Goal: Task Accomplishment & Management: Manage account settings

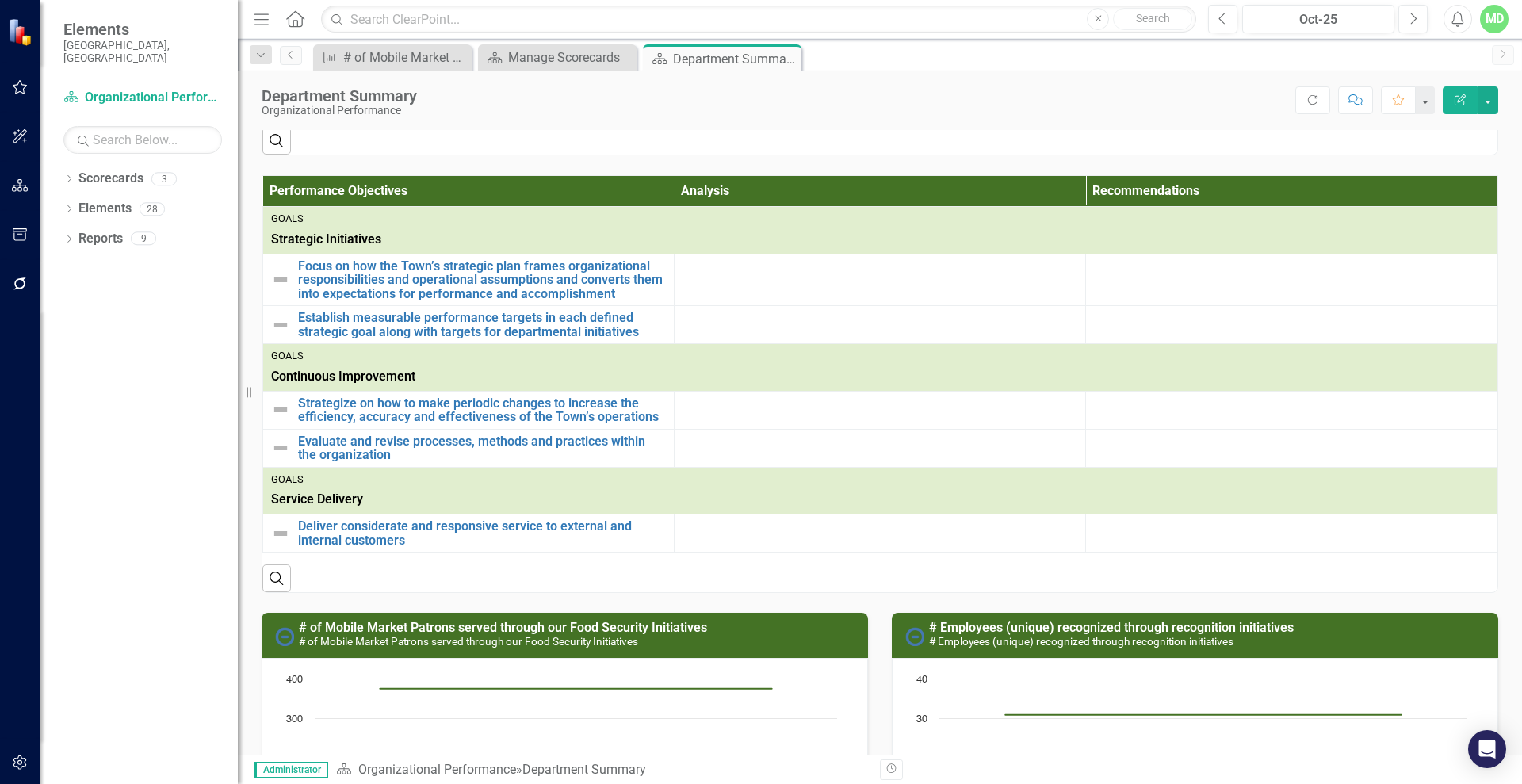
scroll to position [289, 0]
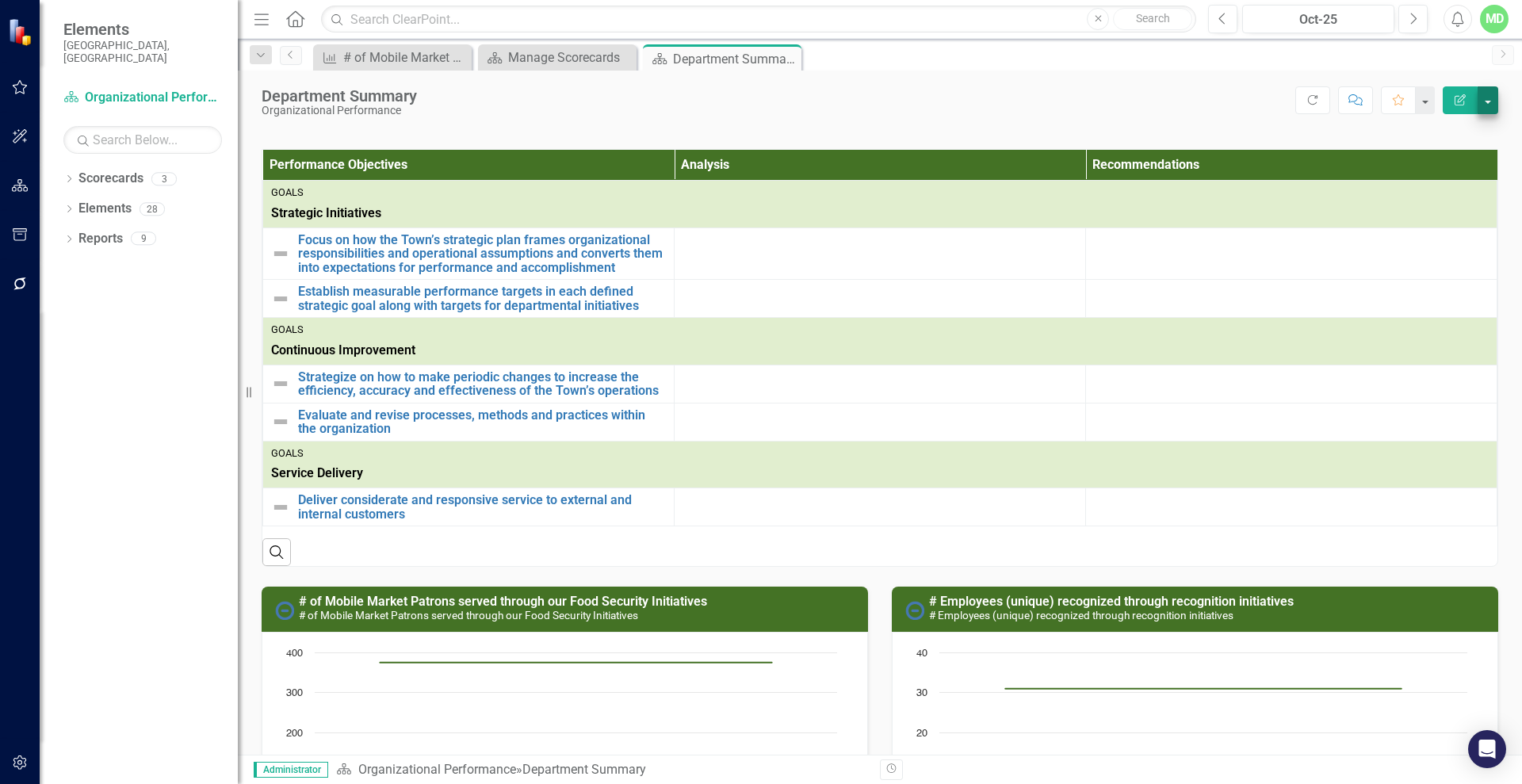
click at [1490, 108] on button "button" at bounding box center [1488, 100] width 21 height 28
click at [1427, 220] on link "PDF Export to PDF" at bounding box center [1432, 222] width 128 height 30
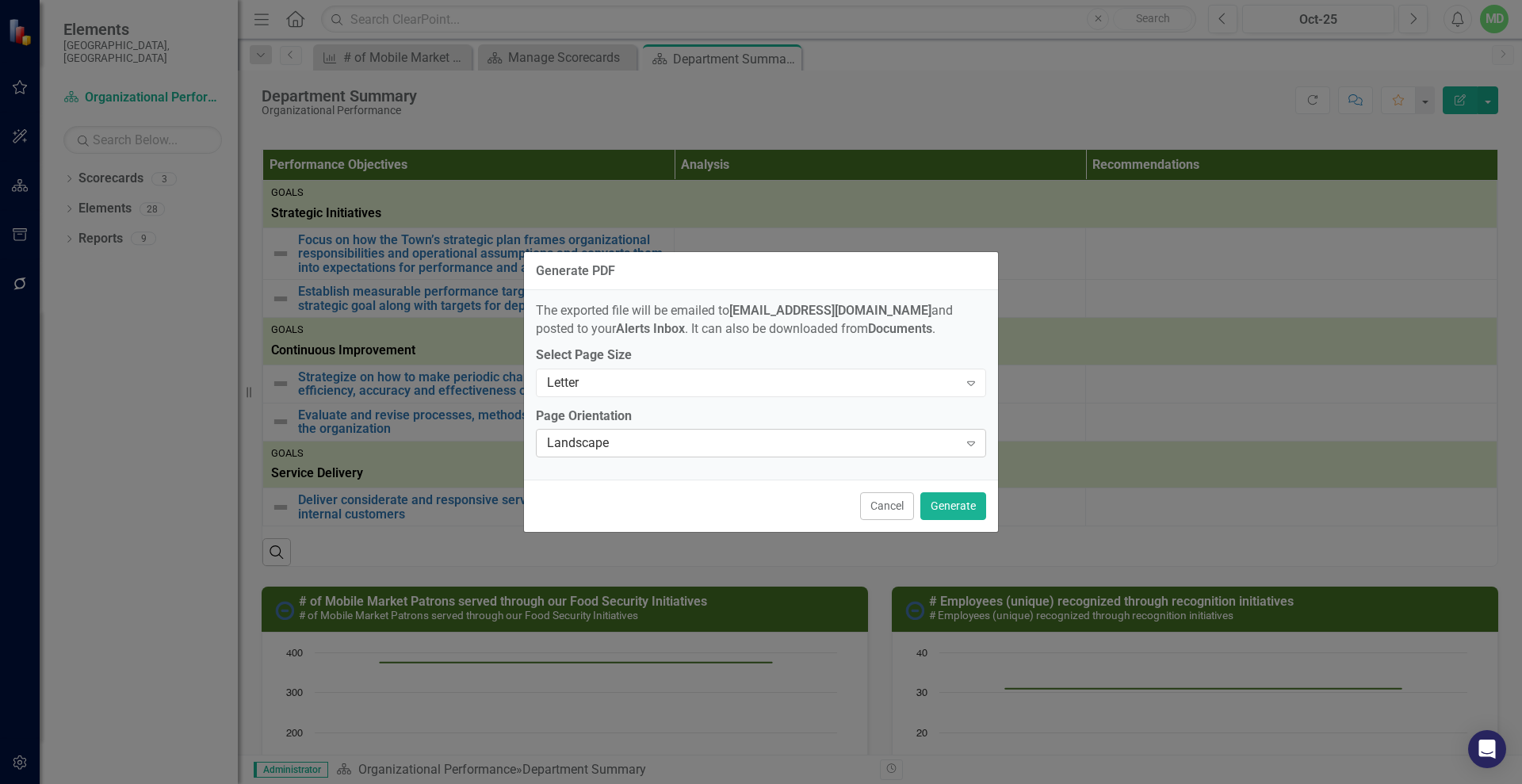
click at [971, 442] on icon "Expand" at bounding box center [971, 443] width 16 height 13
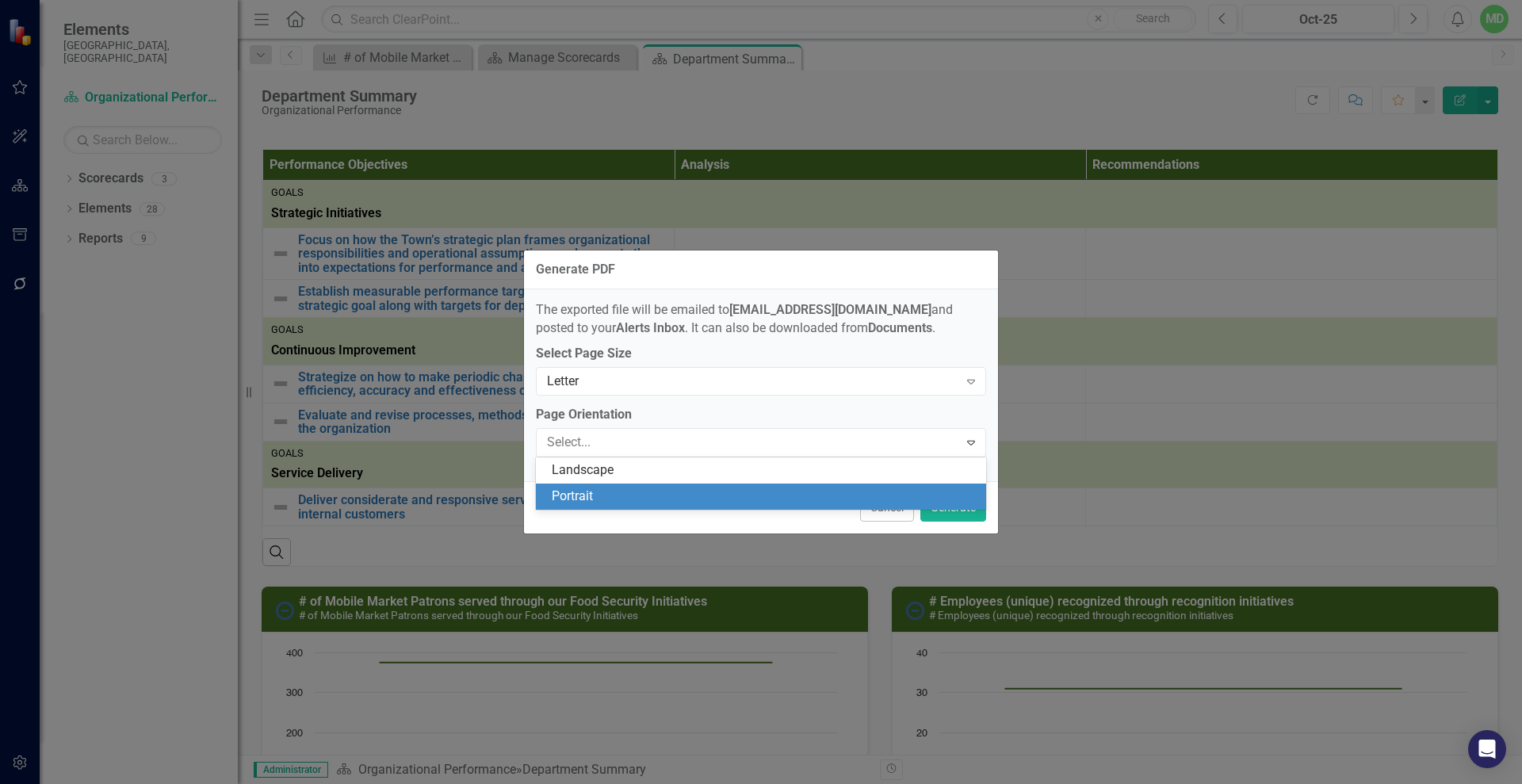
click at [806, 494] on div "Portrait" at bounding box center [764, 496] width 425 height 19
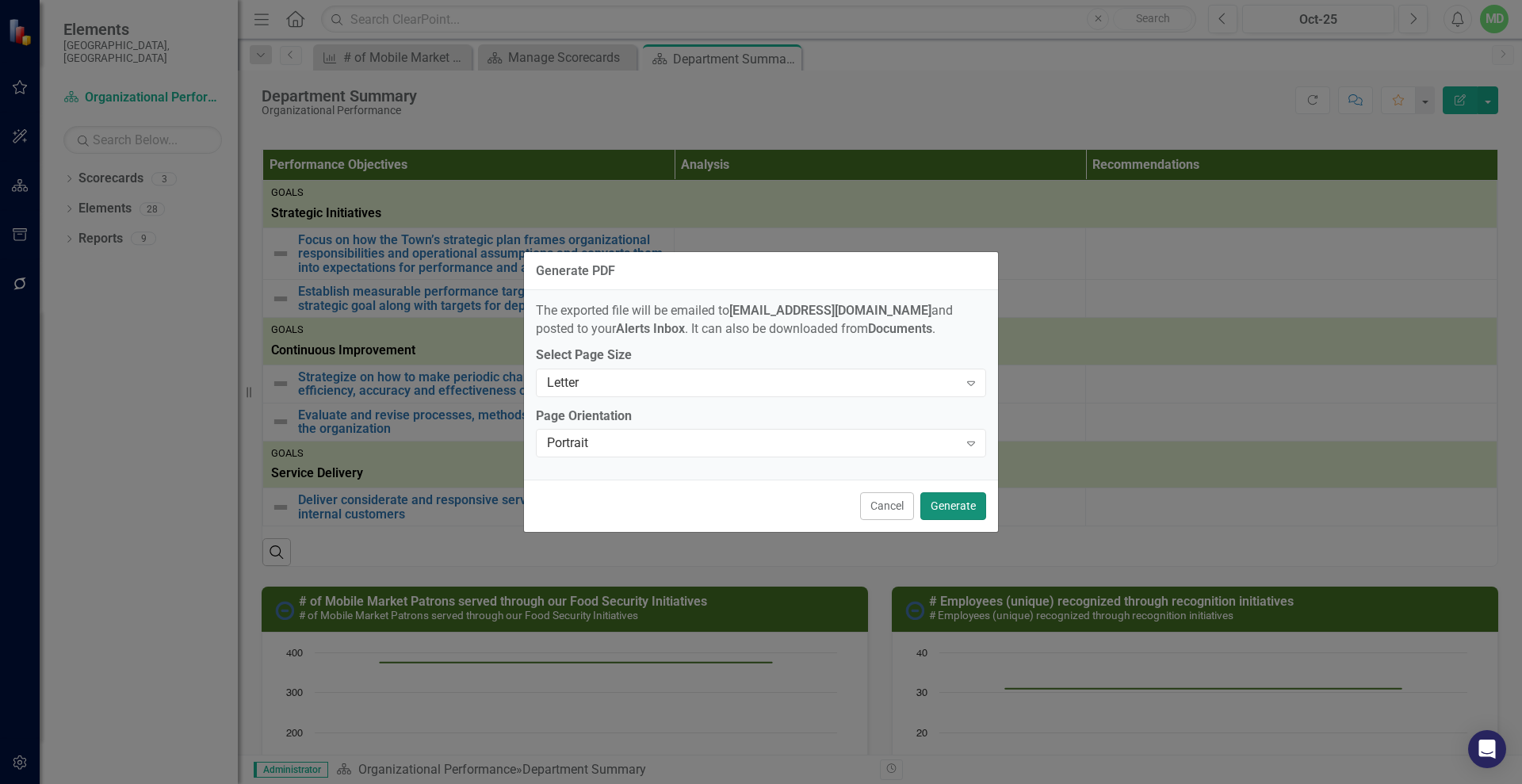
click at [962, 504] on button "Generate" at bounding box center [952, 506] width 66 height 28
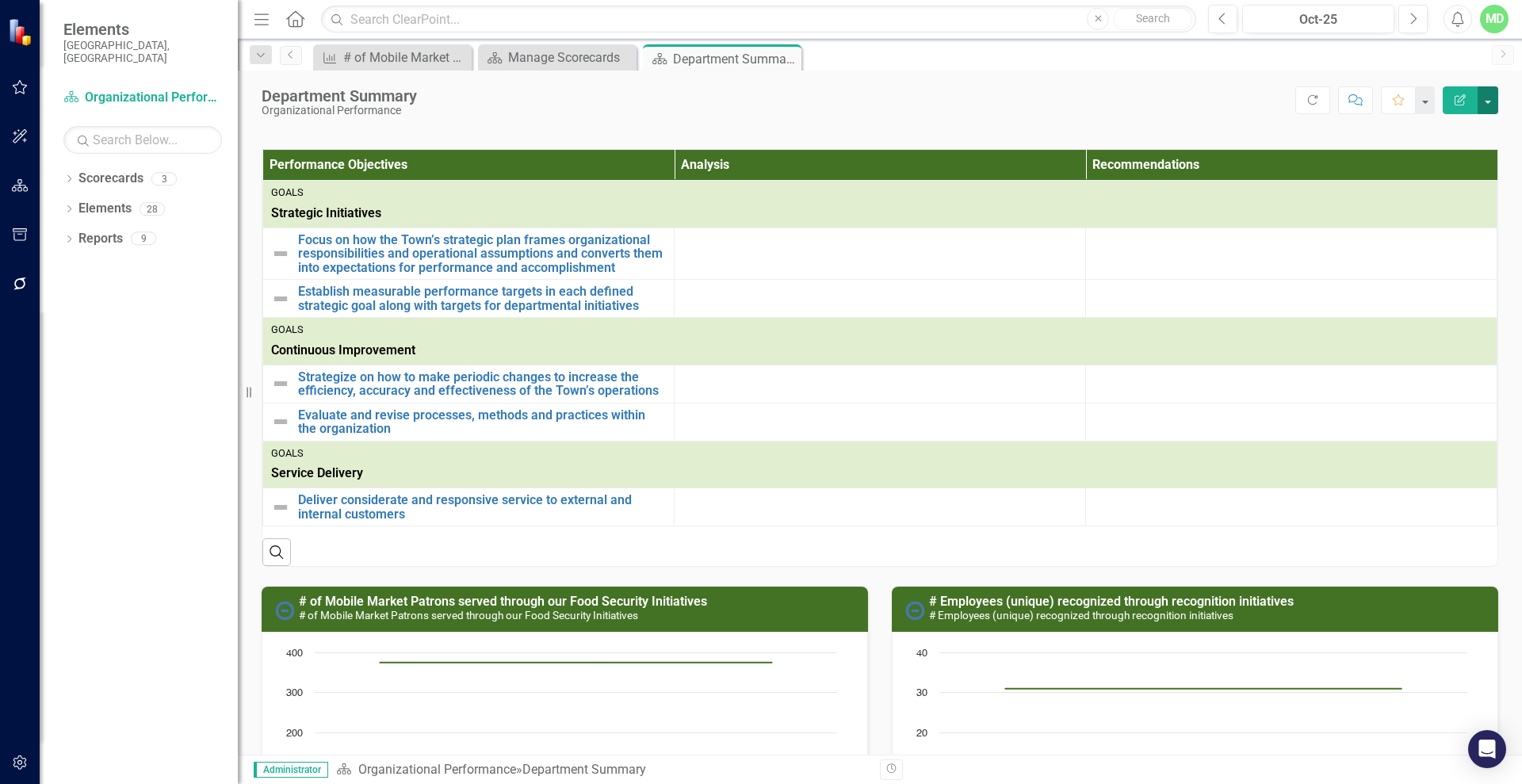
click at [1489, 95] on button "button" at bounding box center [1488, 100] width 21 height 28
click at [1431, 152] on link "Edit Report Edit Layout" at bounding box center [1432, 159] width 128 height 30
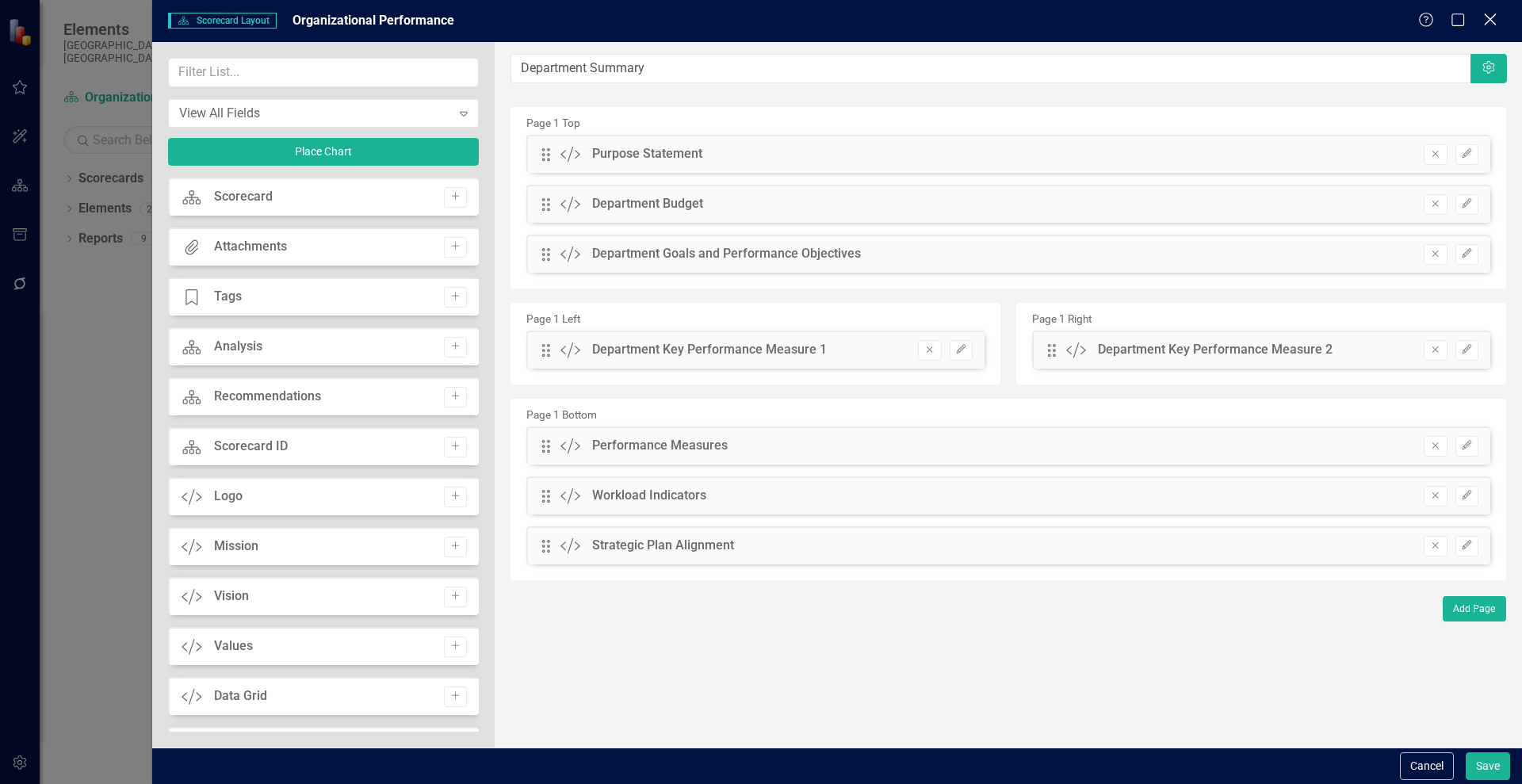
click at [1489, 12] on icon "Close" at bounding box center [1490, 19] width 20 height 15
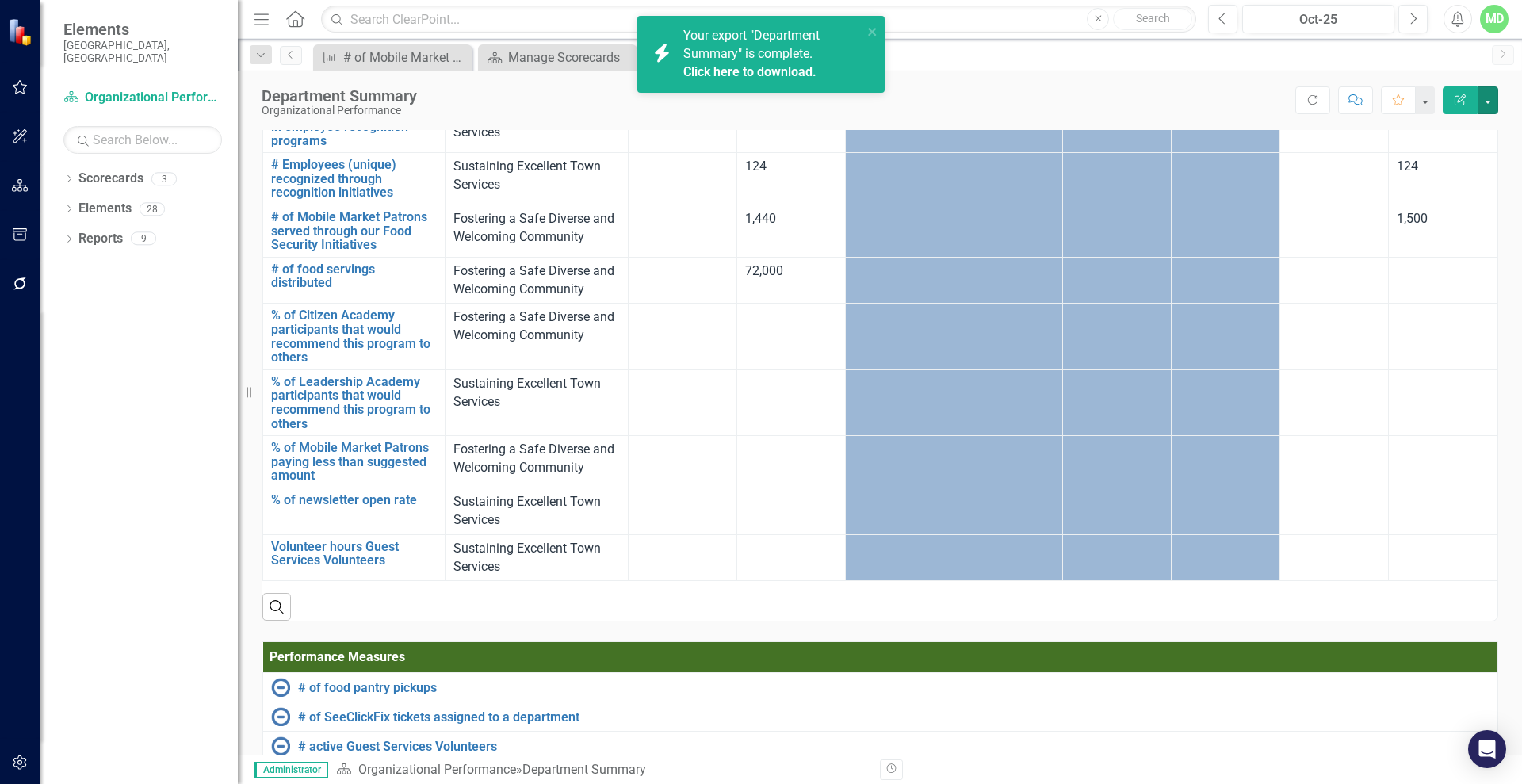
scroll to position [1159, 0]
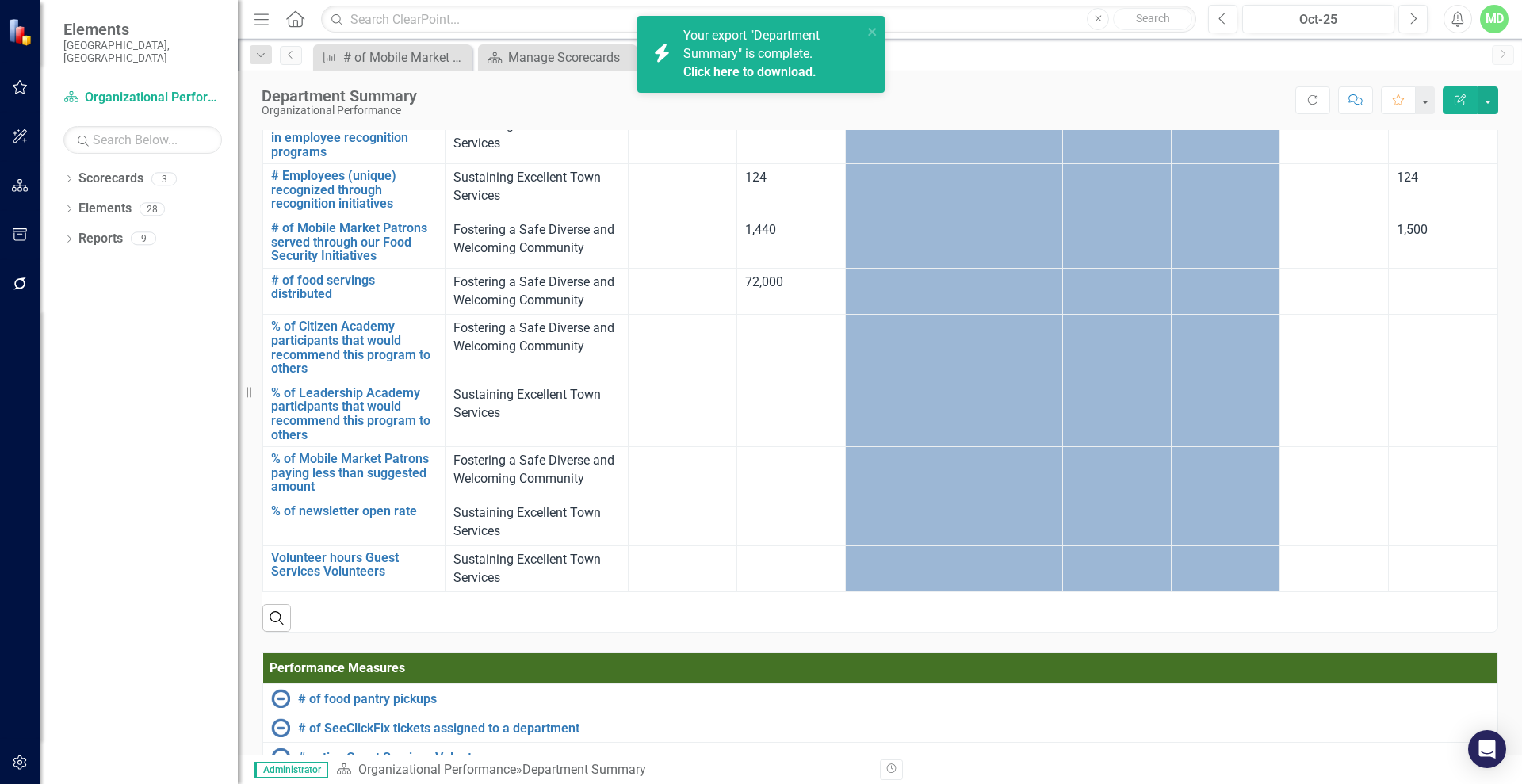
click at [723, 67] on link "Click here to download." at bounding box center [749, 71] width 133 height 15
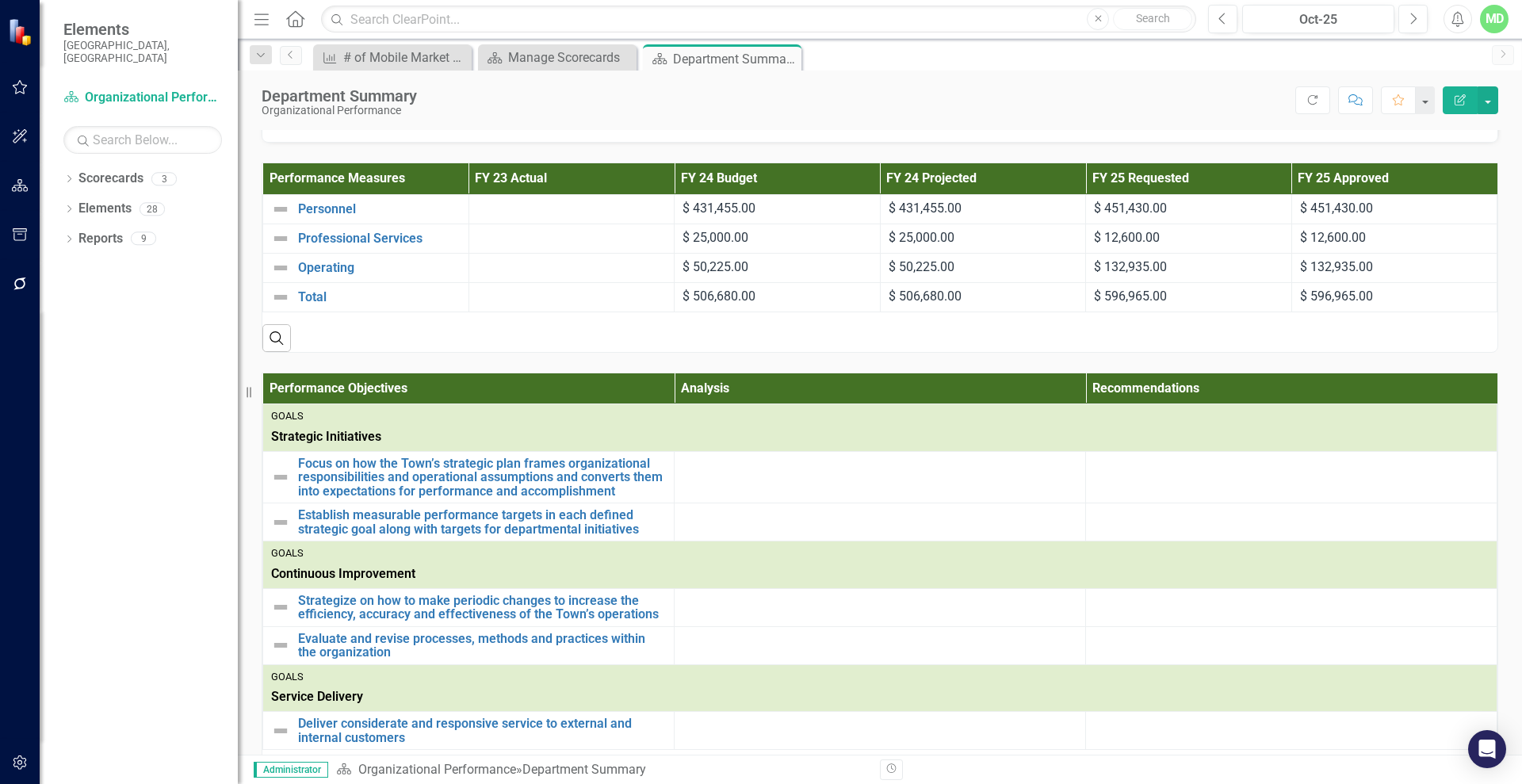
scroll to position [0, 0]
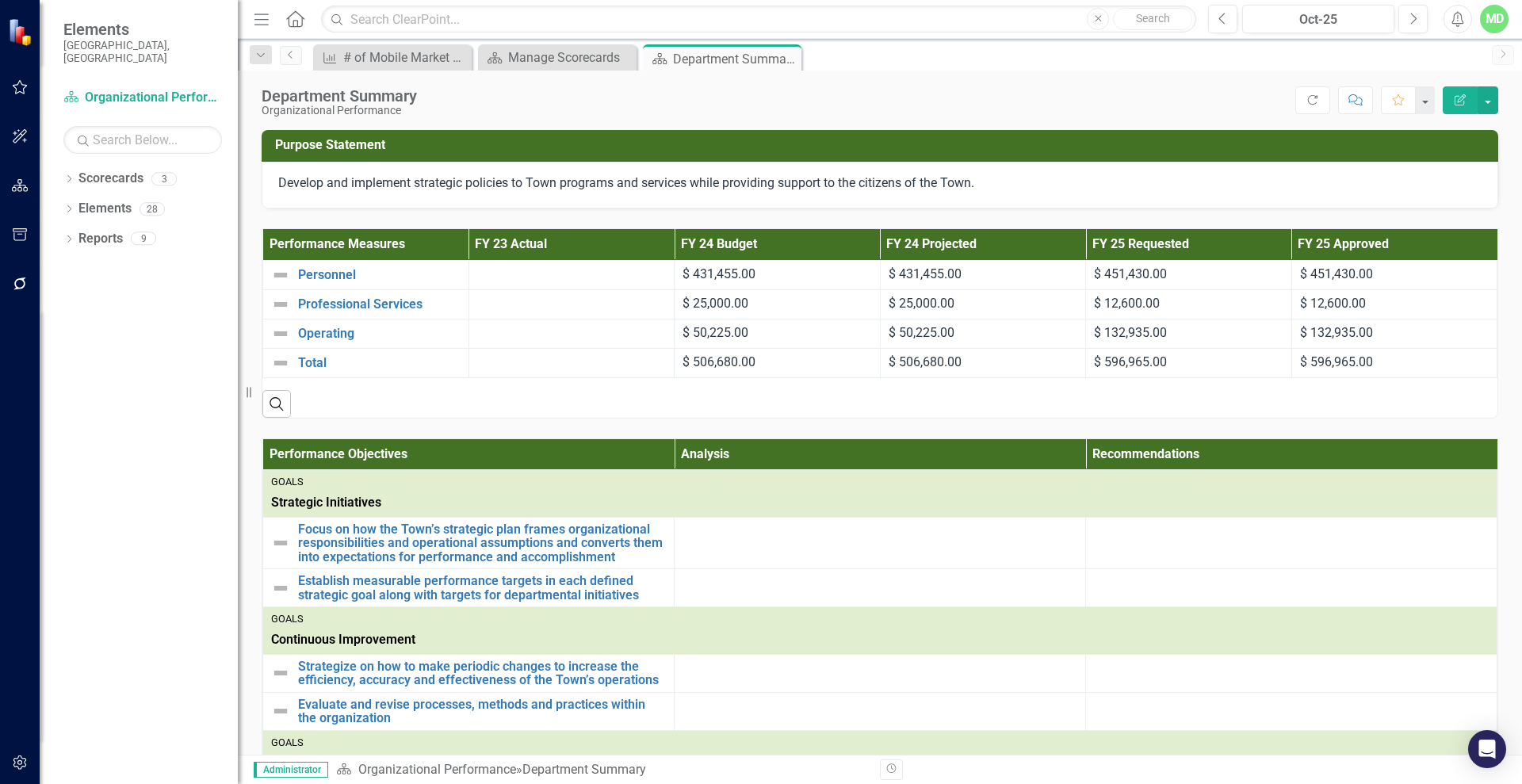
click at [1455, 98] on icon "Edit Report" at bounding box center [1460, 99] width 14 height 11
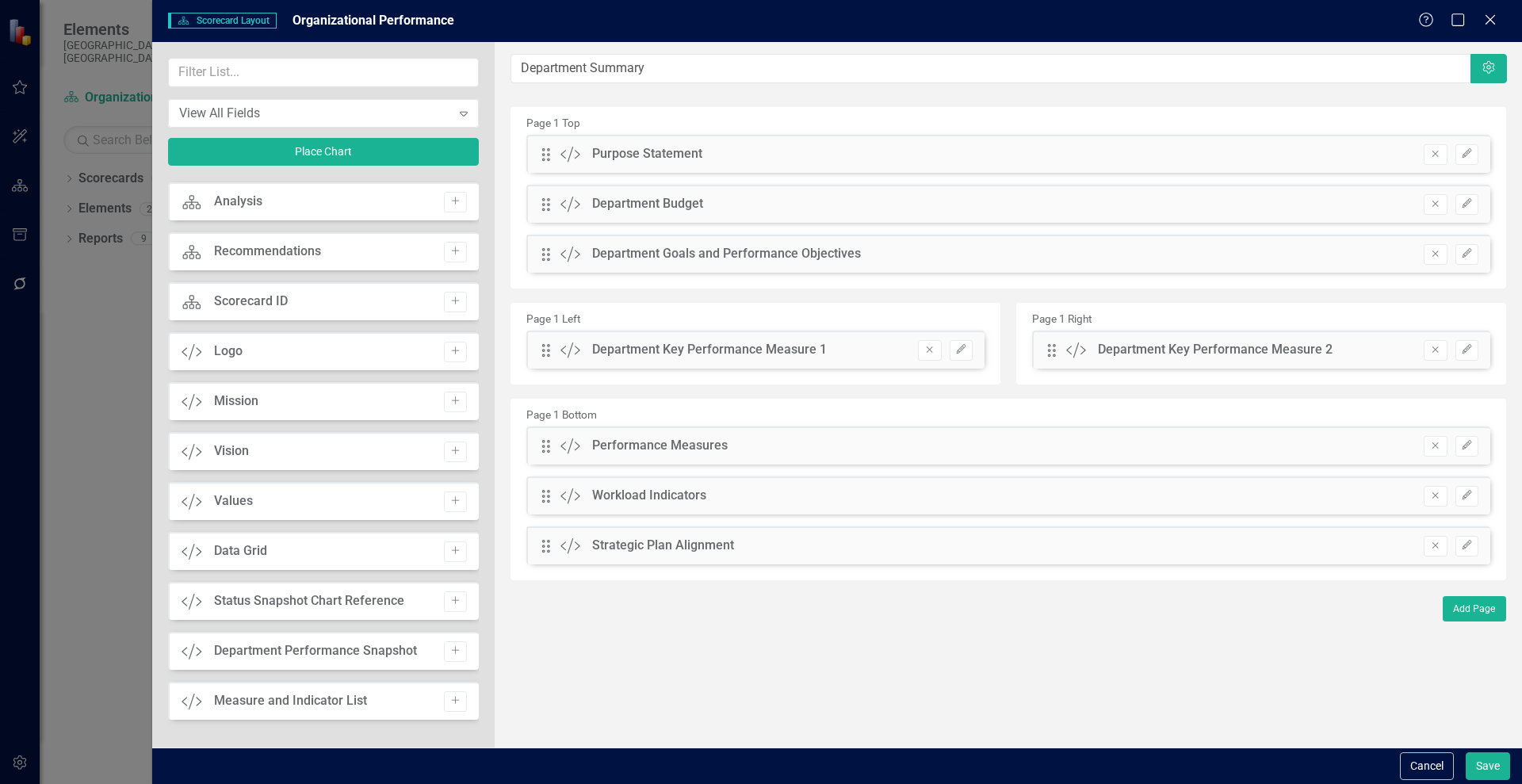
scroll to position [145, 0]
drag, startPoint x: 471, startPoint y: 422, endPoint x: 476, endPoint y: 403, distance: 19.6
click at [476, 403] on div "Scorecard Scorecard Add Attachments Attachments Add Tage Tags Add Scorecard Ana…" at bounding box center [324, 453] width 311 height 554
drag, startPoint x: 472, startPoint y: 392, endPoint x: 483, endPoint y: 326, distance: 66.9
click at [483, 326] on div "View All Fields Expand Place Chart Scorecard Scorecard Add Attachments Attachme…" at bounding box center [324, 394] width 342 height 705
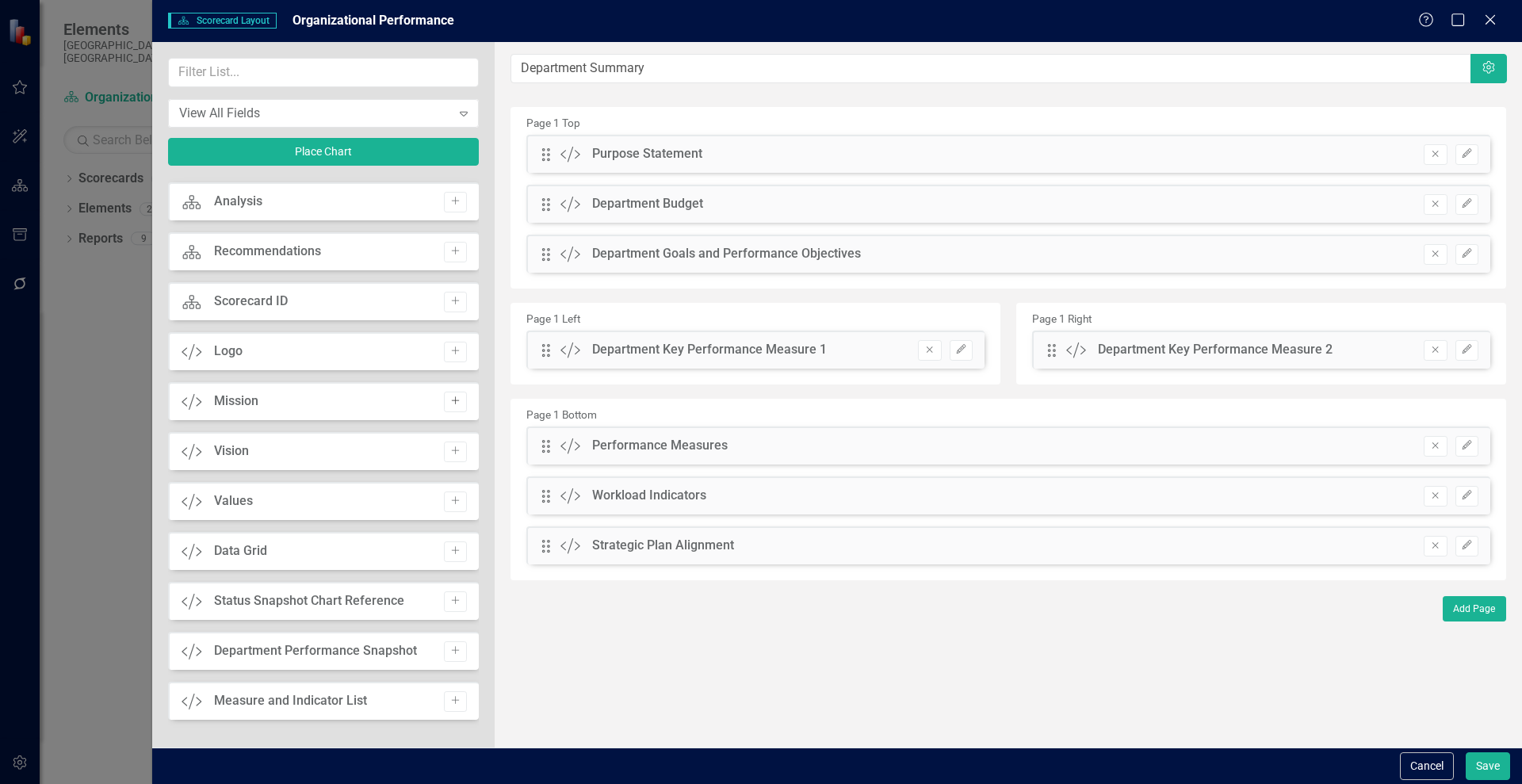
click at [444, 393] on button "Add" at bounding box center [455, 401] width 23 height 21
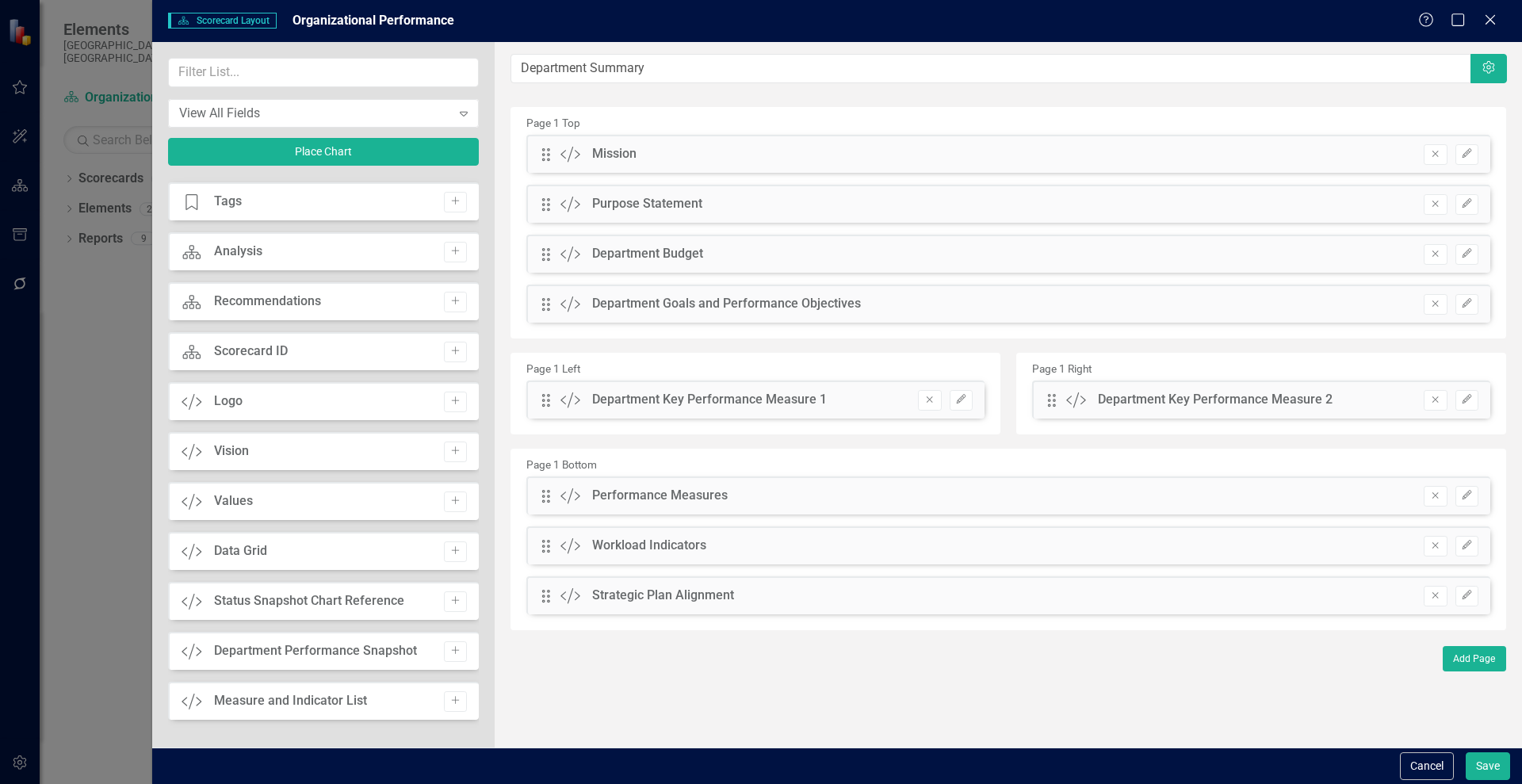
click at [639, 155] on div "Drag Custom Mission Remove Edit" at bounding box center [1008, 153] width 964 height 38
click at [1467, 159] on button "Edit" at bounding box center [1466, 154] width 23 height 21
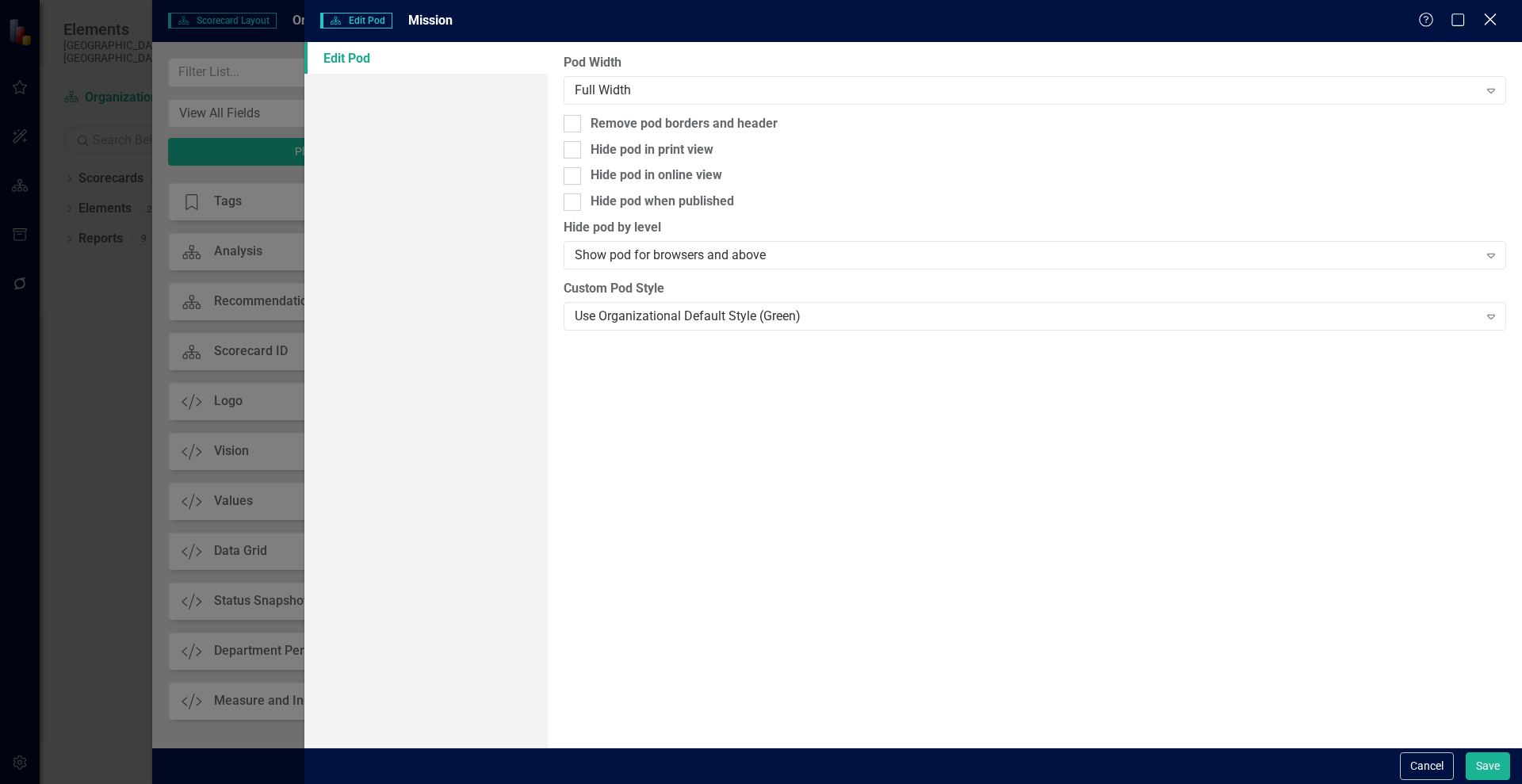
click at [1492, 21] on icon at bounding box center [1490, 20] width 12 height 12
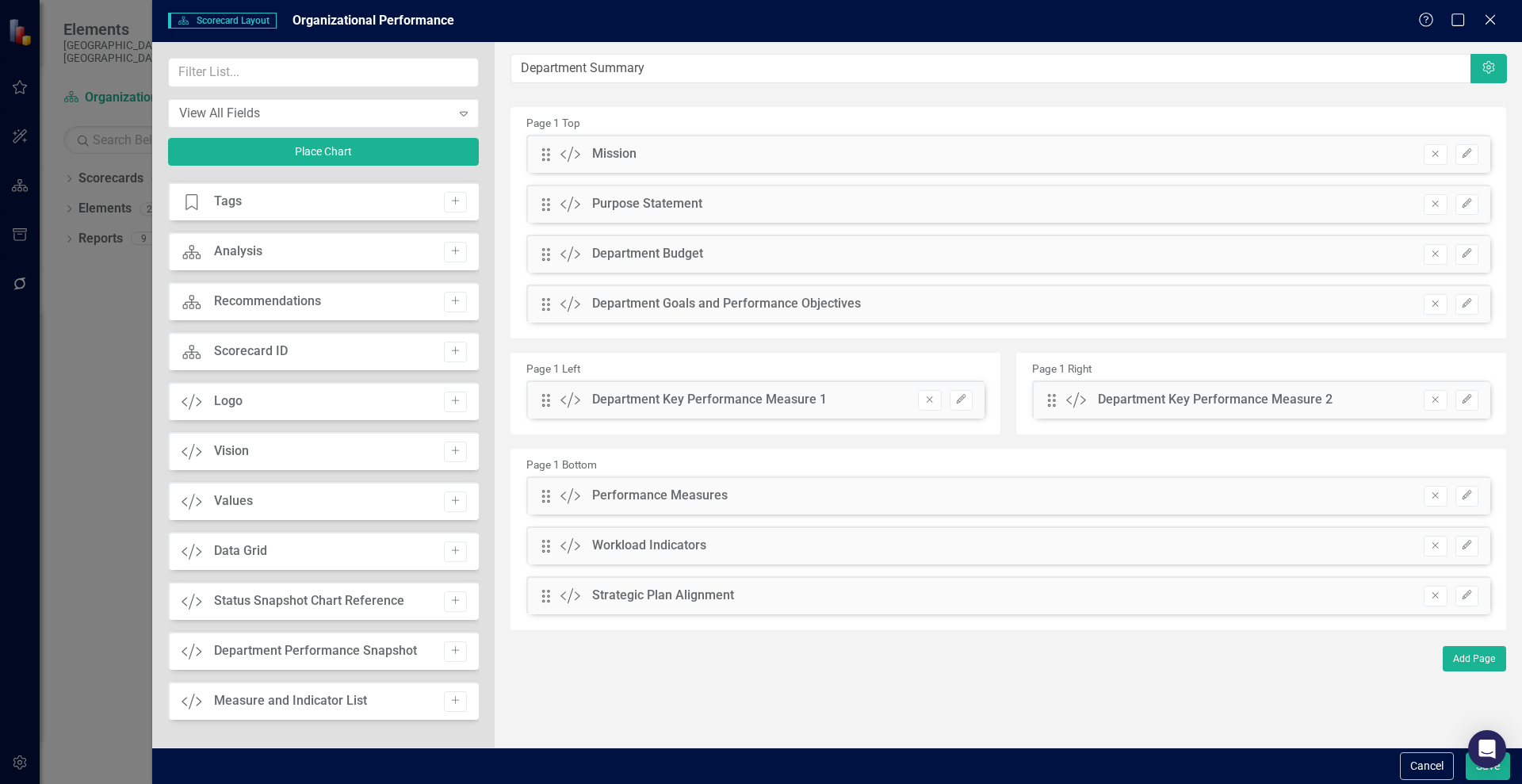
click at [598, 153] on div "Mission" at bounding box center [614, 153] width 44 height 19
click at [1433, 150] on icon "Remove" at bounding box center [1434, 153] width 12 height 10
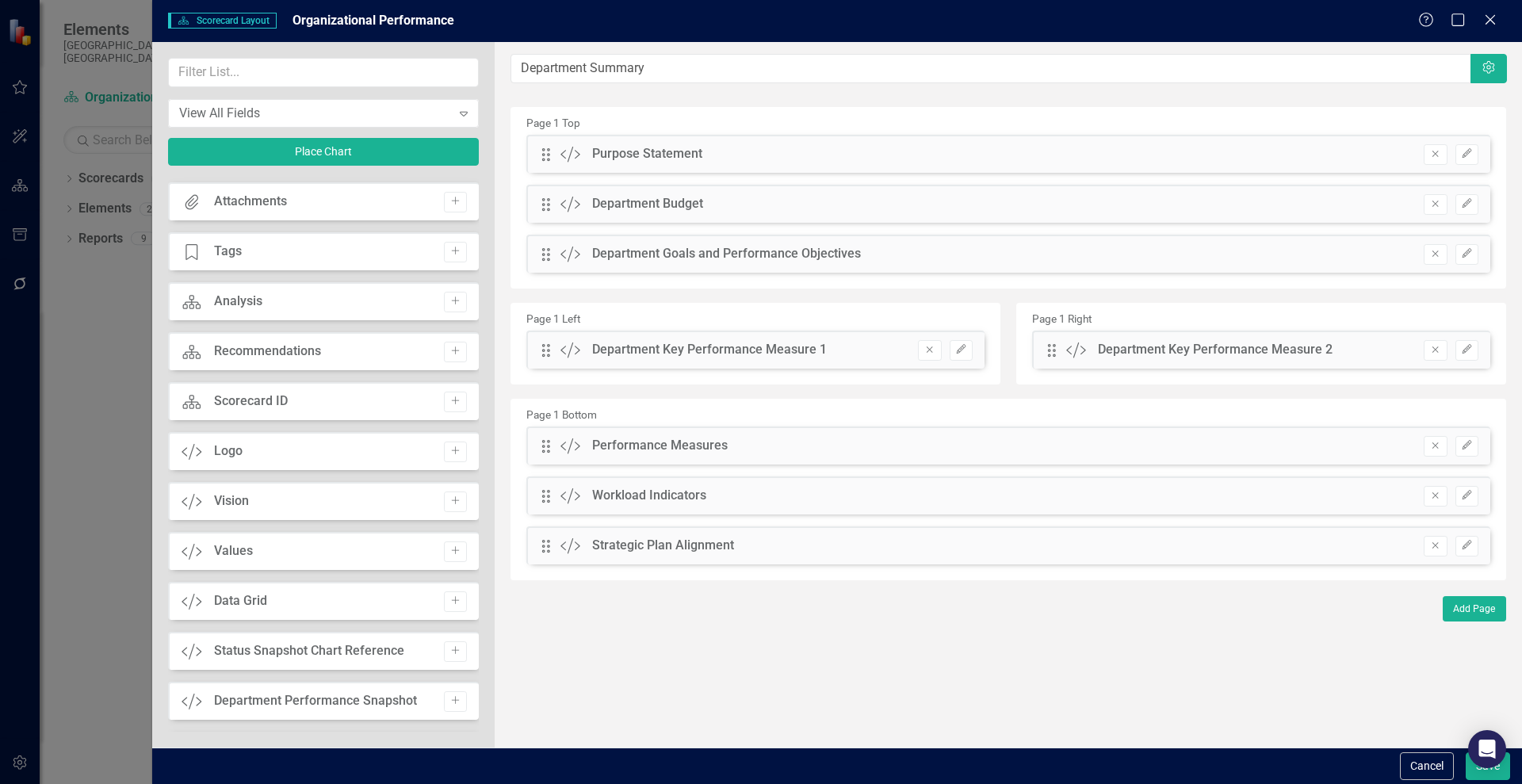
scroll to position [145, 0]
drag, startPoint x: 470, startPoint y: 619, endPoint x: 485, endPoint y: 576, distance: 45.5
click at [485, 576] on div "View All Fields Expand Place Chart Custom Mission Add Scorecard Scorecard Add A…" at bounding box center [324, 394] width 342 height 705
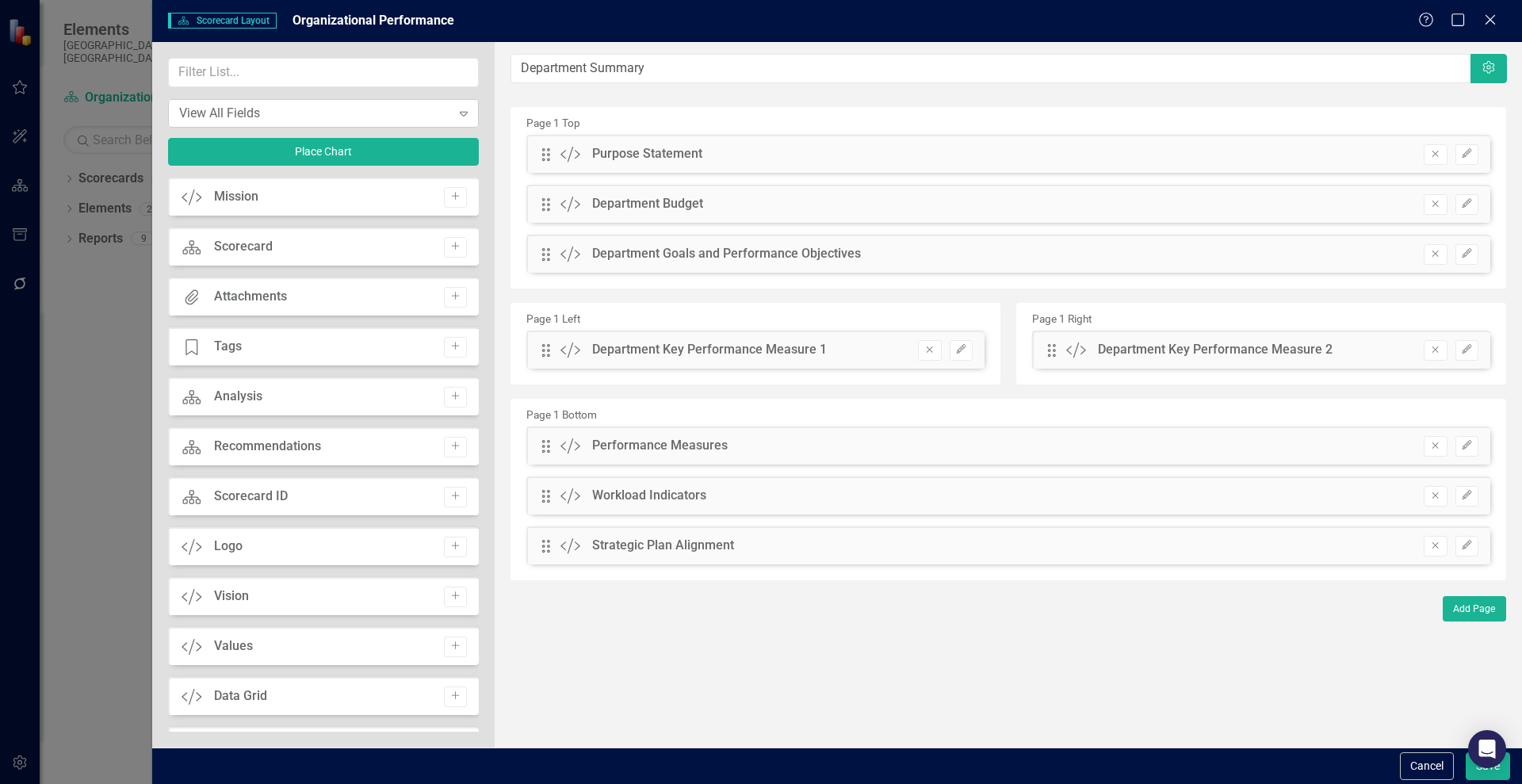
click at [336, 110] on div "View All Fields" at bounding box center [315, 113] width 272 height 19
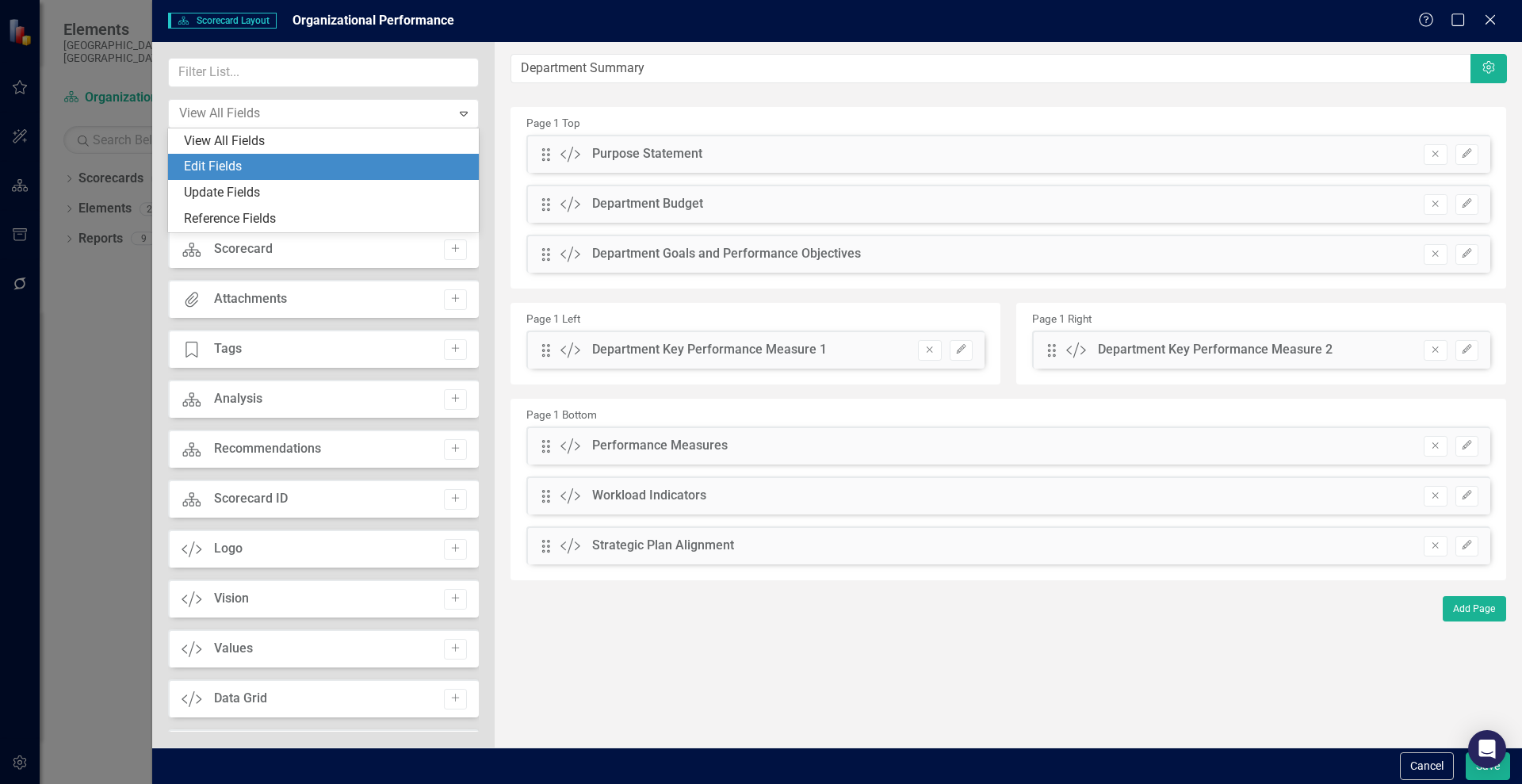
click at [274, 169] on div "Edit Fields" at bounding box center [327, 166] width 285 height 19
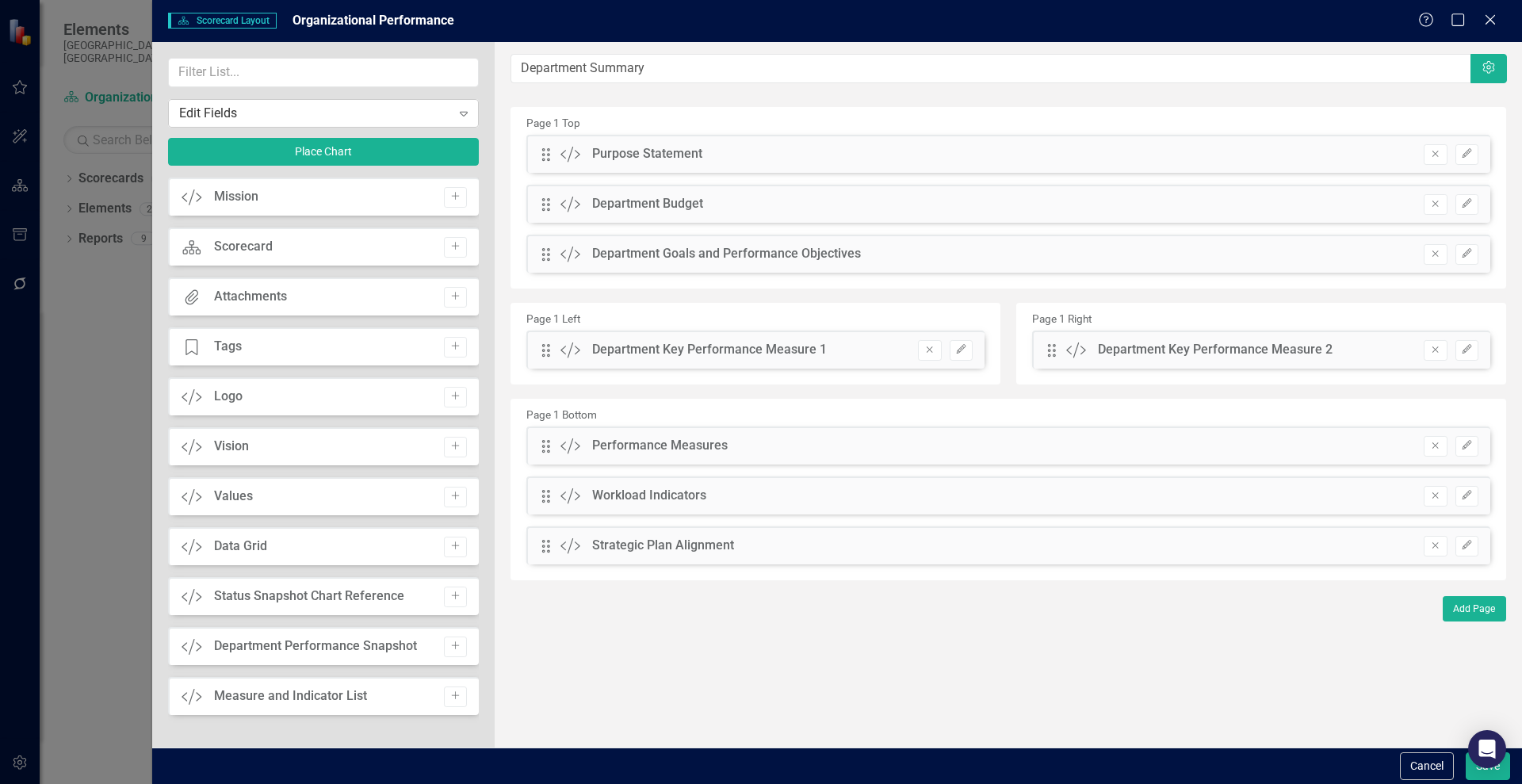
click at [281, 106] on div "Edit Fields" at bounding box center [315, 113] width 272 height 19
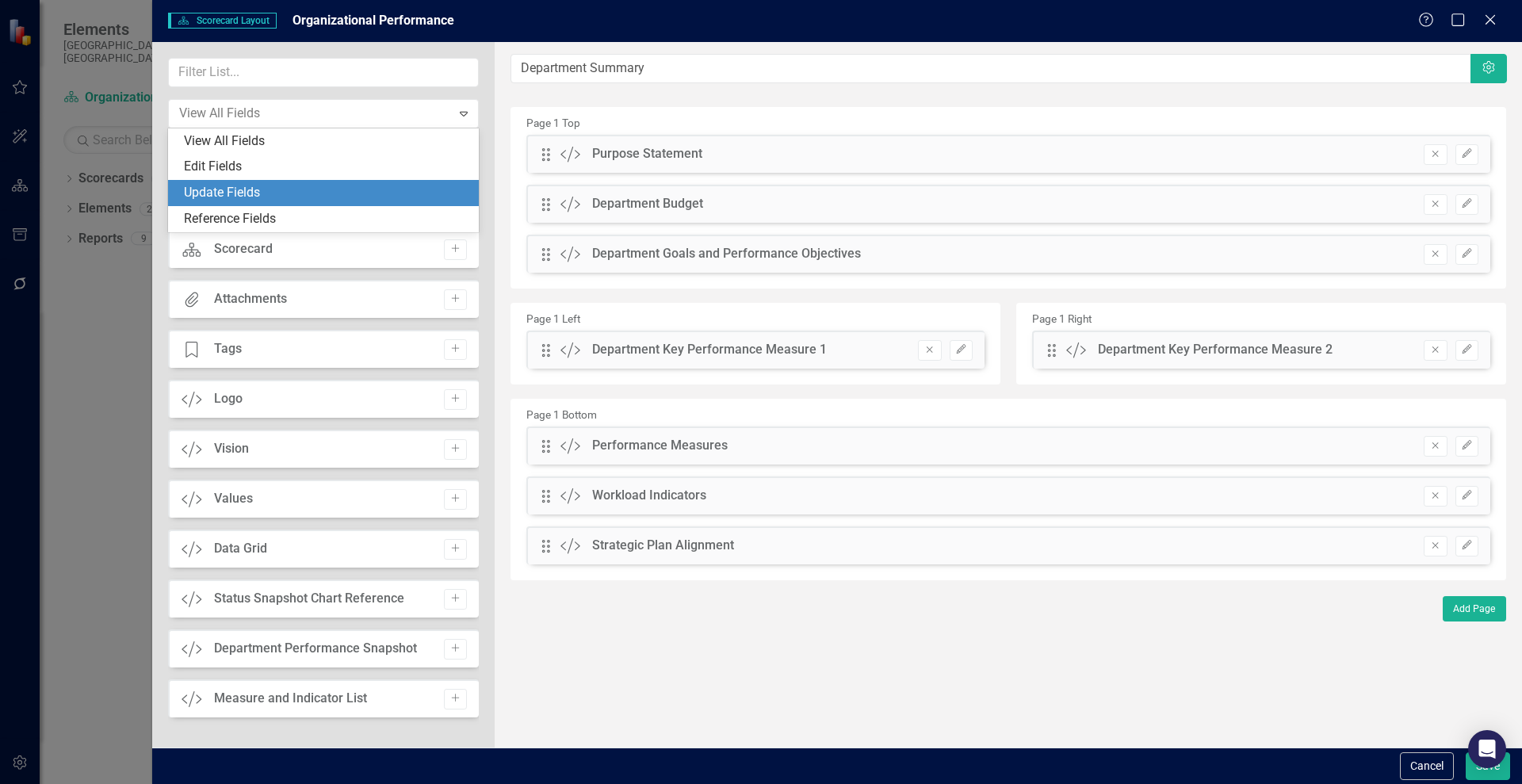
click at [248, 192] on div "Update Fields" at bounding box center [327, 193] width 285 height 19
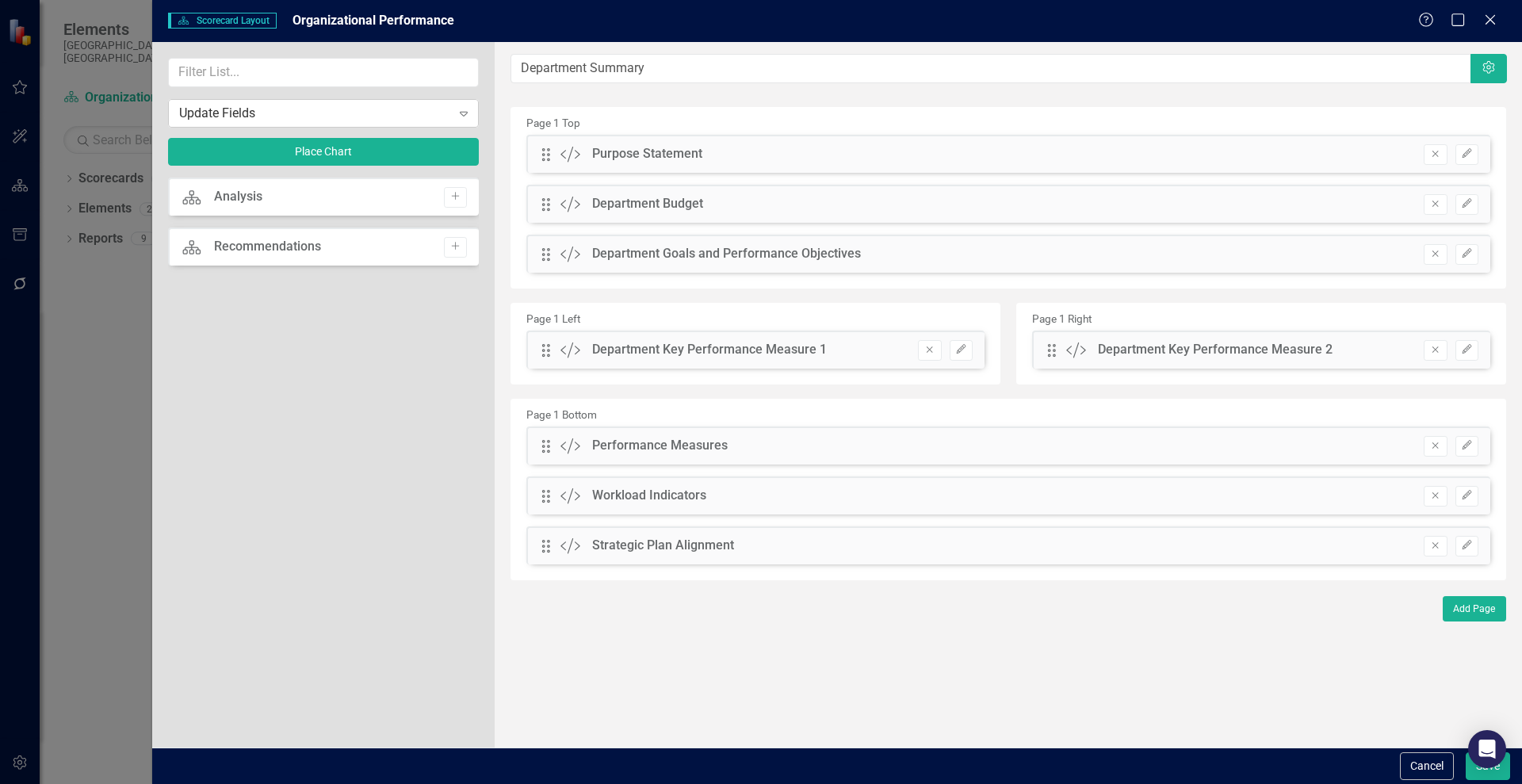
click at [271, 109] on div "Update Fields" at bounding box center [315, 113] width 272 height 19
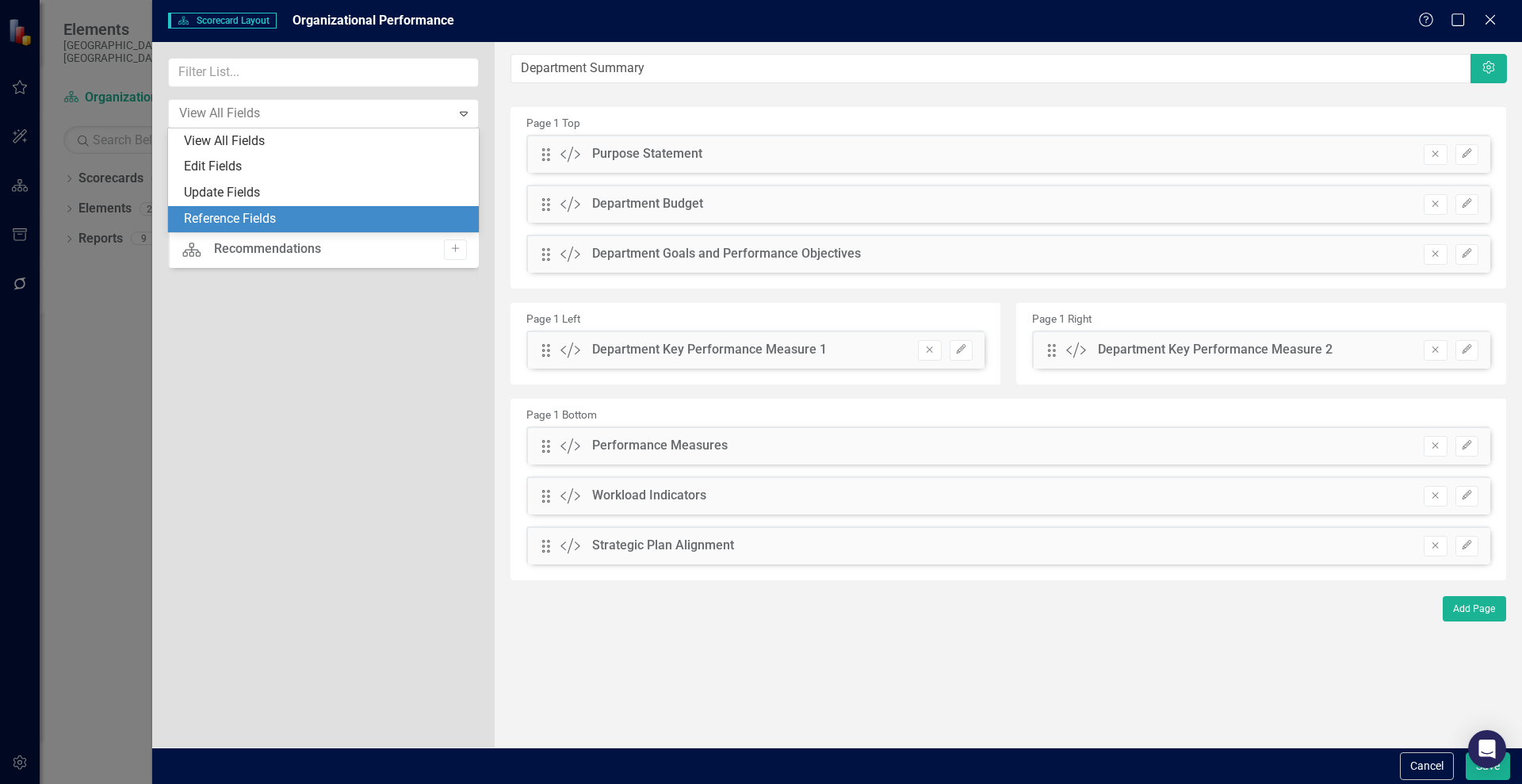
click at [250, 213] on div "Reference Fields" at bounding box center [327, 218] width 285 height 19
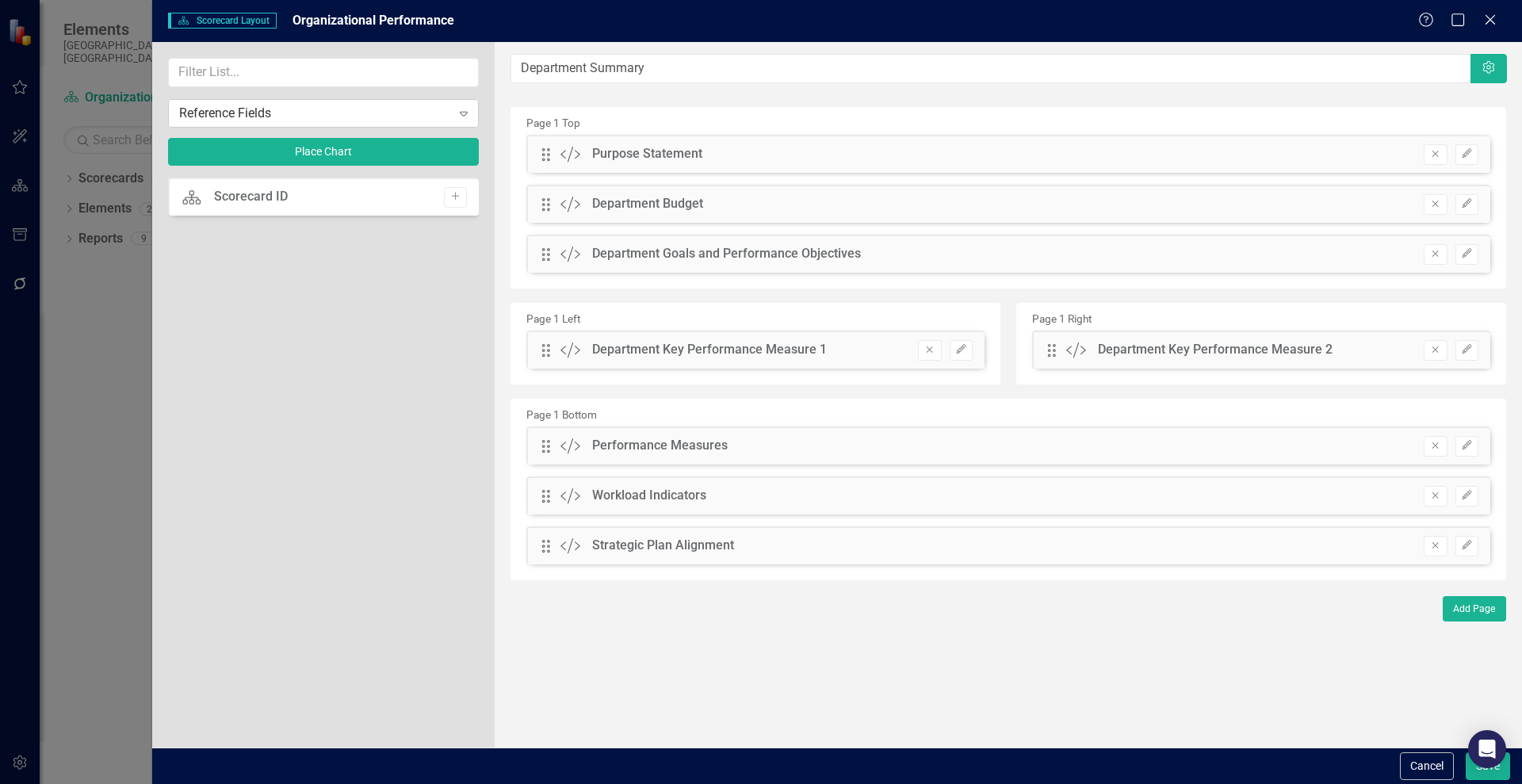
click at [284, 111] on div "Reference Fields" at bounding box center [315, 113] width 272 height 19
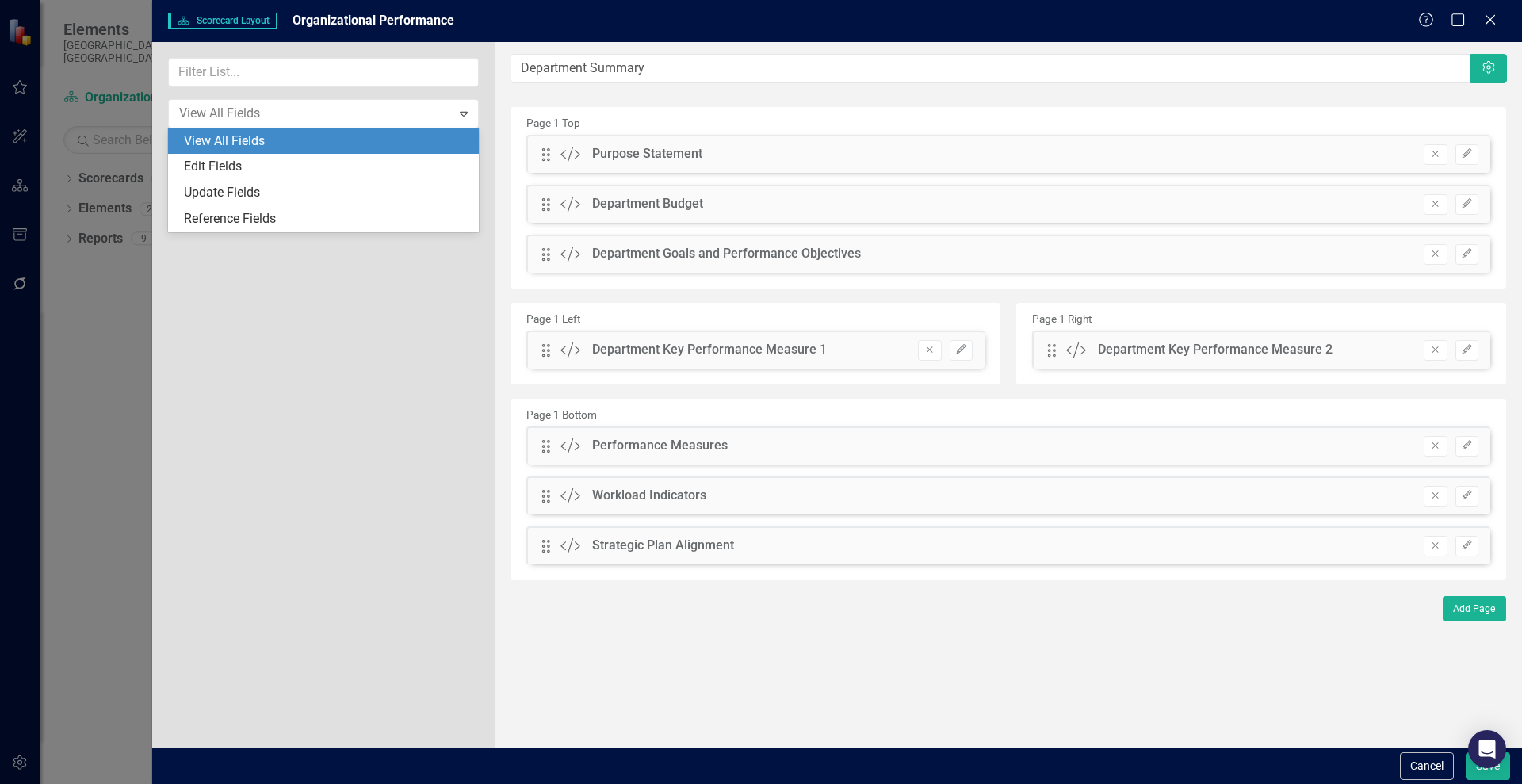
click at [267, 142] on div "View All Fields" at bounding box center [327, 142] width 285 height 19
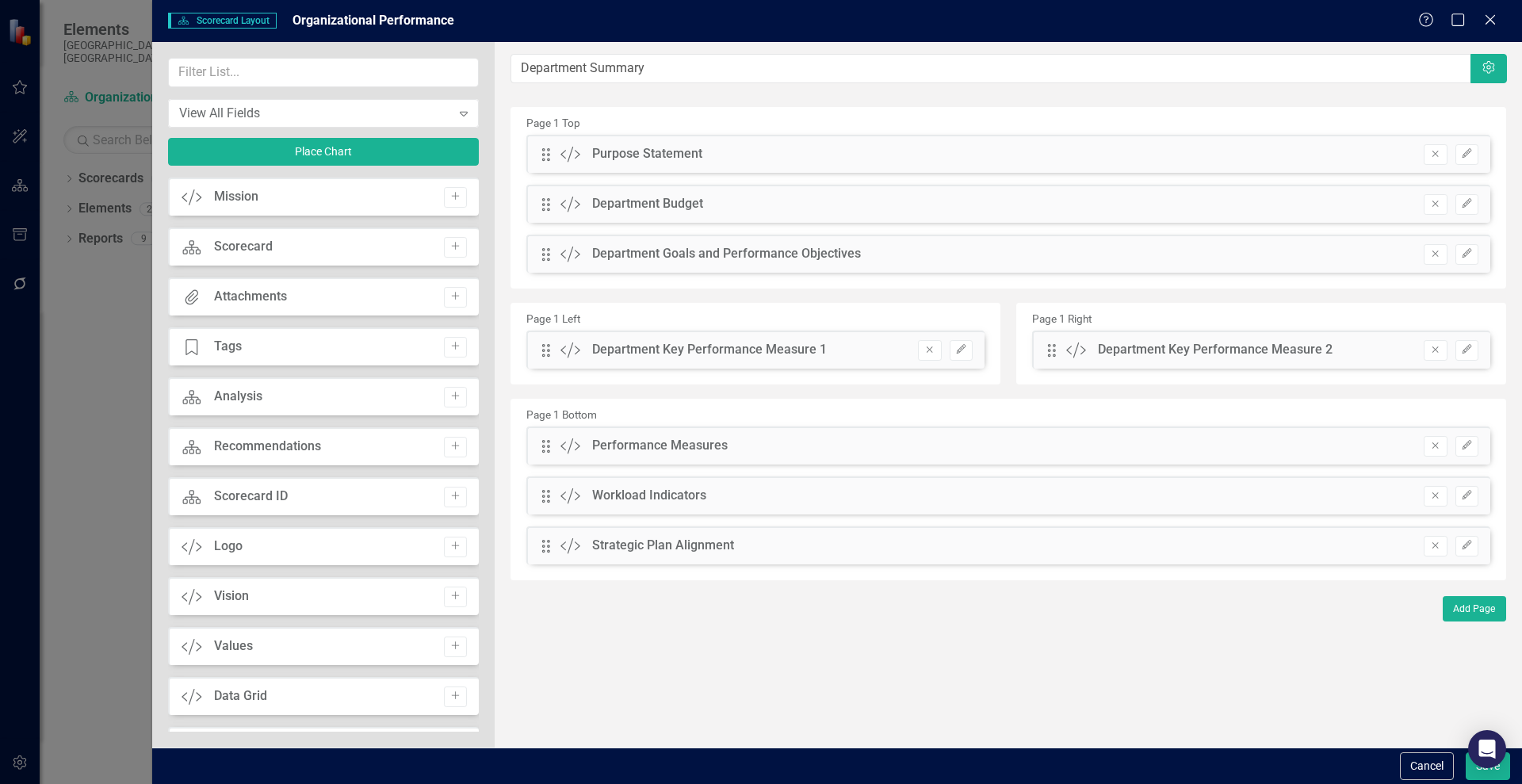
click at [479, 381] on div "View All Fields Expand Place Chart Custom Mission Add Scorecard Scorecard Add A…" at bounding box center [324, 394] width 342 height 705
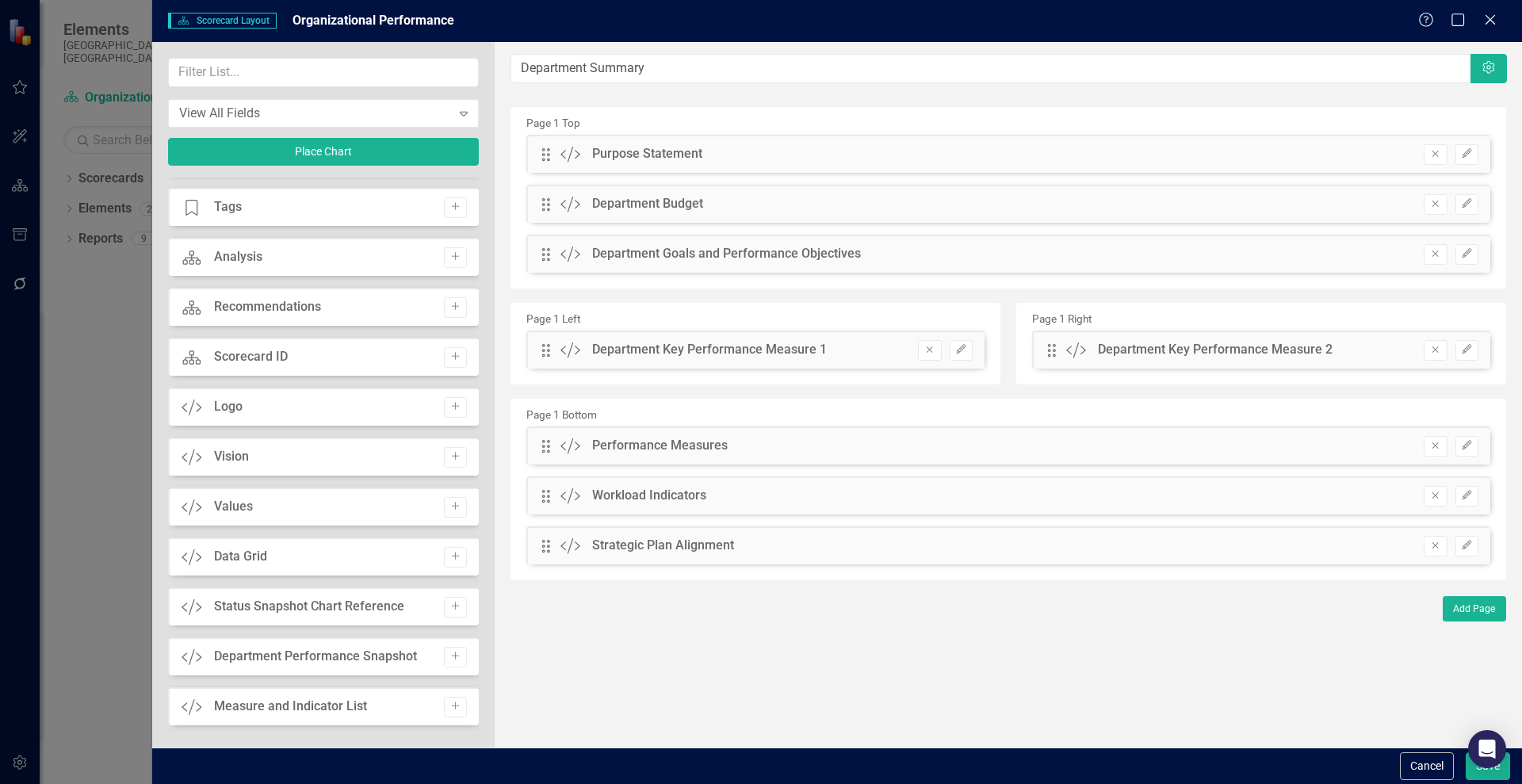
scroll to position [145, 0]
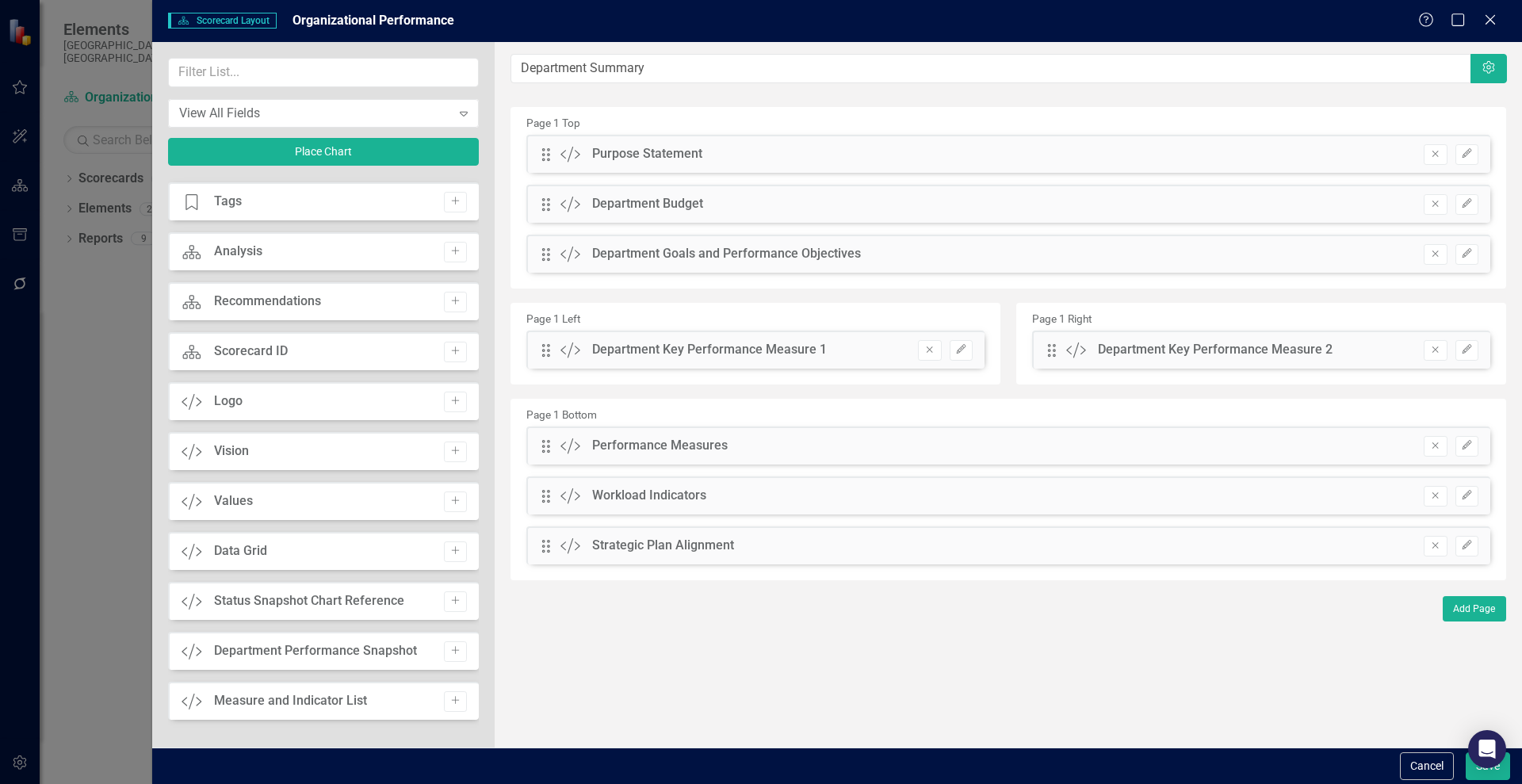
click at [1, 267] on div "Scorecard Scorecard Layout Organizational Performance Help Maximize Close View …" at bounding box center [761, 392] width 1522 height 784
click at [16, 263] on div "Scorecard Scorecard Layout Organizational Performance Help Maximize Close View …" at bounding box center [761, 392] width 1522 height 784
click at [17, 235] on div "Scorecard Scorecard Layout Organizational Performance Help Maximize Close View …" at bounding box center [761, 392] width 1522 height 784
click at [1487, 23] on icon at bounding box center [1490, 20] width 12 height 12
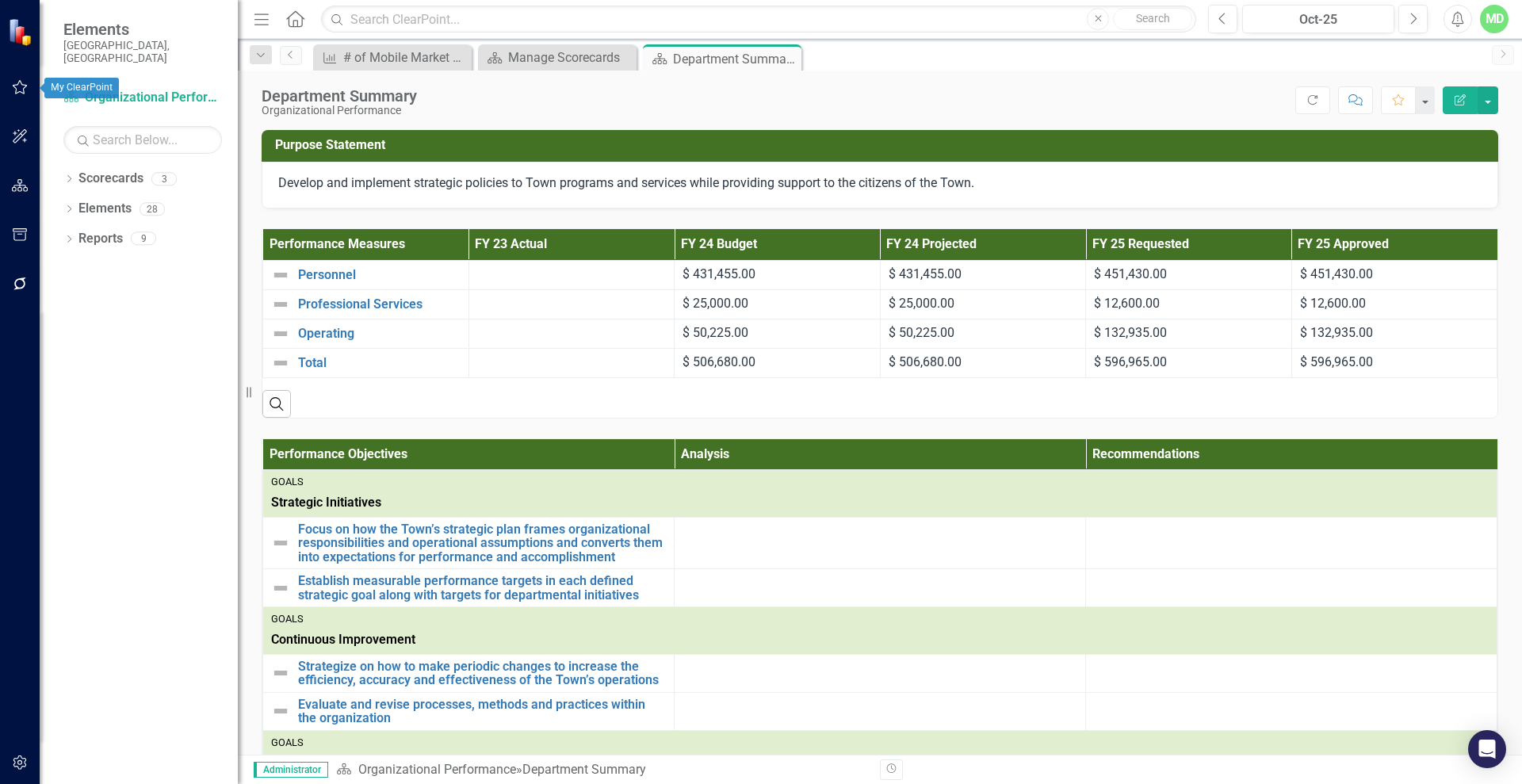
click at [19, 84] on icon "button" at bounding box center [20, 87] width 15 height 14
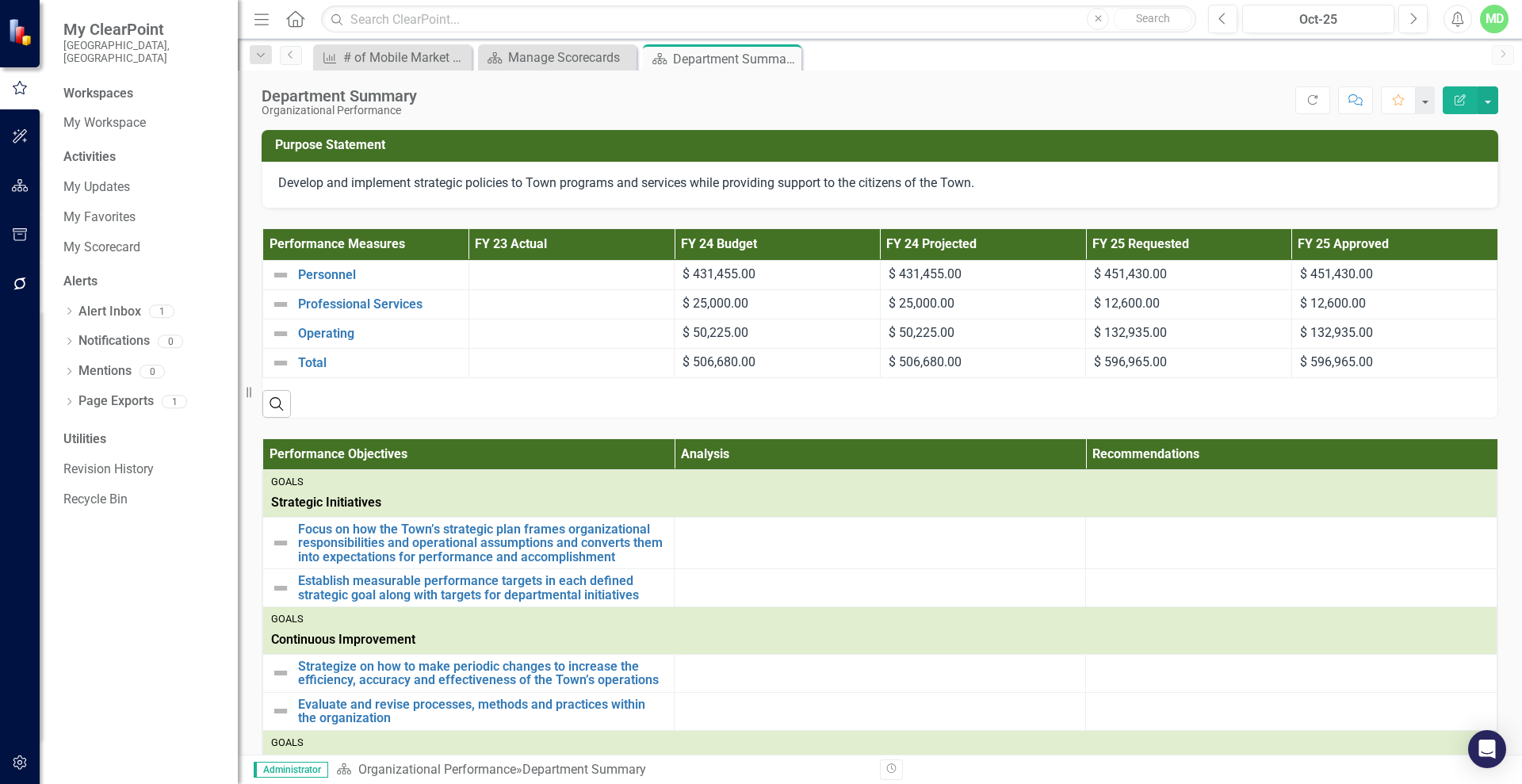
click at [1493, 19] on div "MD" at bounding box center [1493, 19] width 29 height 29
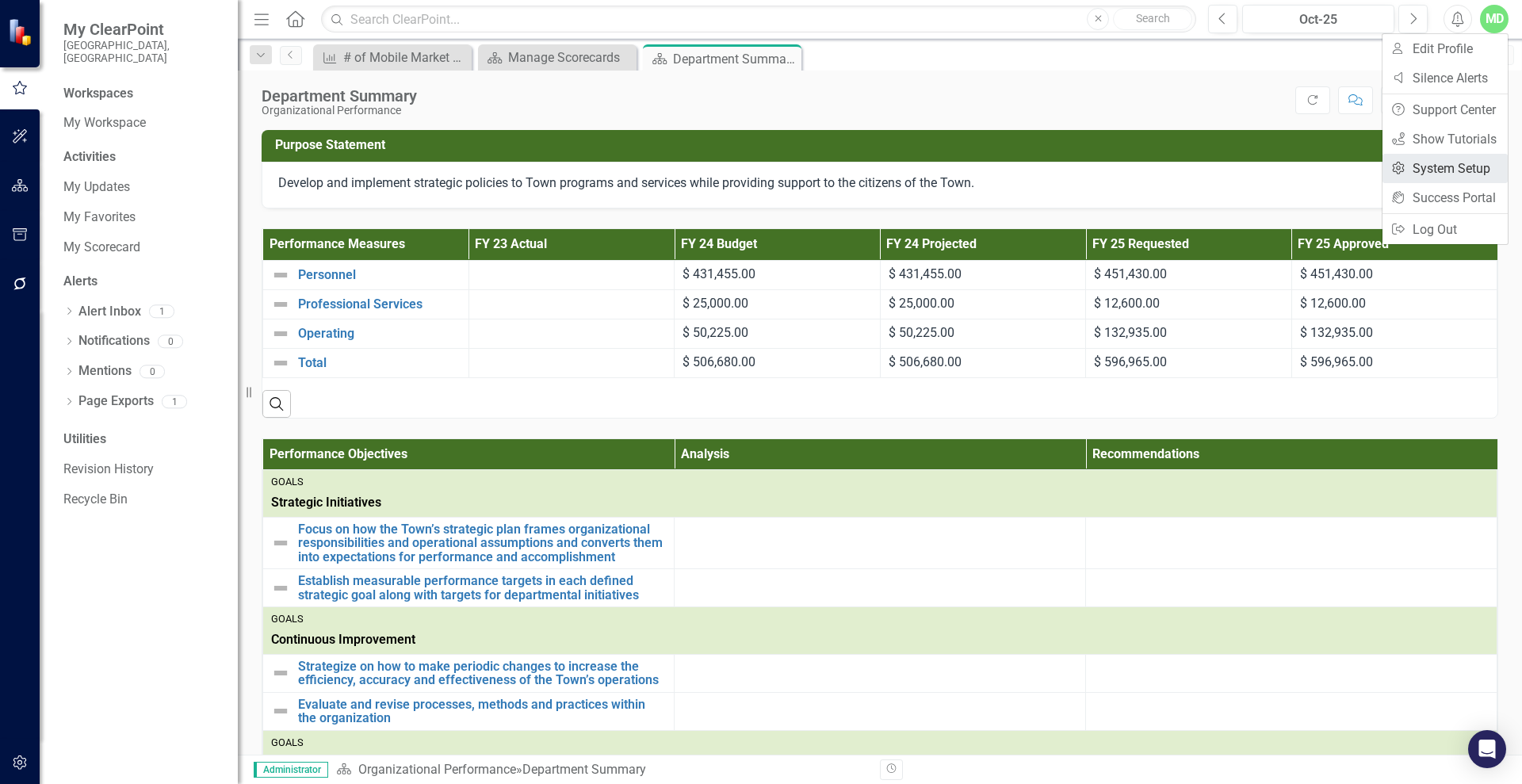
click at [1442, 170] on link "Settings System Setup" at bounding box center [1444, 168] width 125 height 30
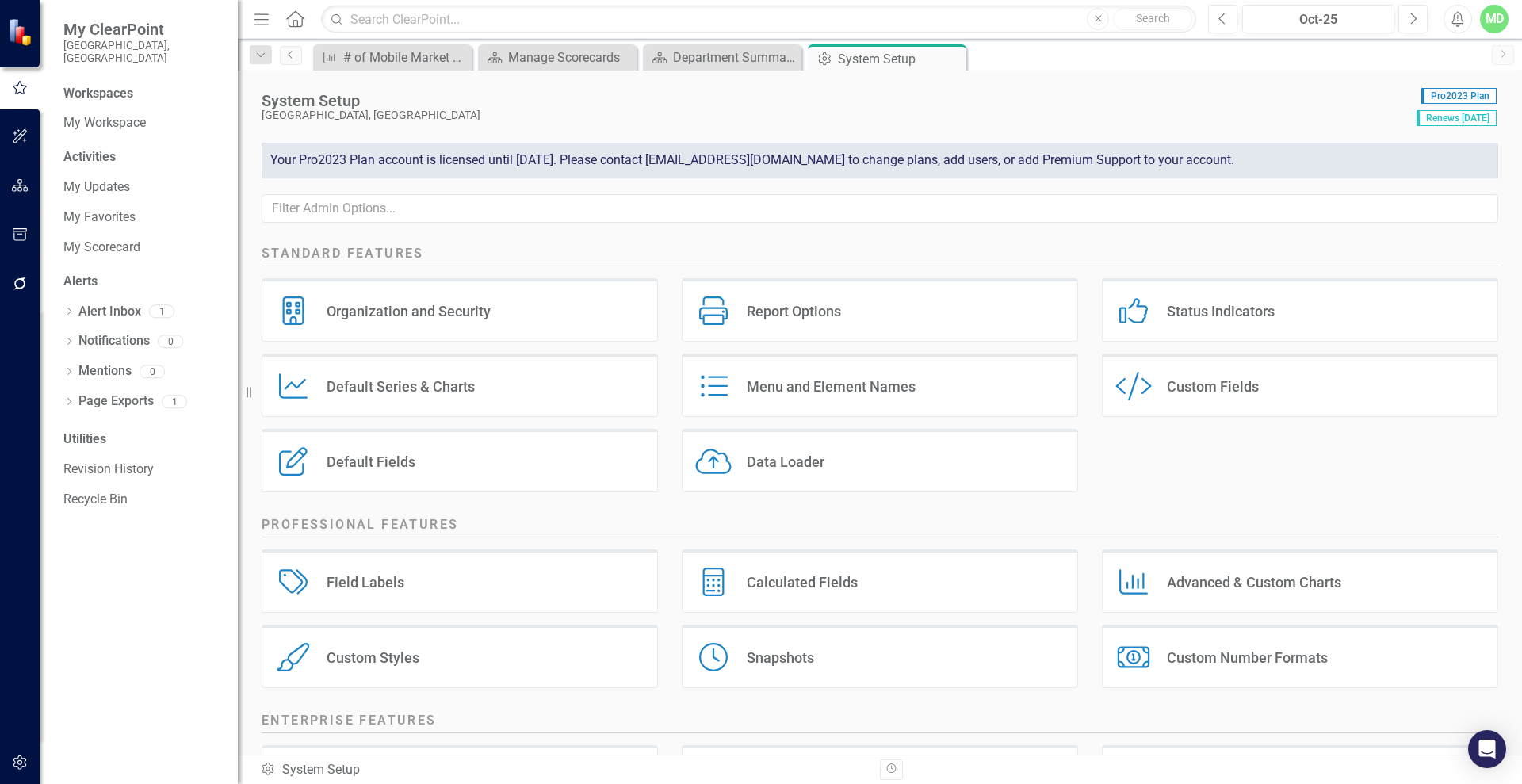
click at [363, 456] on div "Default Fields" at bounding box center [371, 461] width 89 height 19
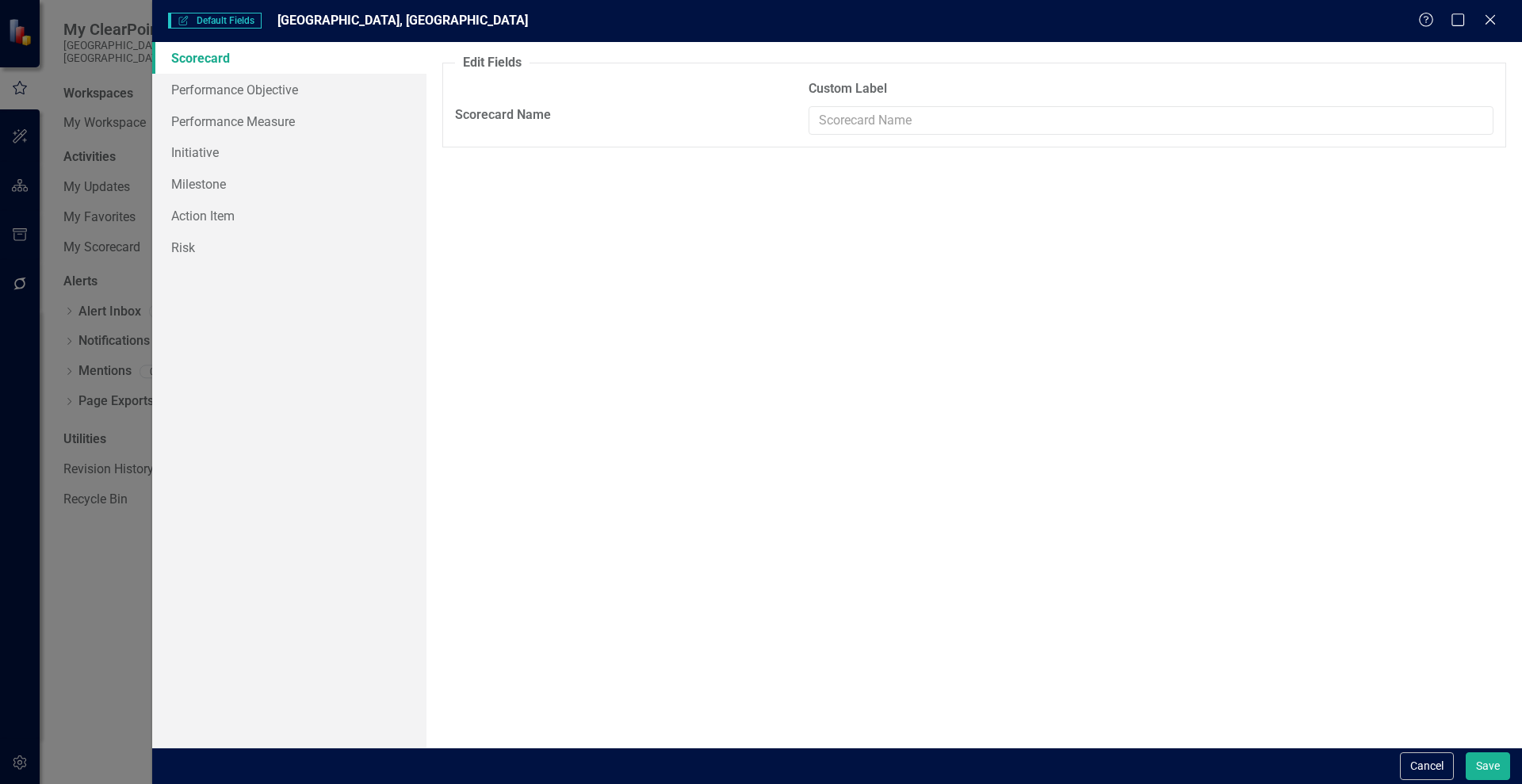
click at [1481, 20] on div "Help Maximize Close" at bounding box center [1461, 21] width 88 height 19
click at [1487, 21] on icon "Close" at bounding box center [1490, 19] width 20 height 15
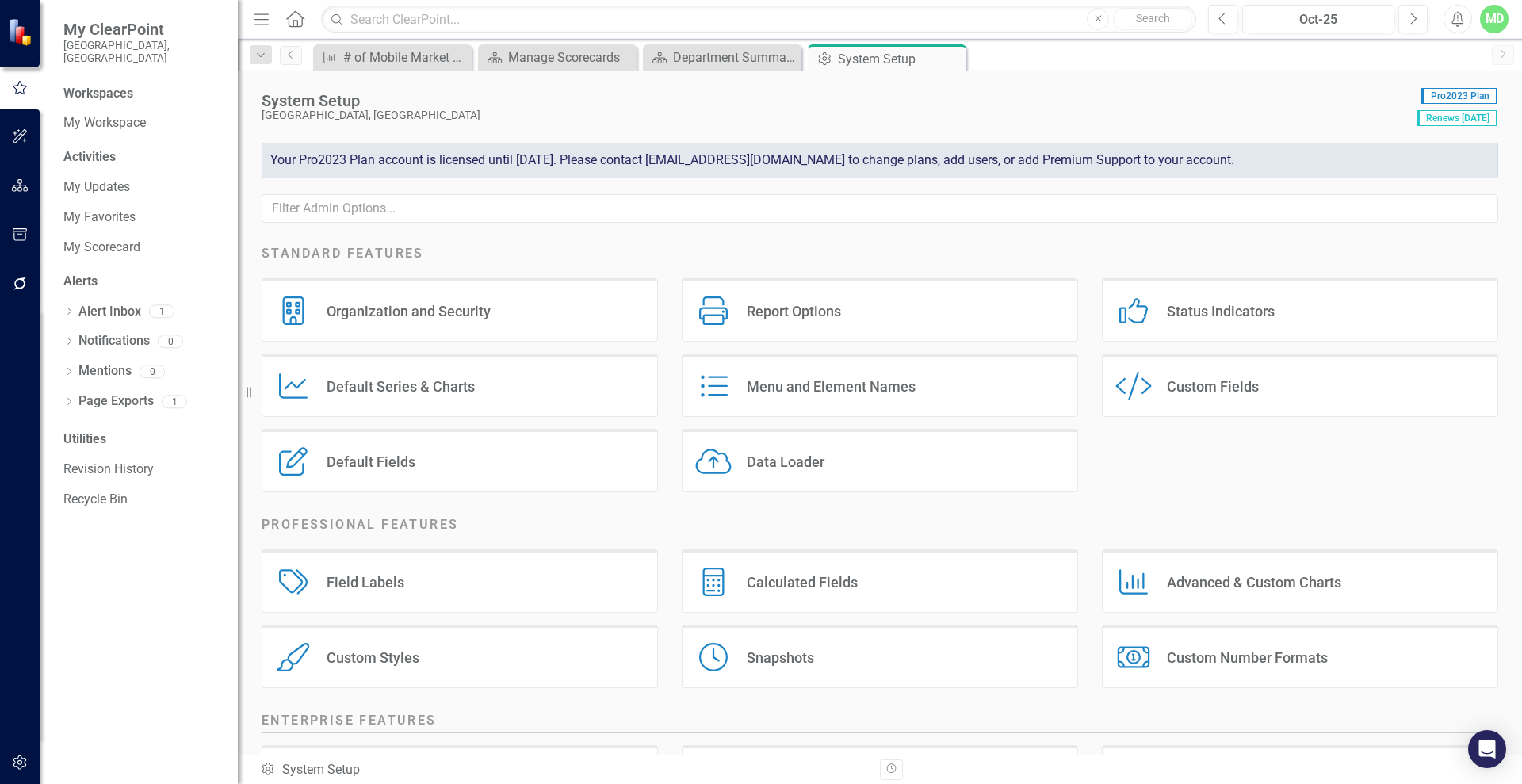
click at [794, 385] on div "Menu and Element Names" at bounding box center [831, 386] width 169 height 19
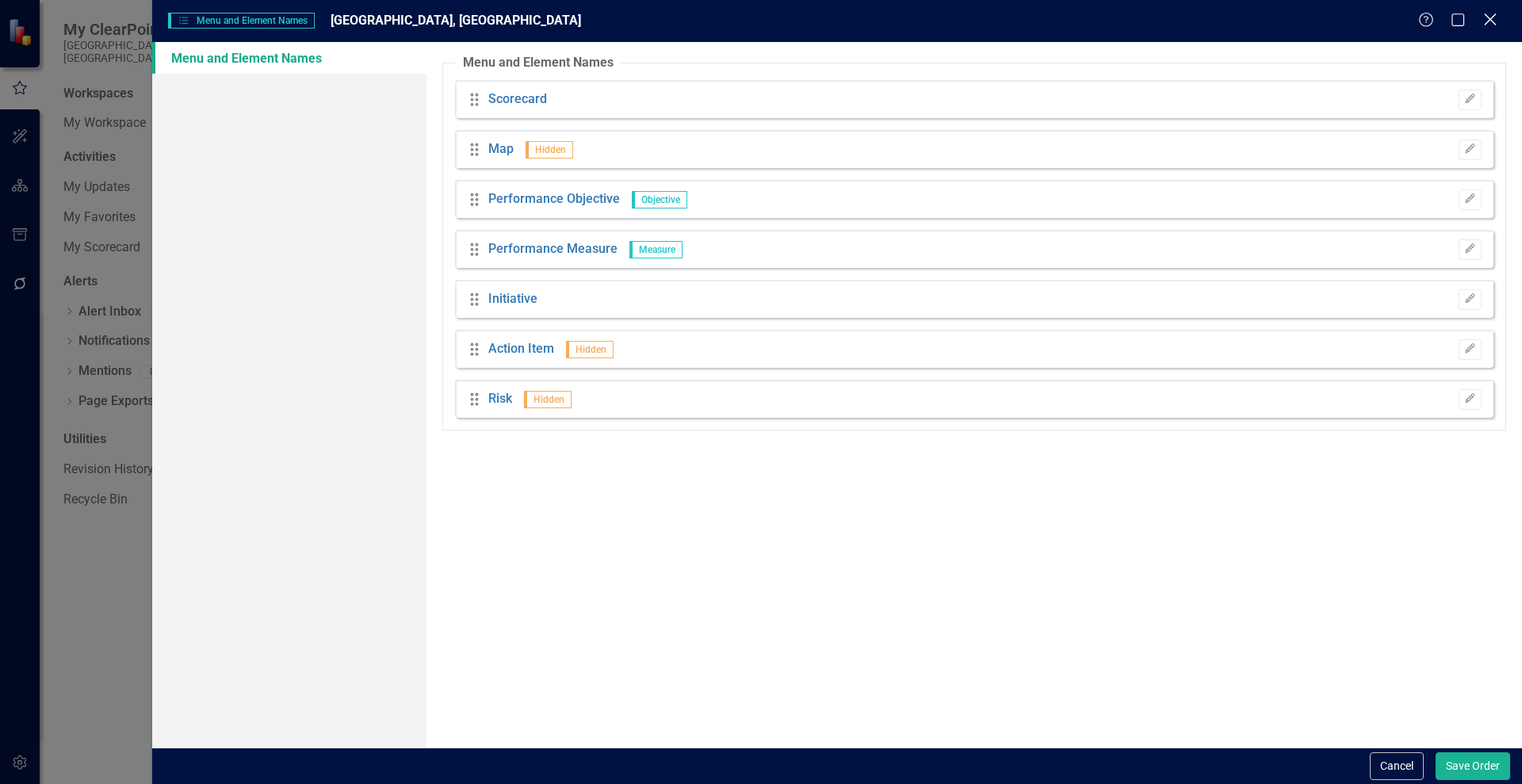
click at [1488, 17] on icon at bounding box center [1490, 20] width 12 height 12
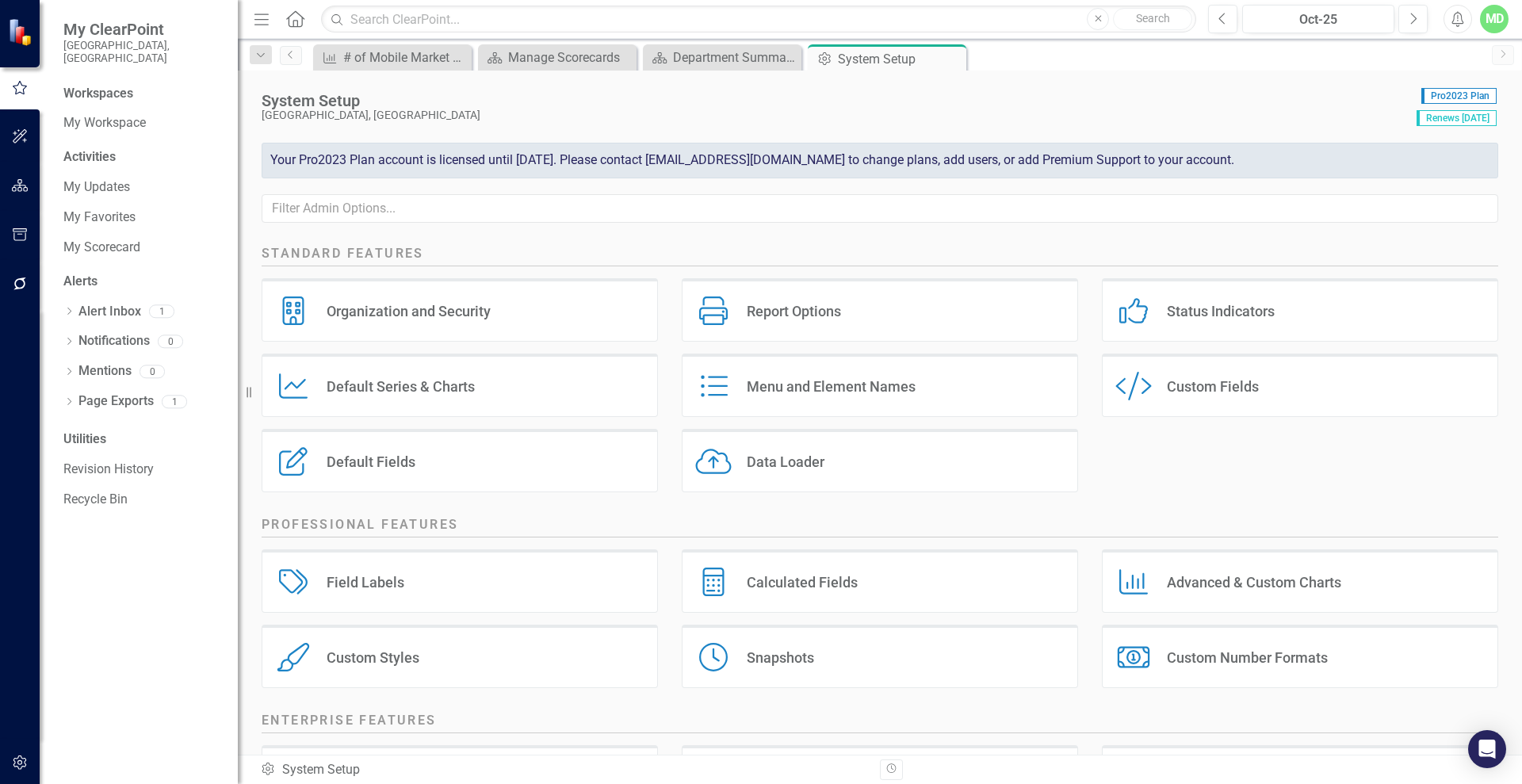
click at [1248, 386] on div "Custom Fields" at bounding box center [1212, 386] width 91 height 19
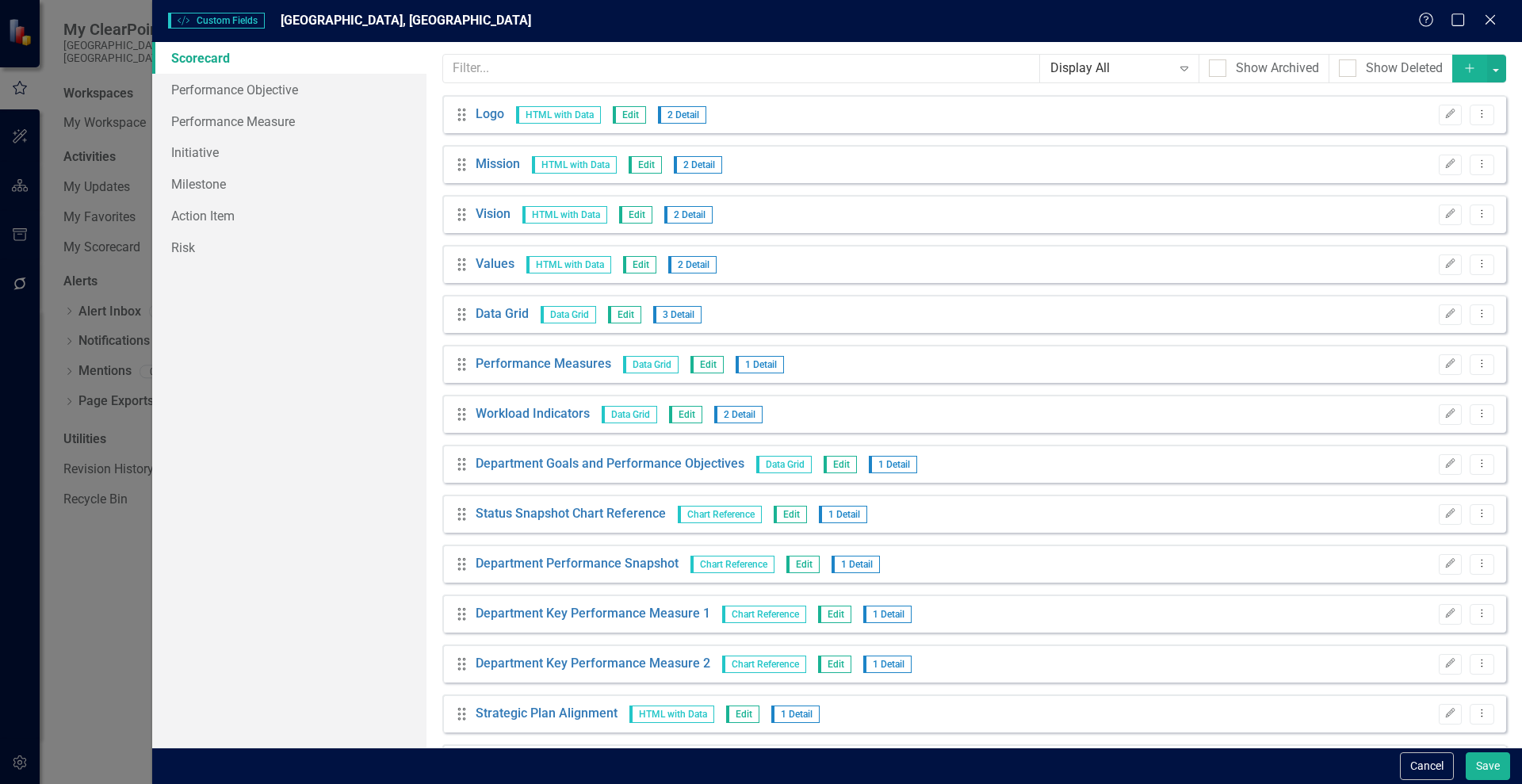
click at [1462, 66] on icon "Add" at bounding box center [1469, 68] width 14 height 11
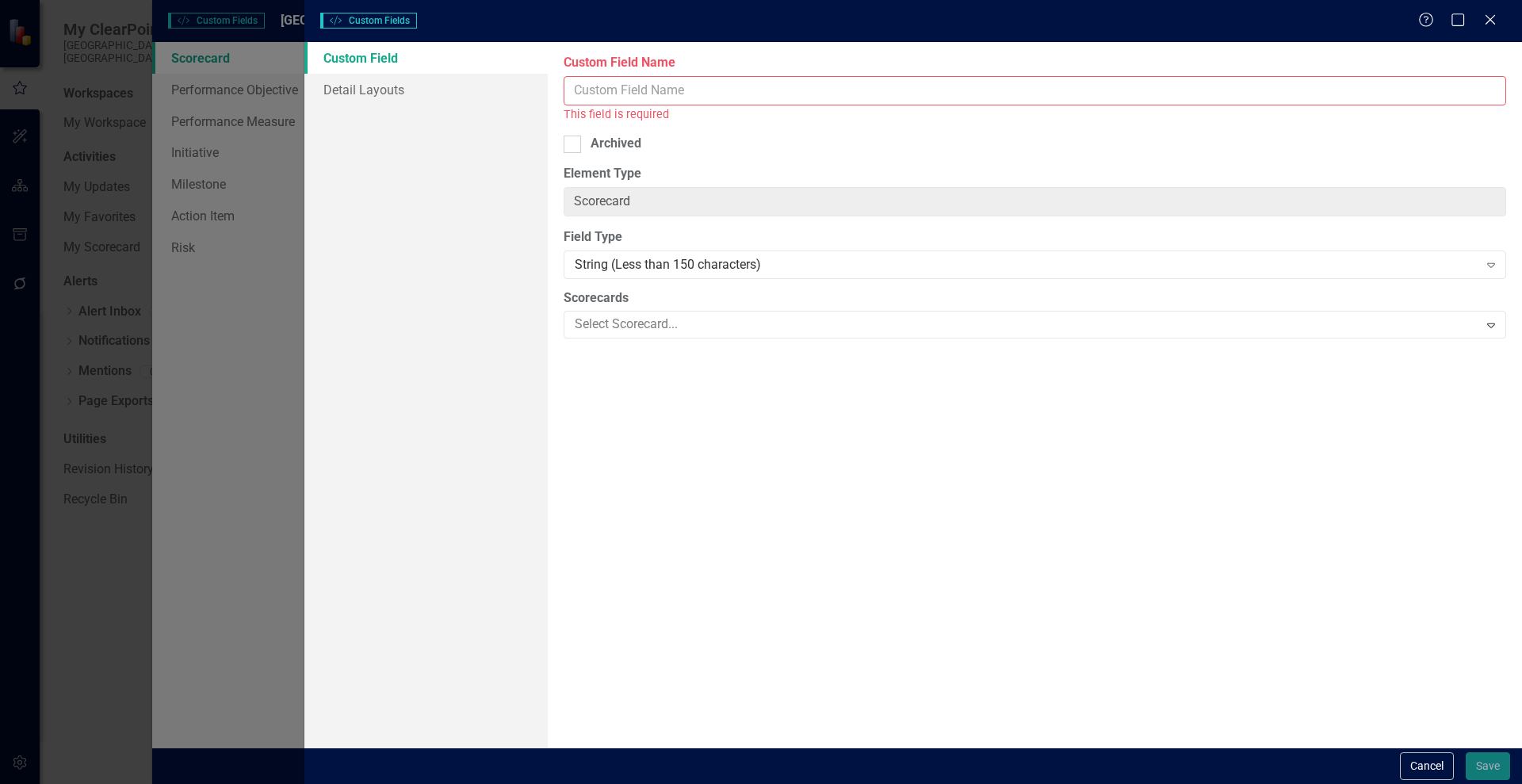
click at [648, 93] on input "Custom Field Name" at bounding box center [1035, 90] width 943 height 30
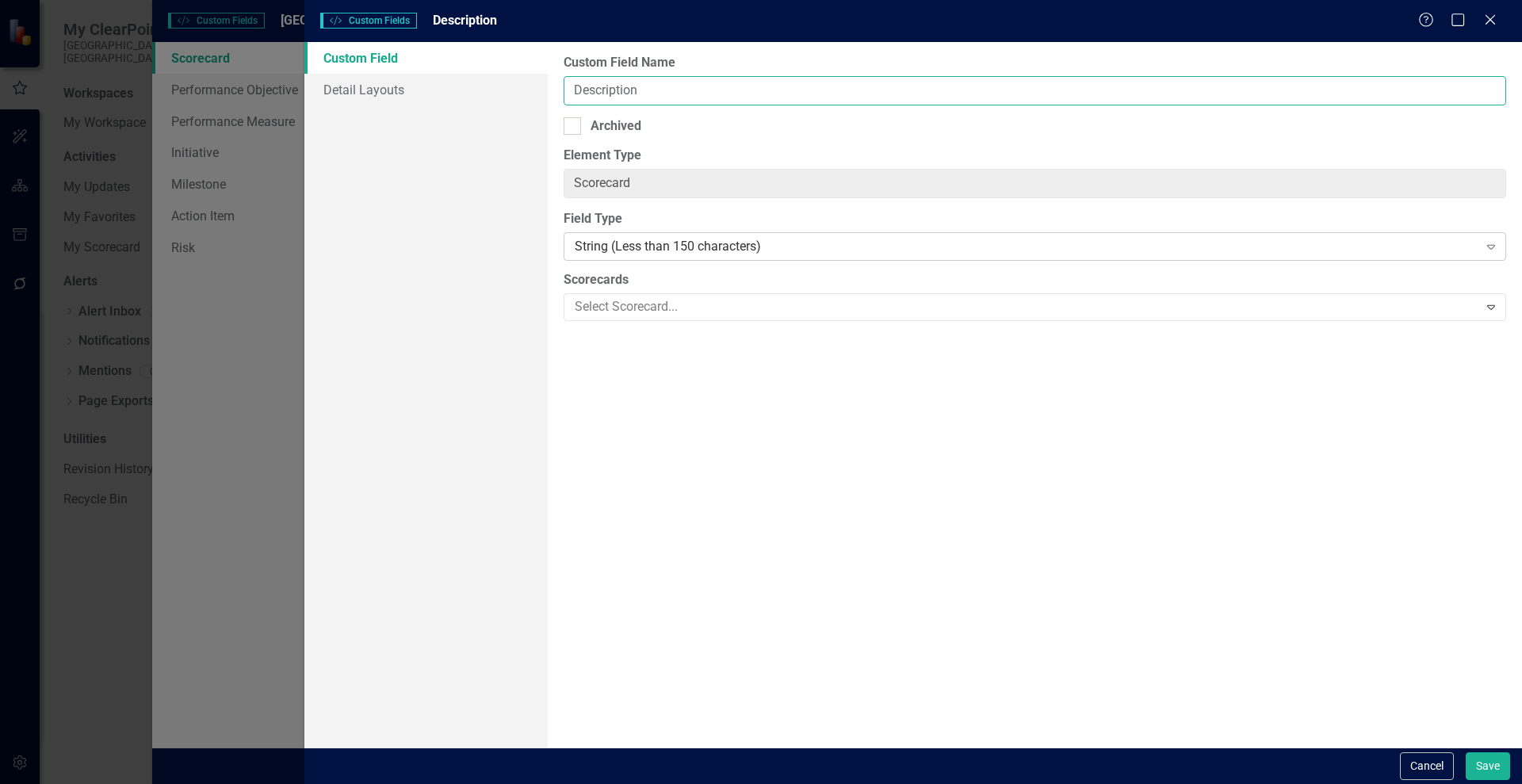
type input "Description"
click at [1016, 247] on div "String (Less than 150 characters)" at bounding box center [1026, 247] width 903 height 19
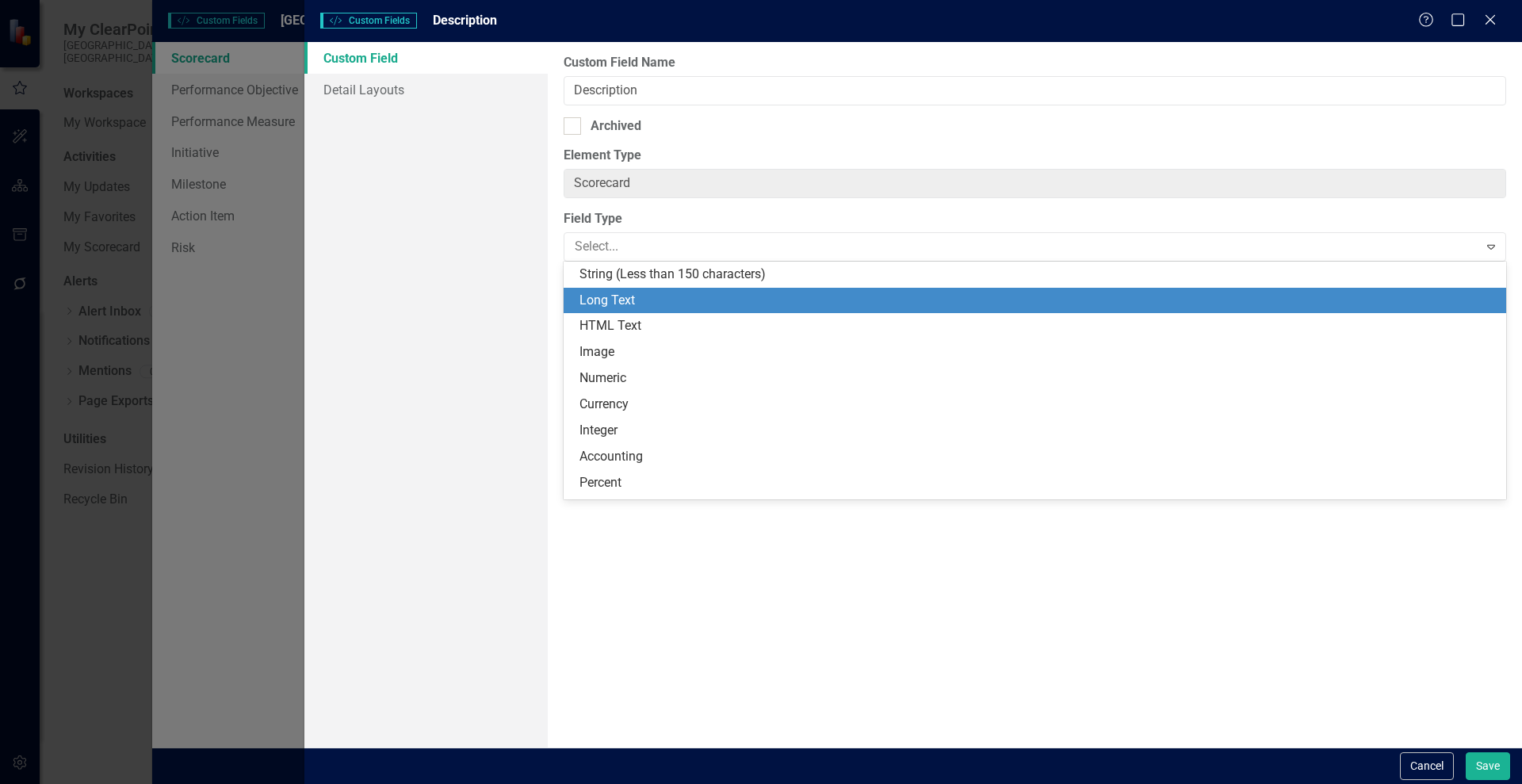
click at [870, 312] on div "Long Text" at bounding box center [1035, 300] width 943 height 27
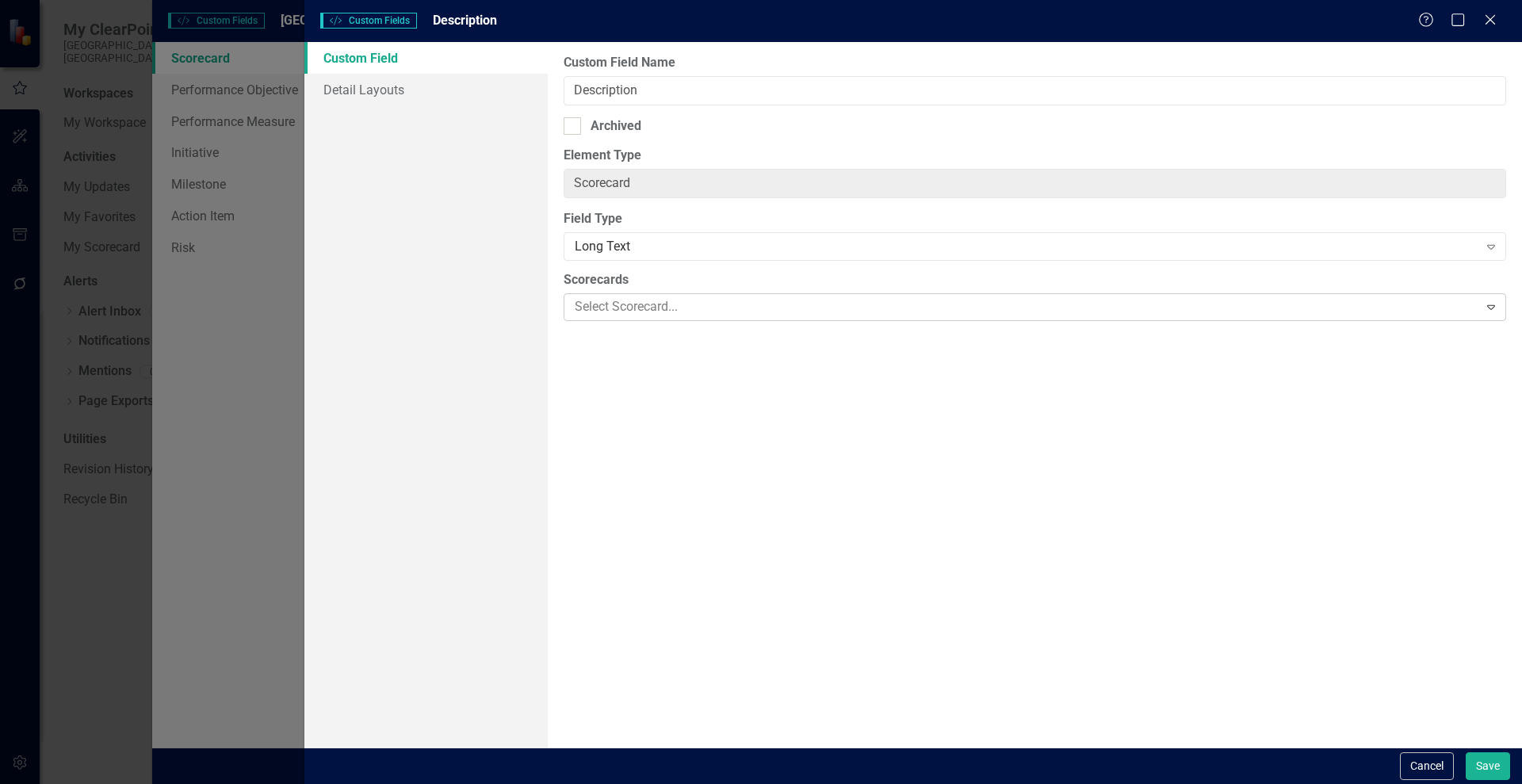
click at [848, 310] on div at bounding box center [1023, 307] width 909 height 22
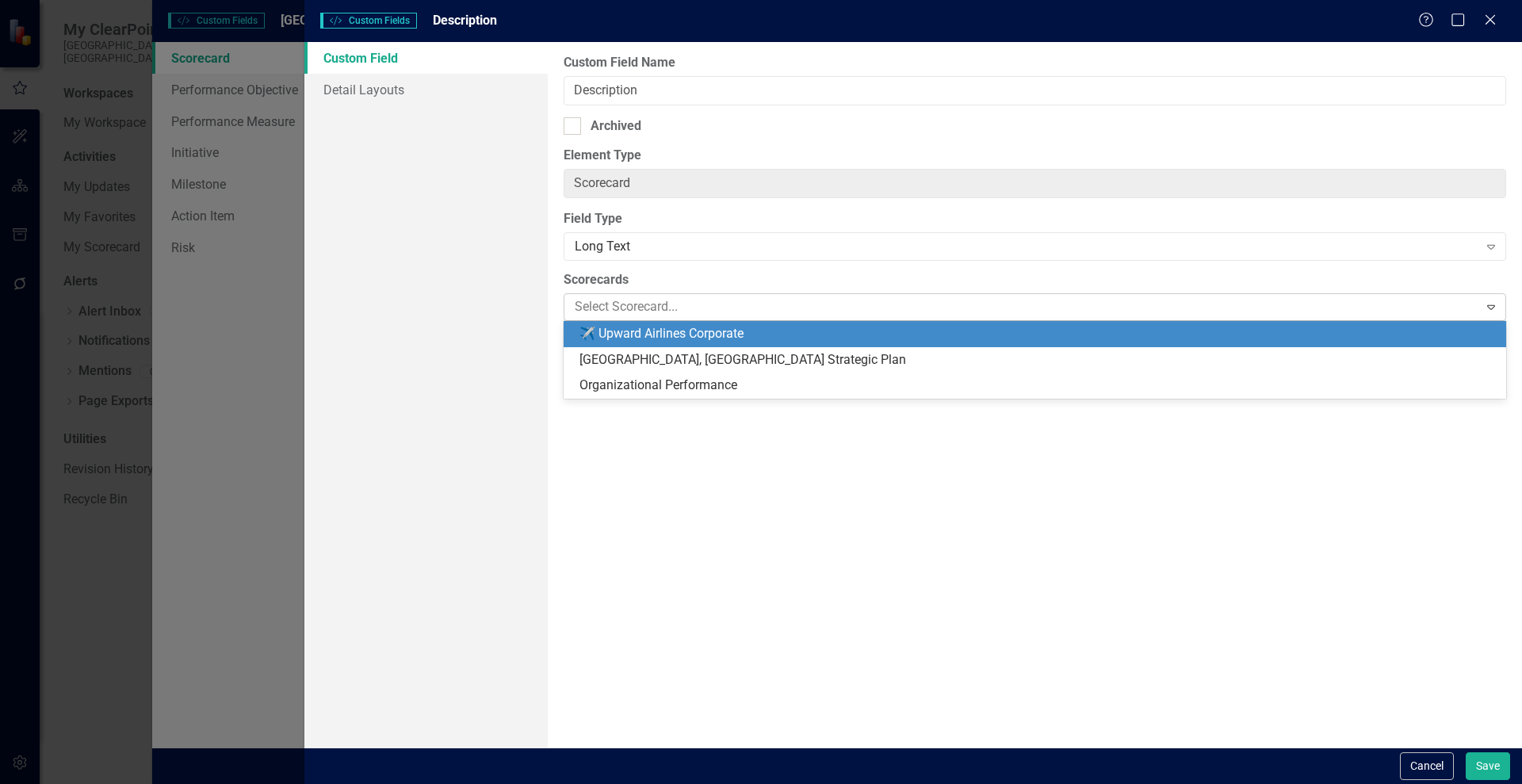
click at [837, 304] on div at bounding box center [1023, 307] width 909 height 22
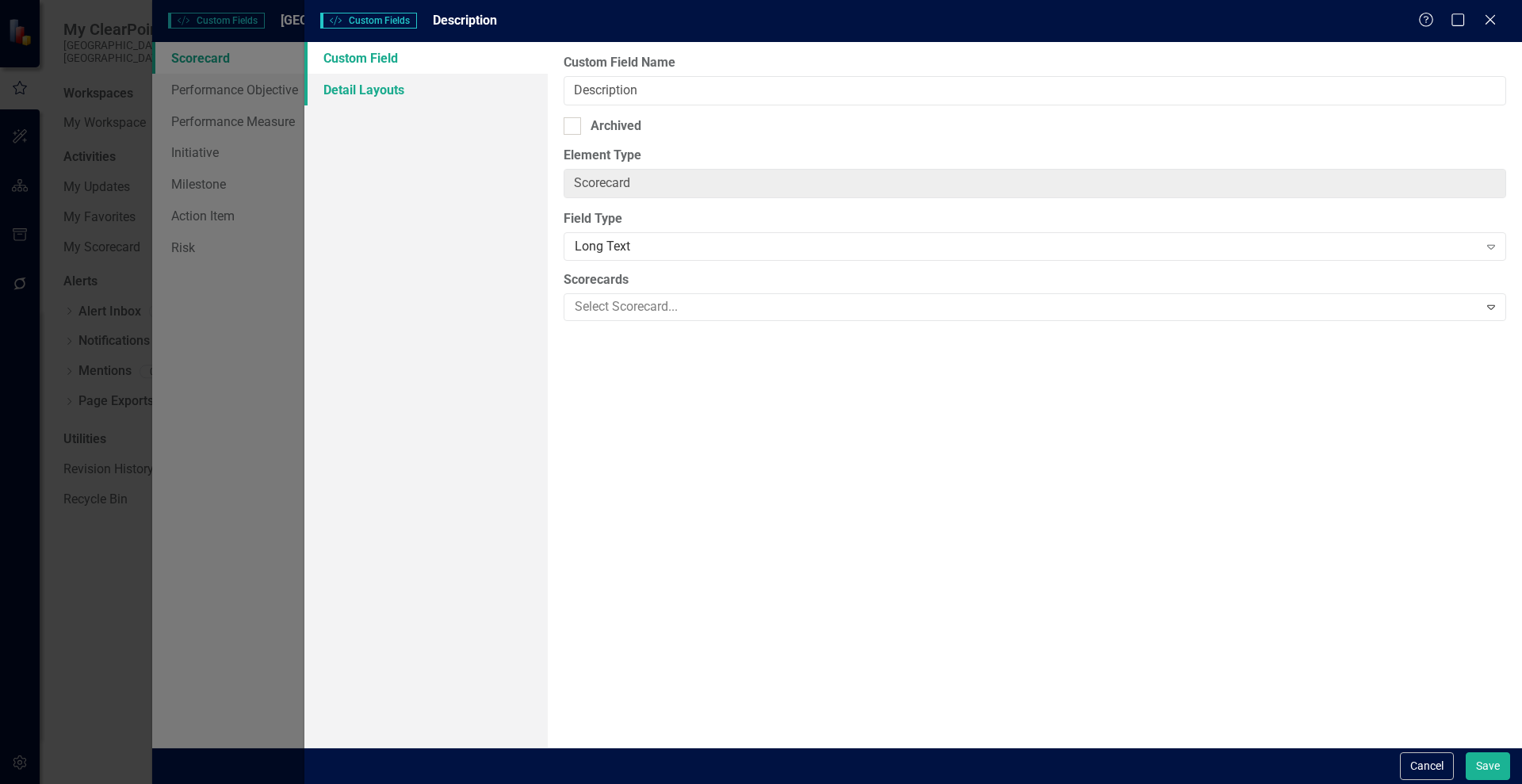
click at [386, 91] on link "Detail Layouts" at bounding box center [425, 90] width 243 height 31
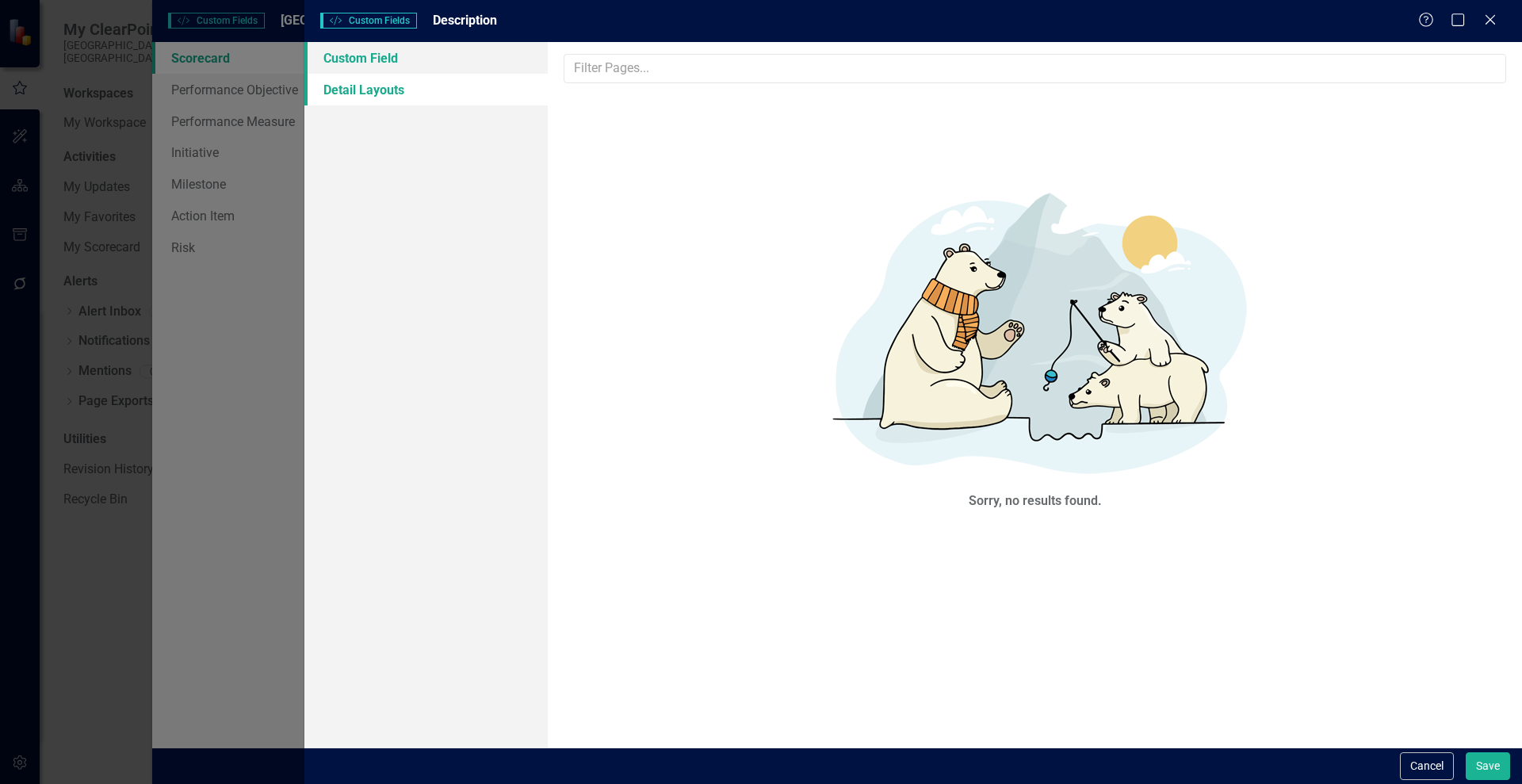
click at [361, 63] on link "Custom Field" at bounding box center [425, 58] width 243 height 31
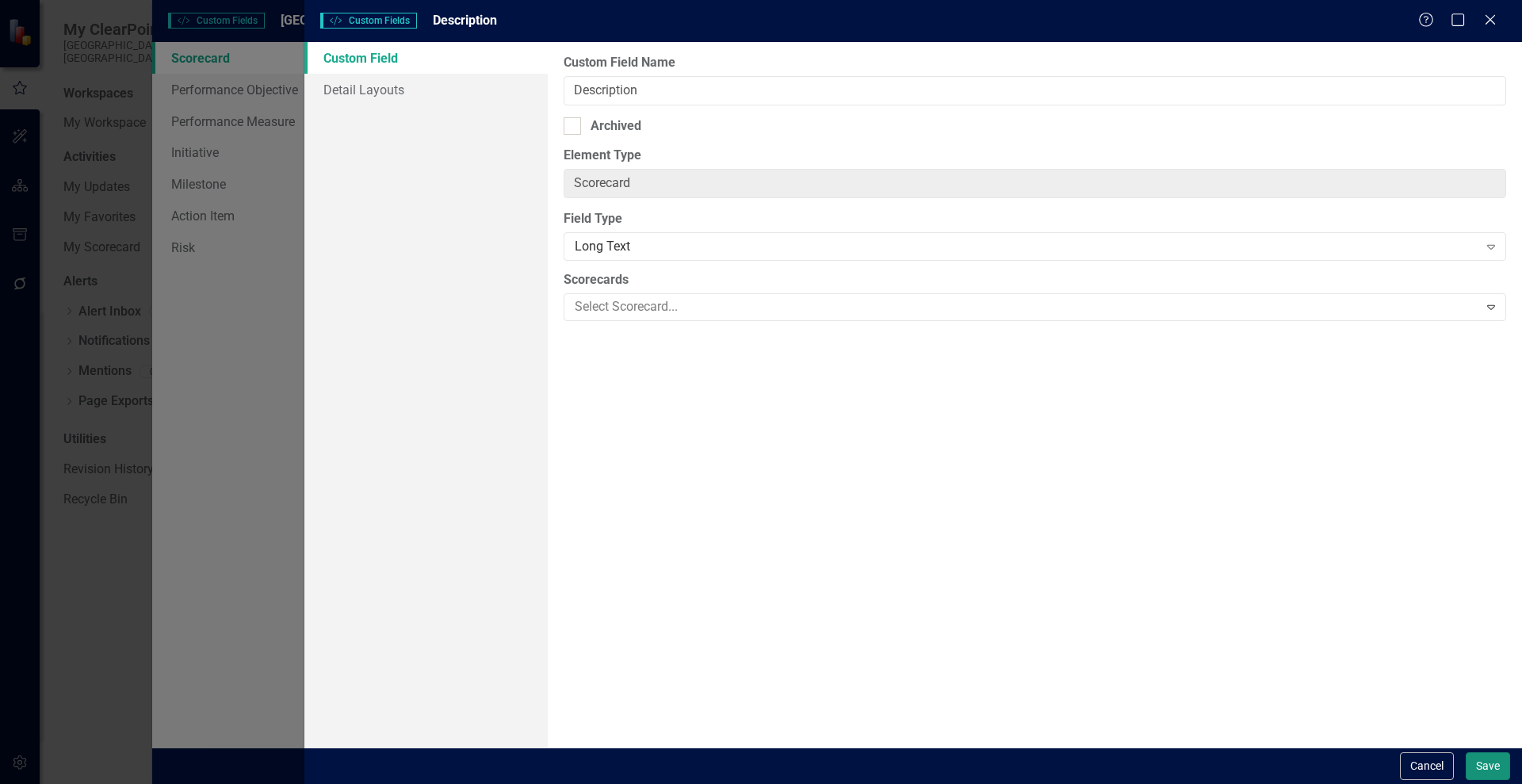
click at [1487, 761] on button "Save" at bounding box center [1487, 765] width 44 height 28
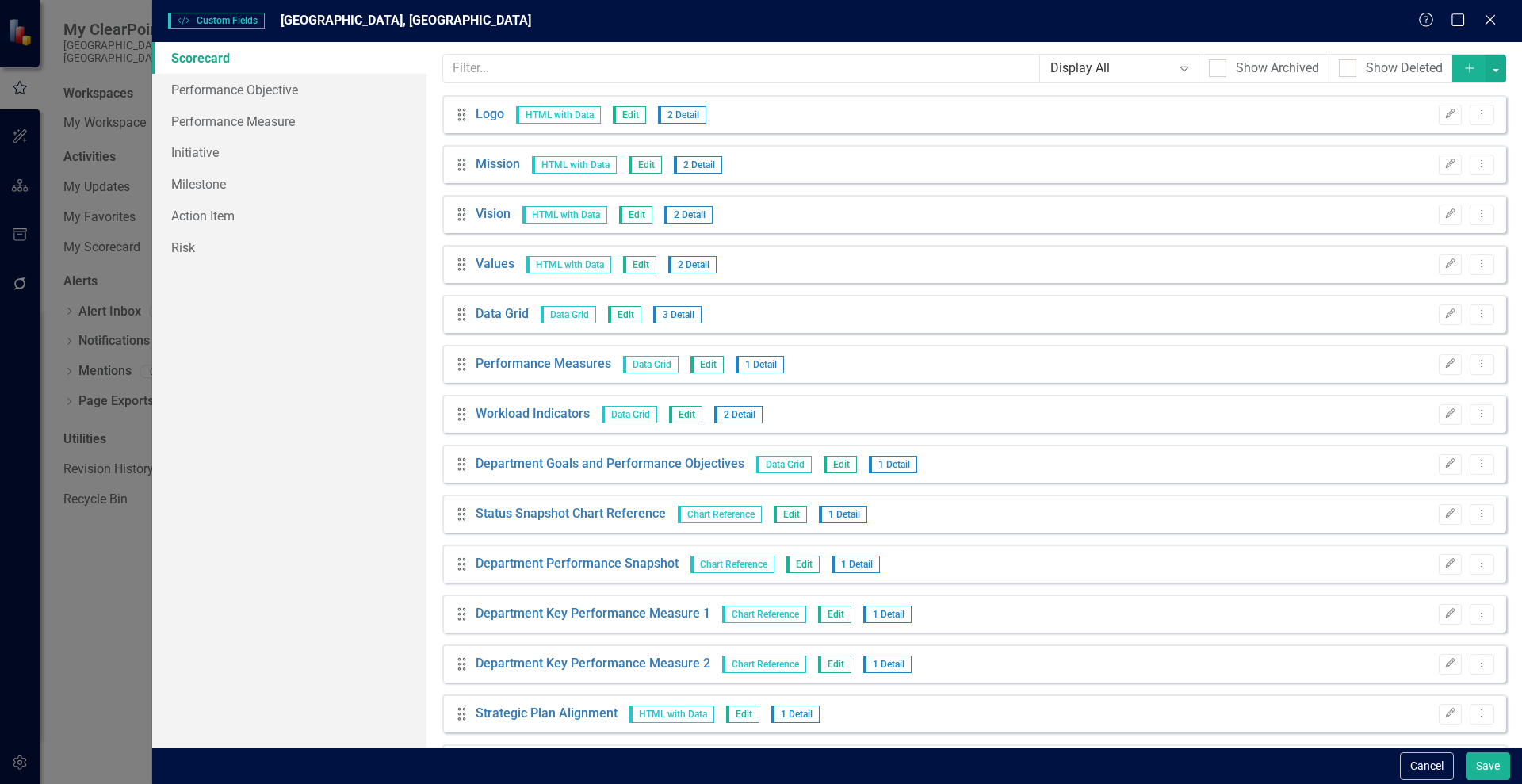
click at [87, 238] on div "Custom Style Custom Fields [GEOGRAPHIC_DATA], [GEOGRAPHIC_DATA] Help Maximize C…" at bounding box center [761, 392] width 1522 height 784
click at [1462, 71] on icon "Add" at bounding box center [1469, 68] width 14 height 11
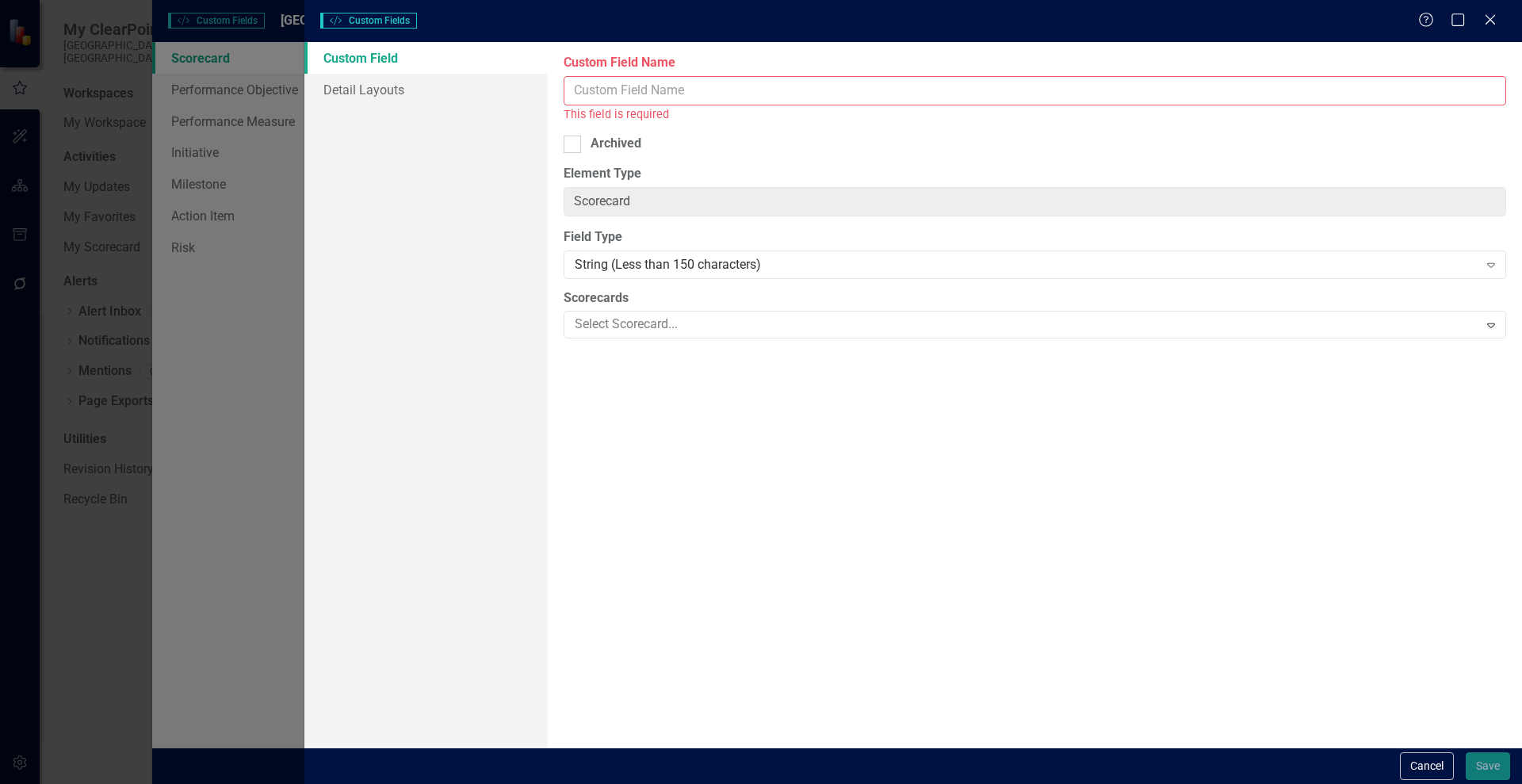
click at [634, 91] on input "Custom Field Name" at bounding box center [1035, 90] width 943 height 30
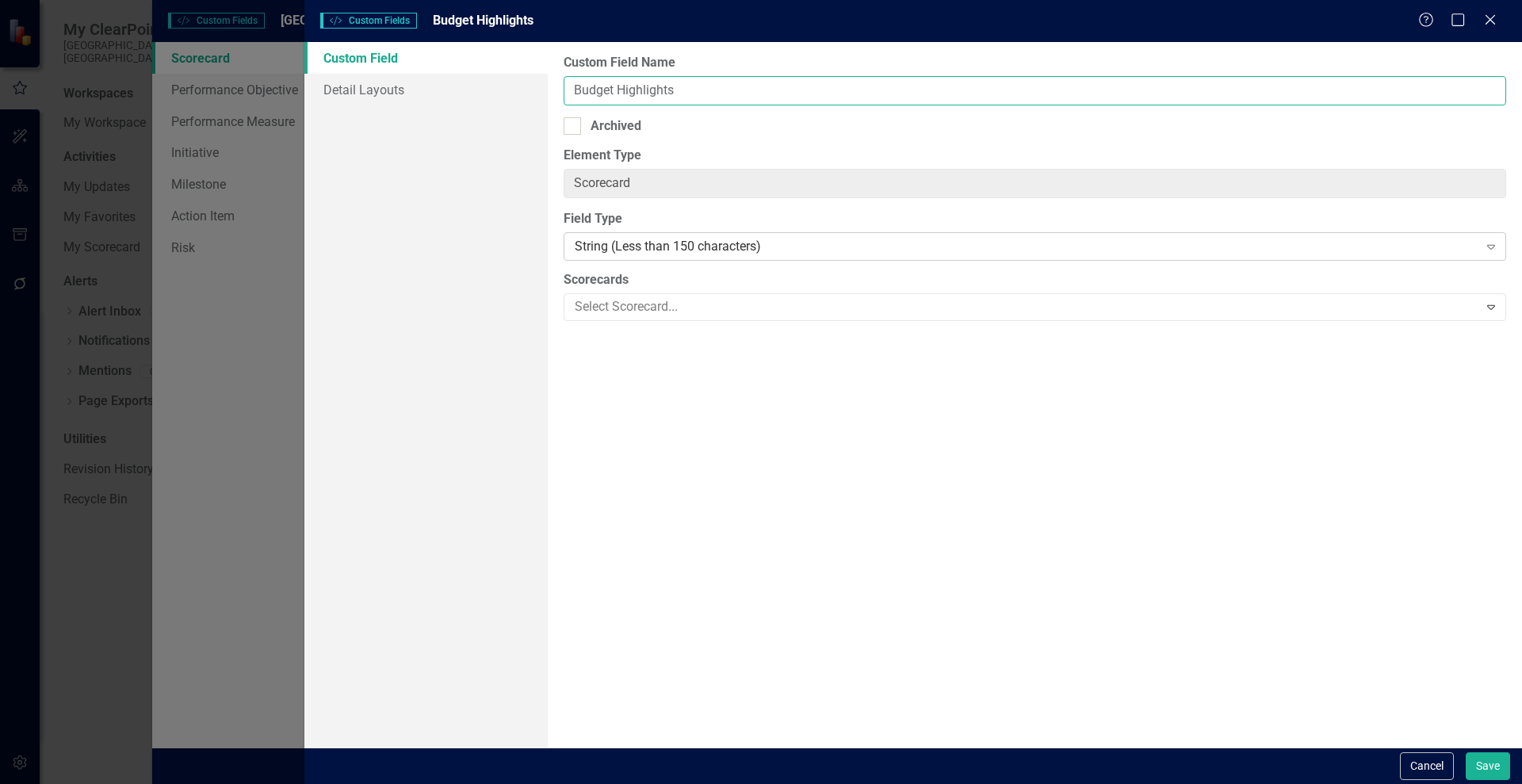
type input "Budget Highlights"
click at [596, 247] on div "String (Less than 150 characters)" at bounding box center [1026, 247] width 903 height 19
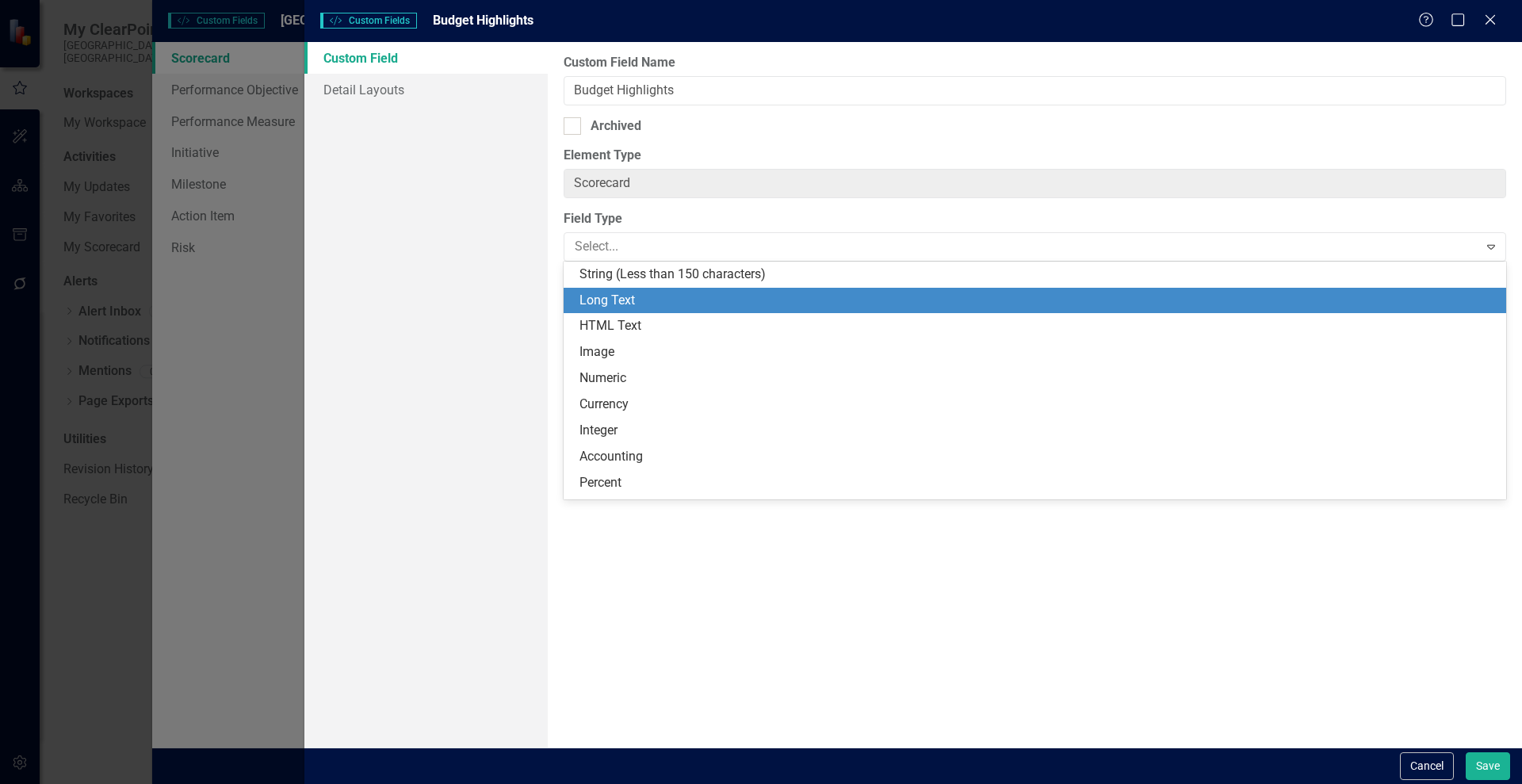
click at [600, 299] on div "Long Text" at bounding box center [1038, 300] width 917 height 19
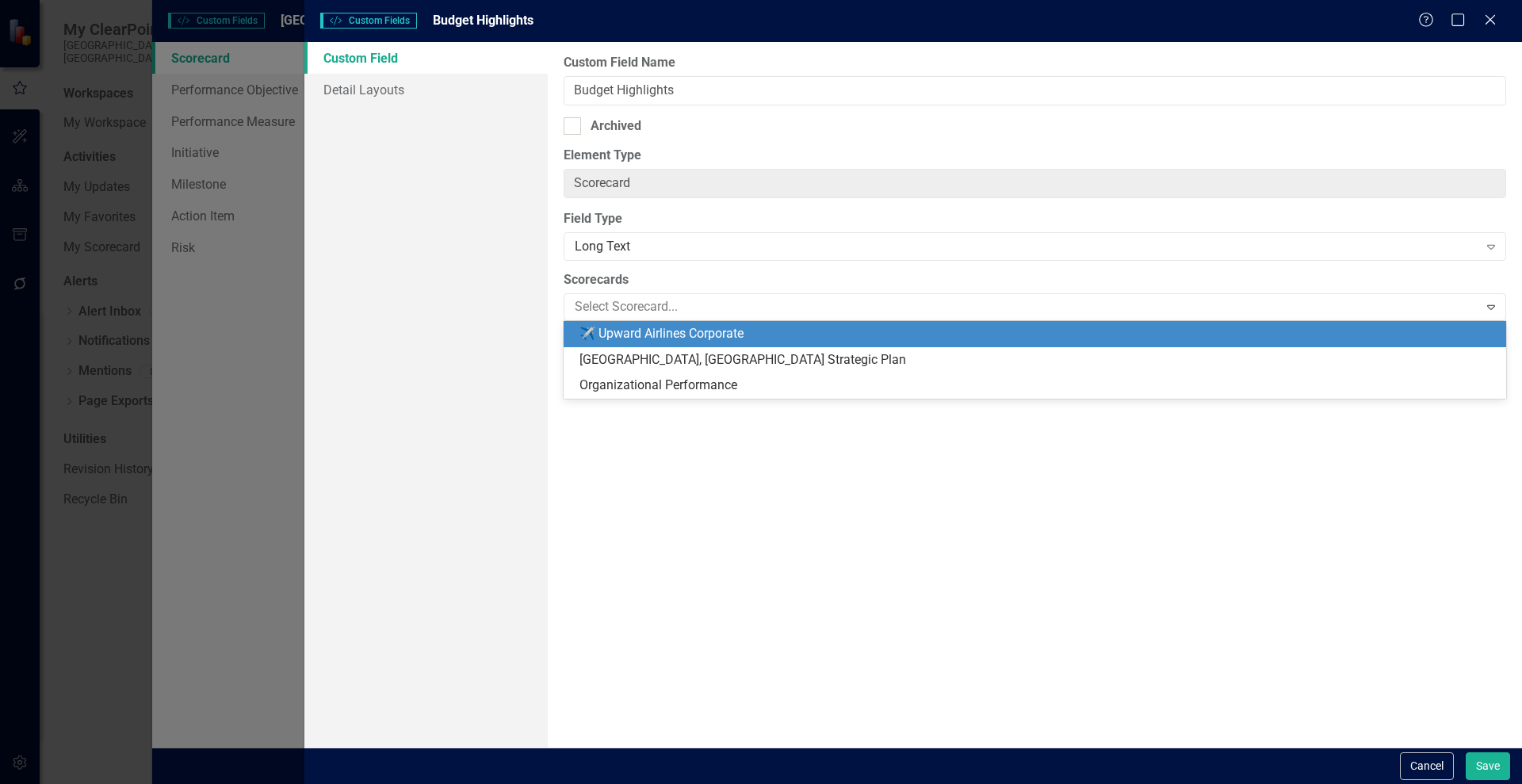
click at [600, 299] on div at bounding box center [1023, 307] width 909 height 22
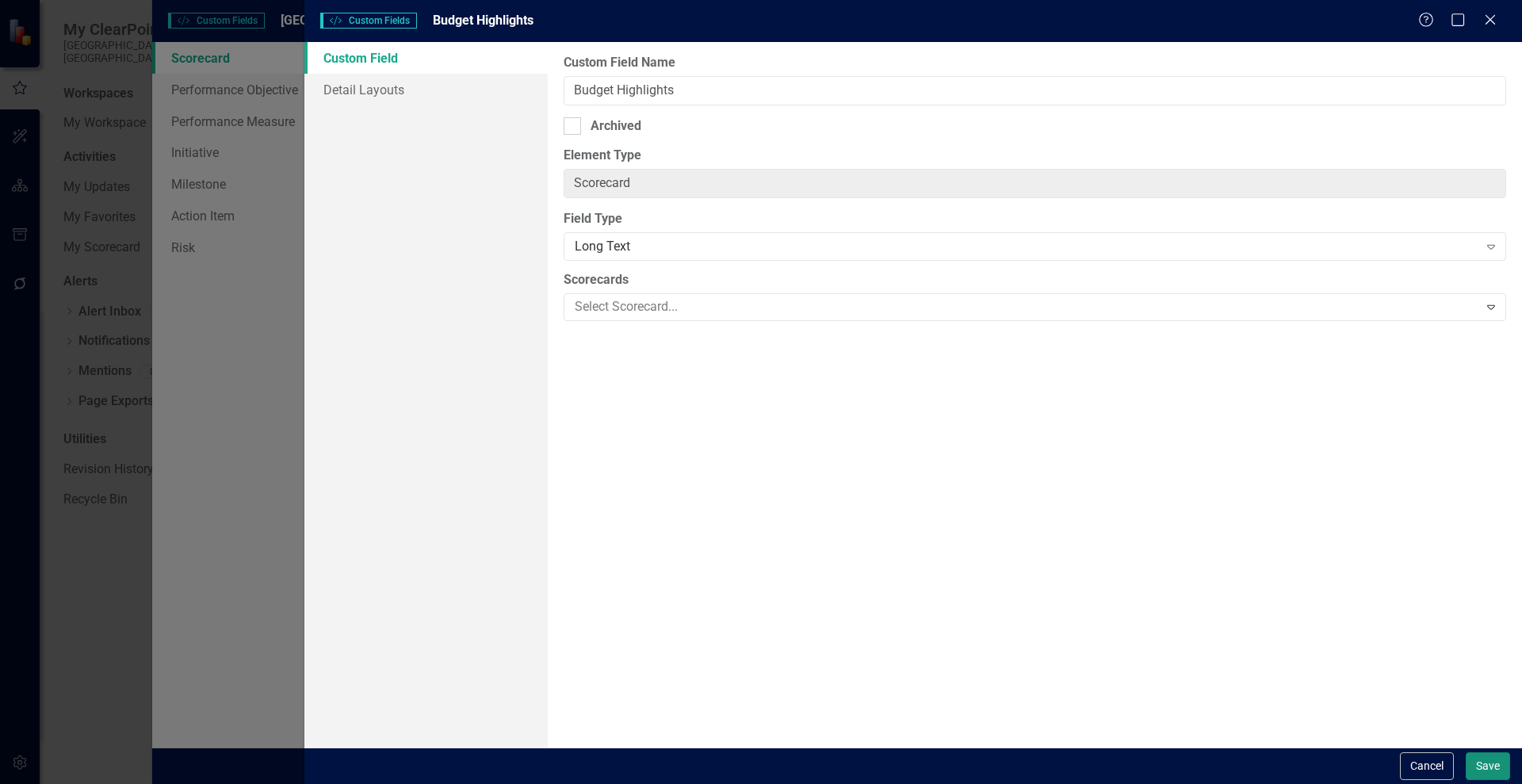
click at [1487, 768] on button "Save" at bounding box center [1487, 765] width 44 height 28
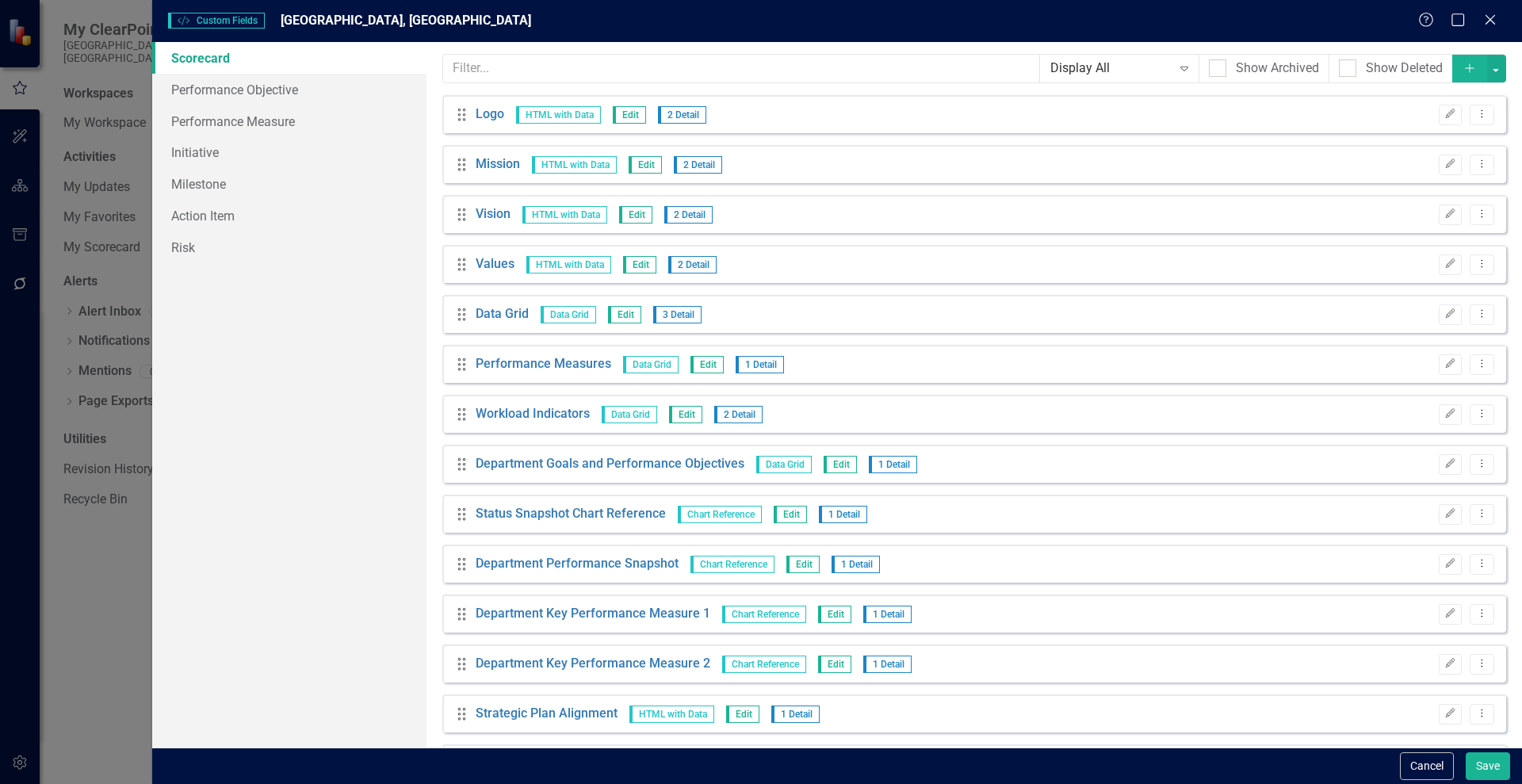
click at [1456, 59] on button "Add" at bounding box center [1469, 69] width 34 height 28
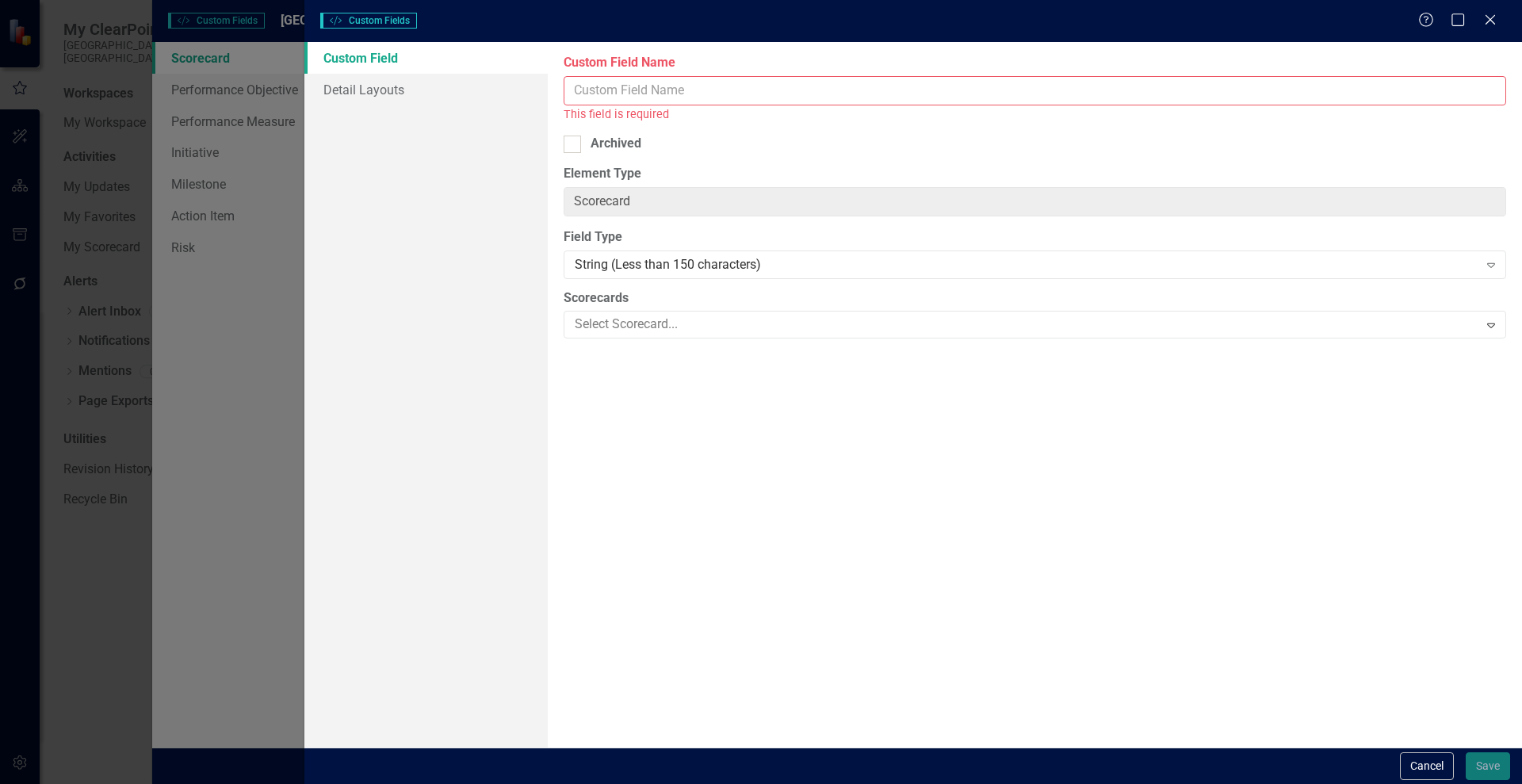
click at [584, 94] on input "Custom Field Name" at bounding box center [1035, 90] width 943 height 30
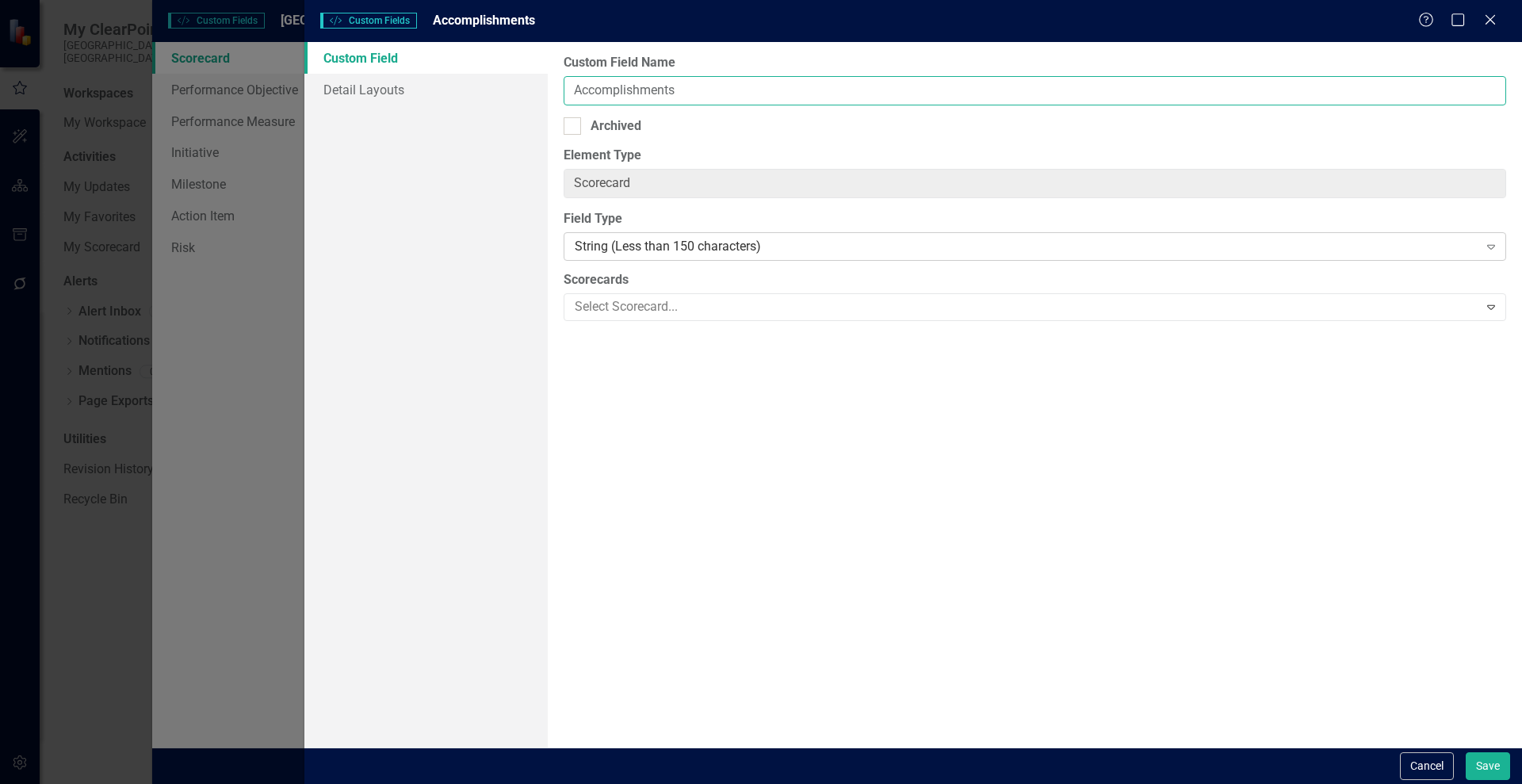
type input "Accomplishments"
click at [584, 249] on div "String (Less than 150 characters)" at bounding box center [1026, 247] width 903 height 19
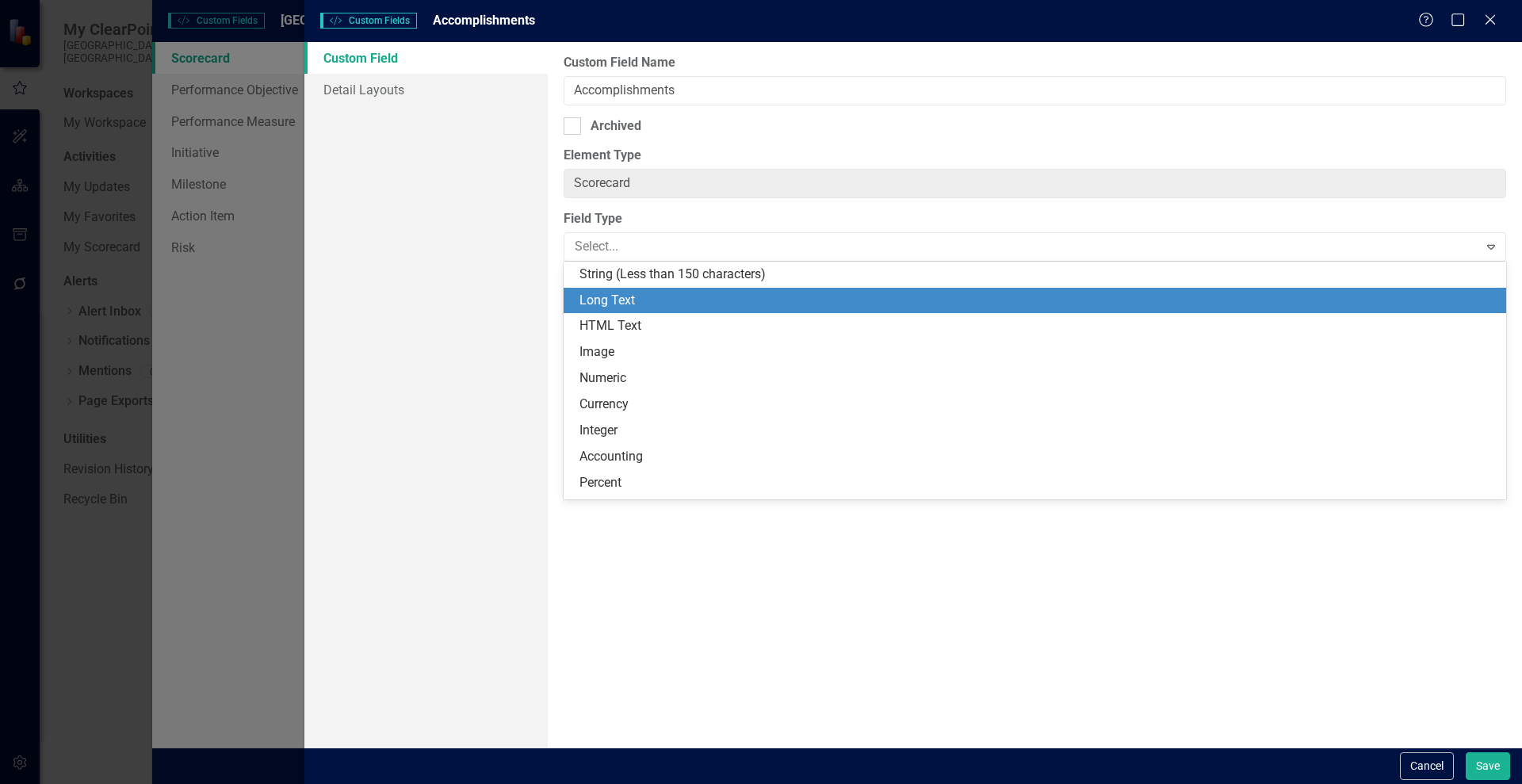
click at [608, 303] on div "Long Text" at bounding box center [1038, 300] width 917 height 19
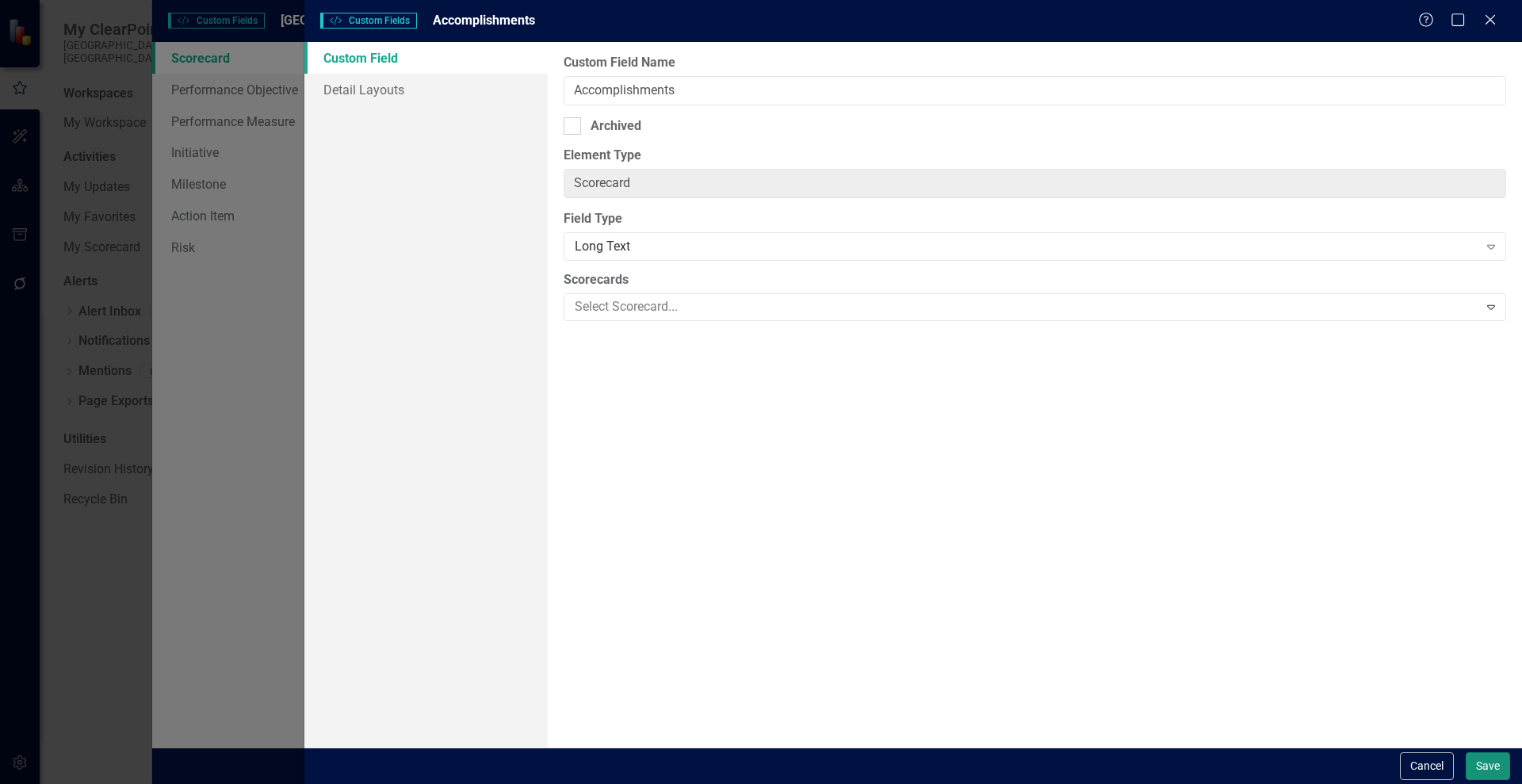
click at [1497, 765] on button "Save" at bounding box center [1487, 765] width 44 height 28
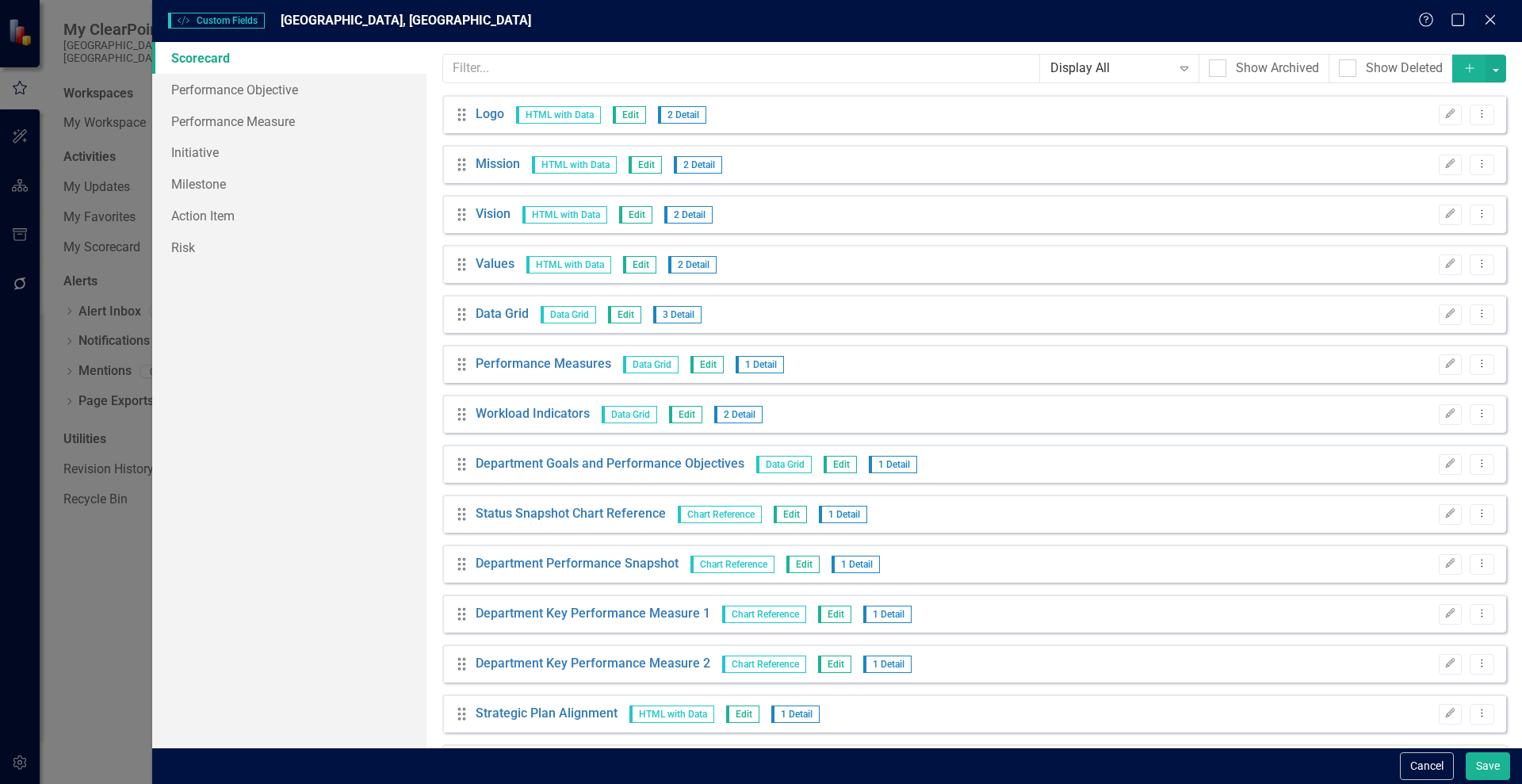
click at [82, 262] on div "Custom Style Custom Fields [GEOGRAPHIC_DATA], [GEOGRAPHIC_DATA] Help Maximize C…" at bounding box center [761, 392] width 1522 height 784
click at [115, 232] on div "Custom Style Custom Fields [GEOGRAPHIC_DATA], [GEOGRAPHIC_DATA] Help Maximize C…" at bounding box center [761, 392] width 1522 height 784
click at [1492, 13] on icon "Close" at bounding box center [1490, 19] width 20 height 15
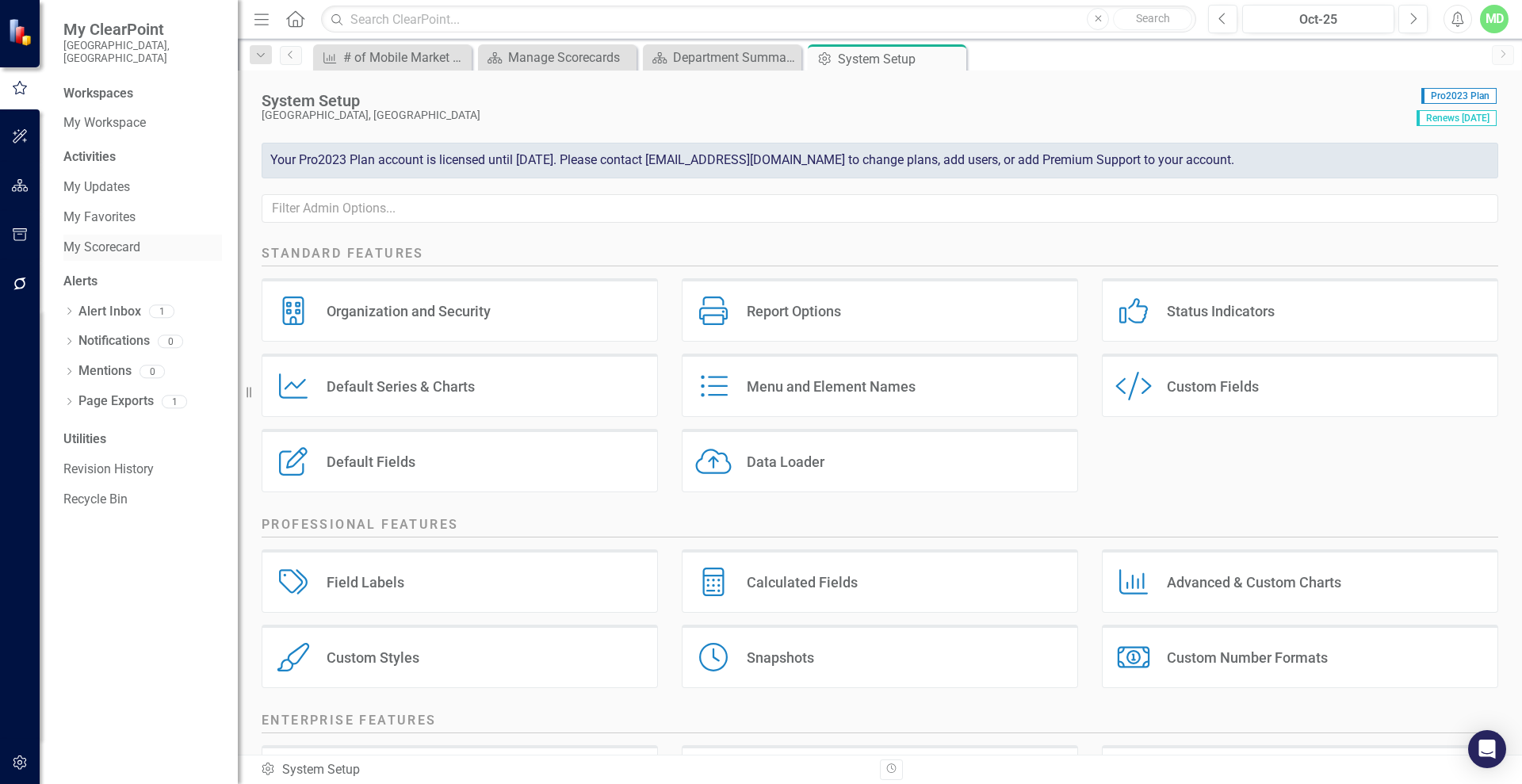
click at [84, 242] on link "My Scorecard" at bounding box center [142, 247] width 158 height 19
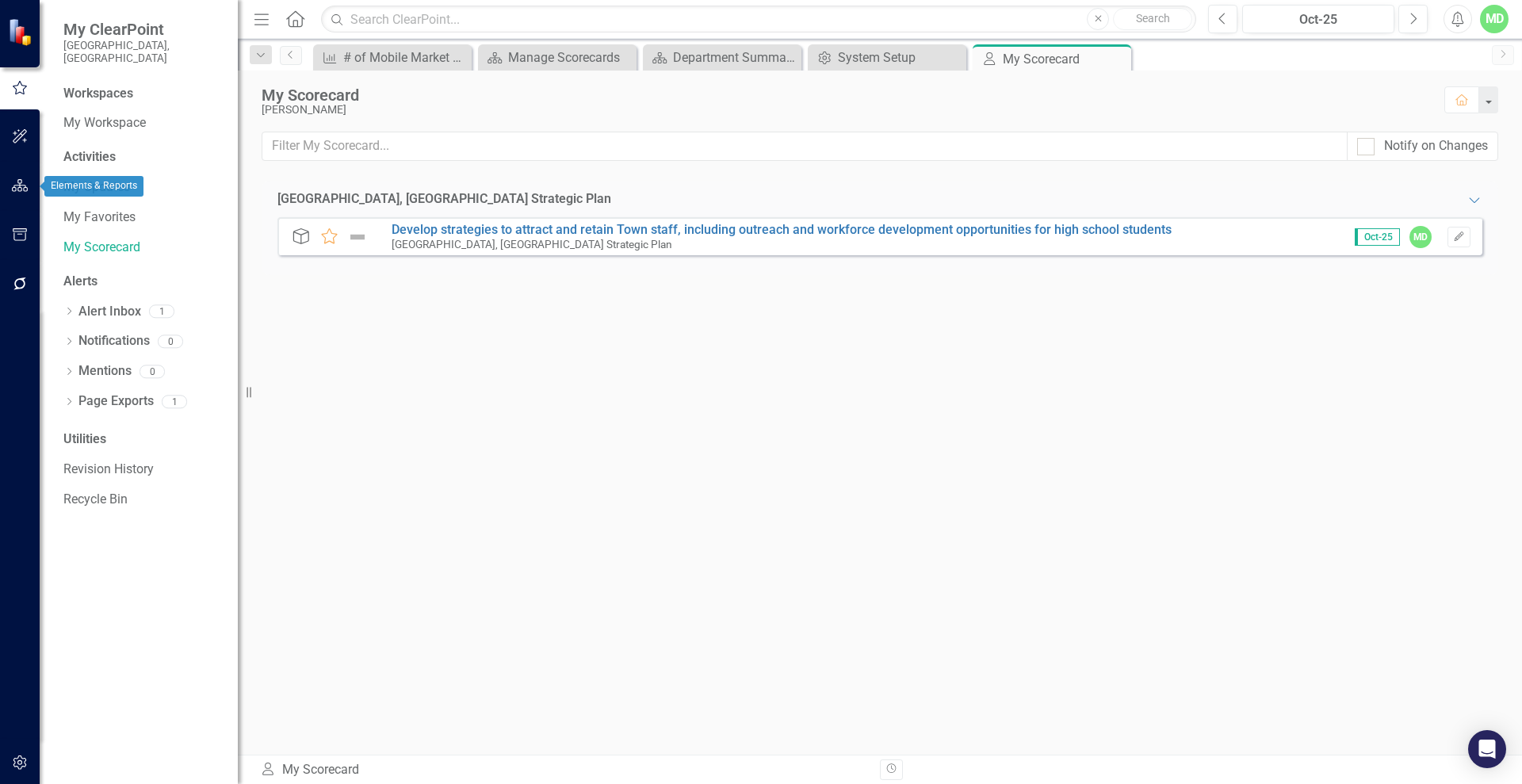
click at [19, 185] on icon "button" at bounding box center [20, 185] width 17 height 13
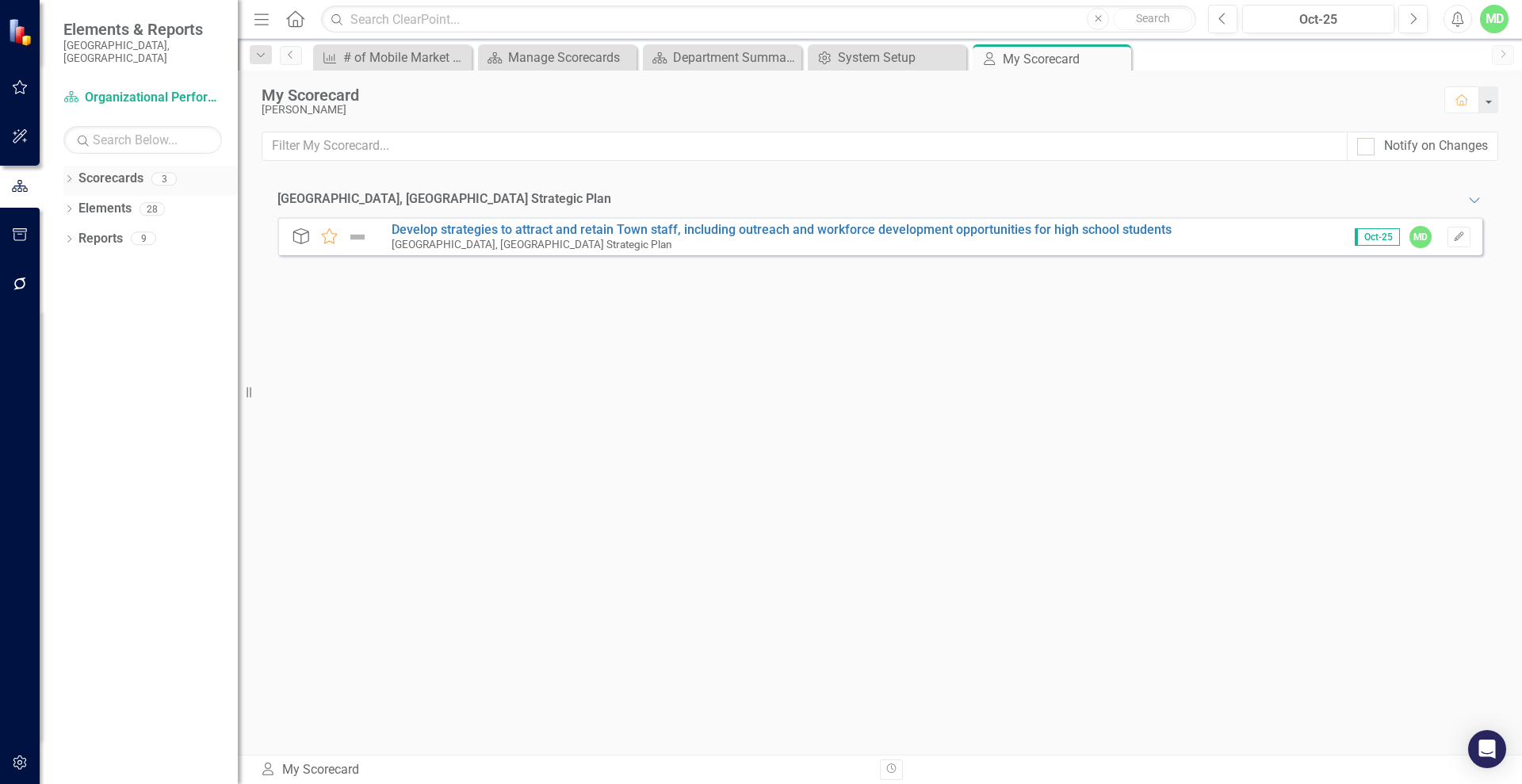
click at [111, 169] on link "Scorecards" at bounding box center [111, 178] width 65 height 19
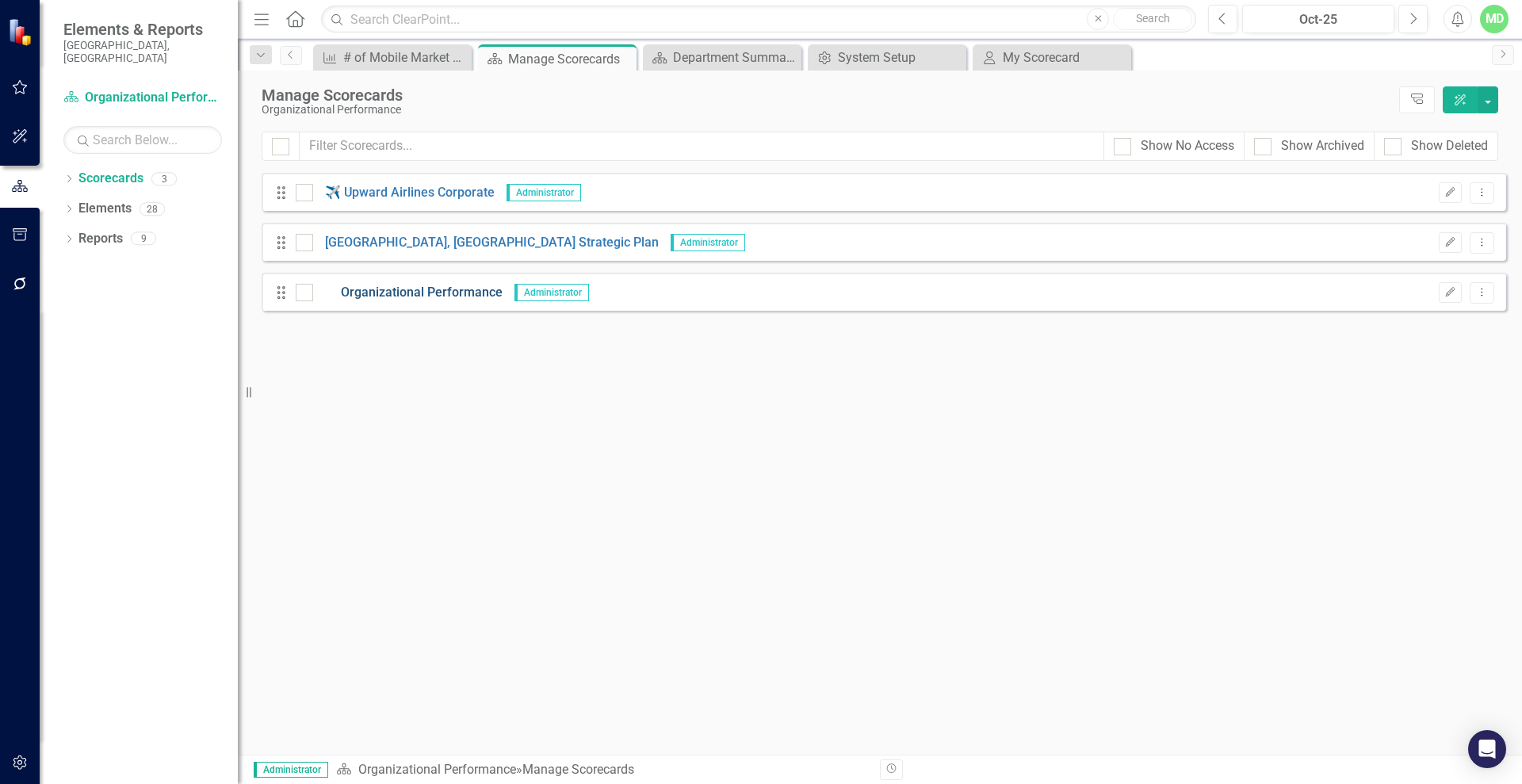
click at [424, 289] on link "Organizational Performance" at bounding box center [407, 292] width 190 height 19
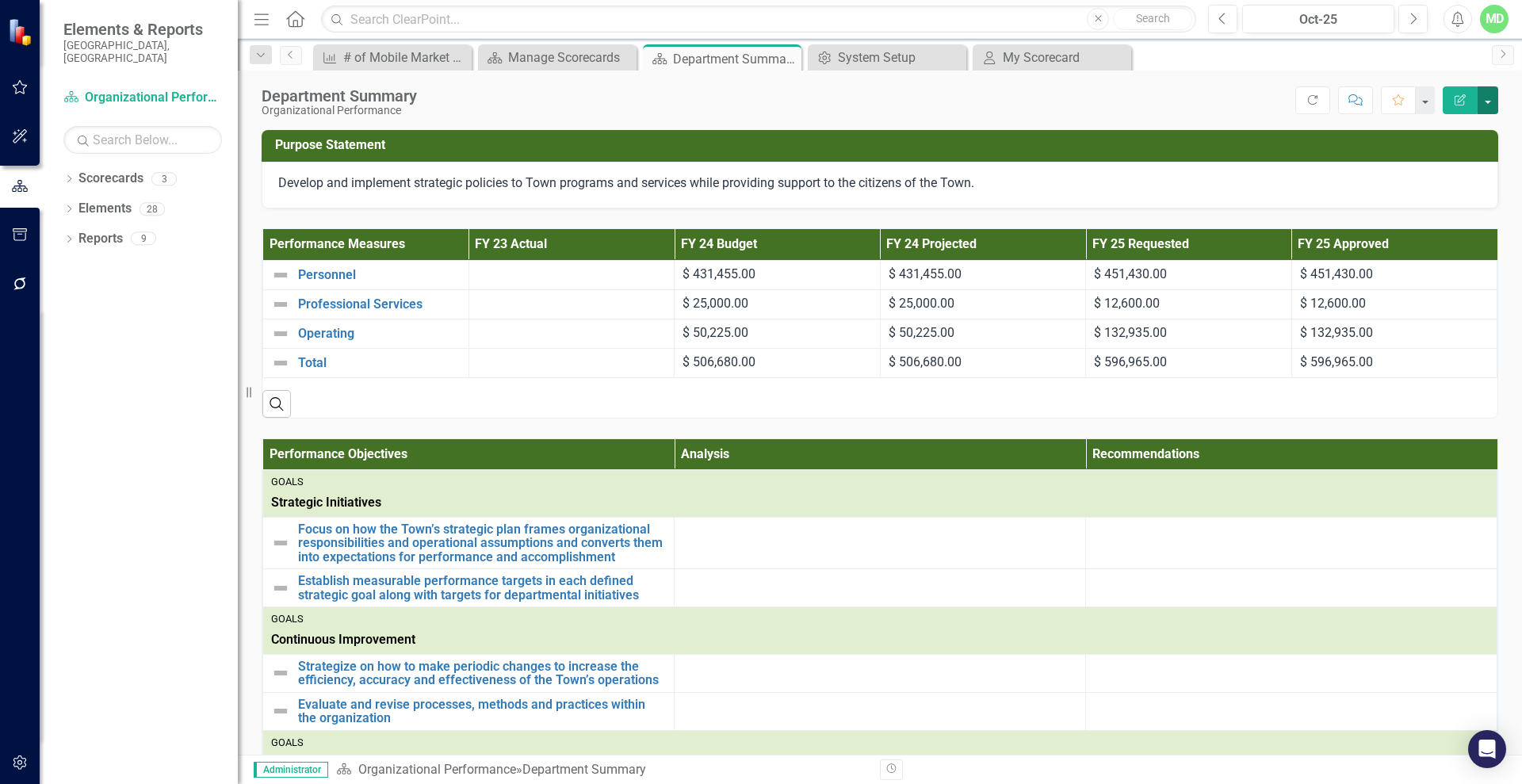
click at [1490, 99] on button "button" at bounding box center [1488, 100] width 21 height 28
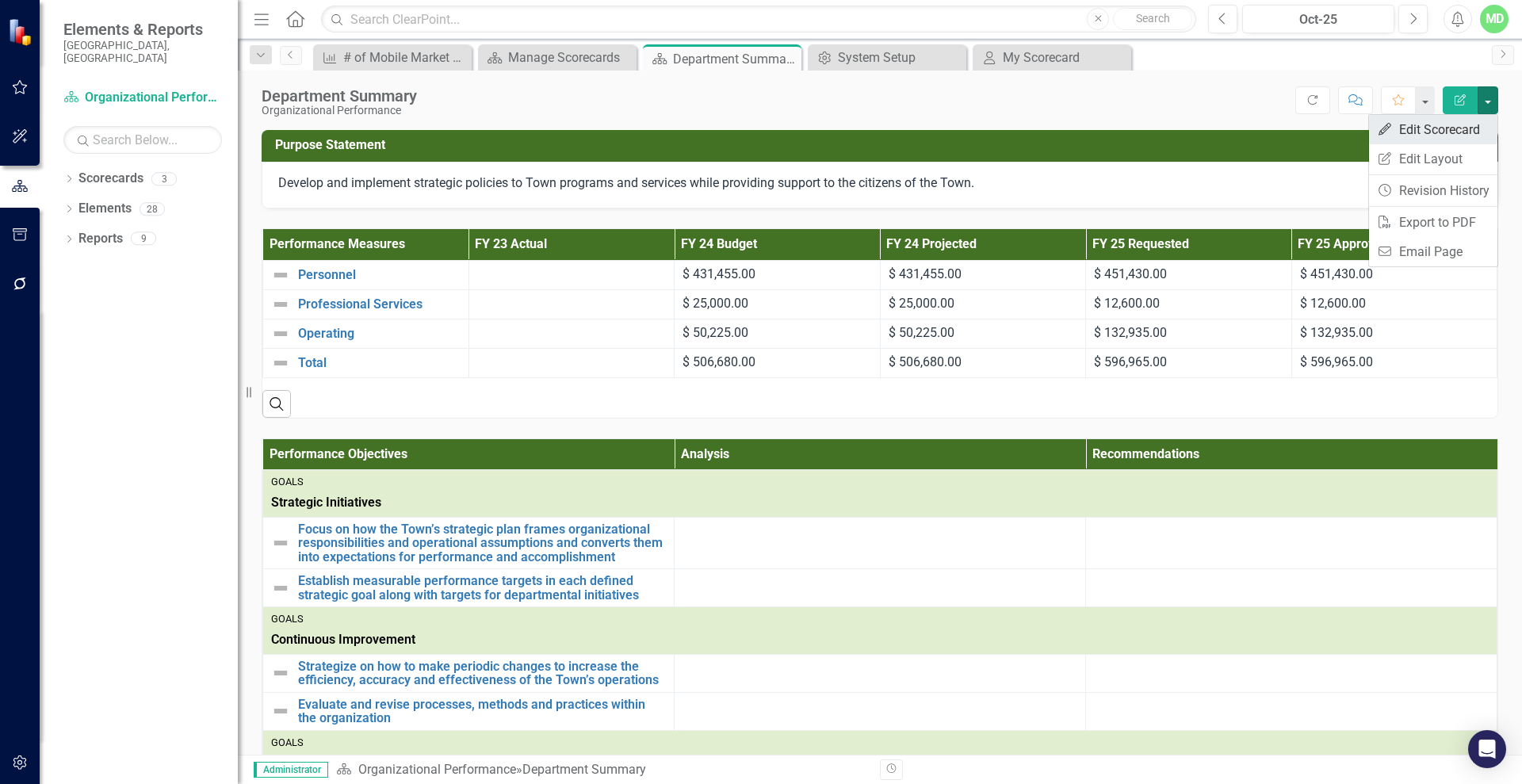
click at [1439, 127] on link "Edit Edit Scorecard" at bounding box center [1432, 130] width 128 height 30
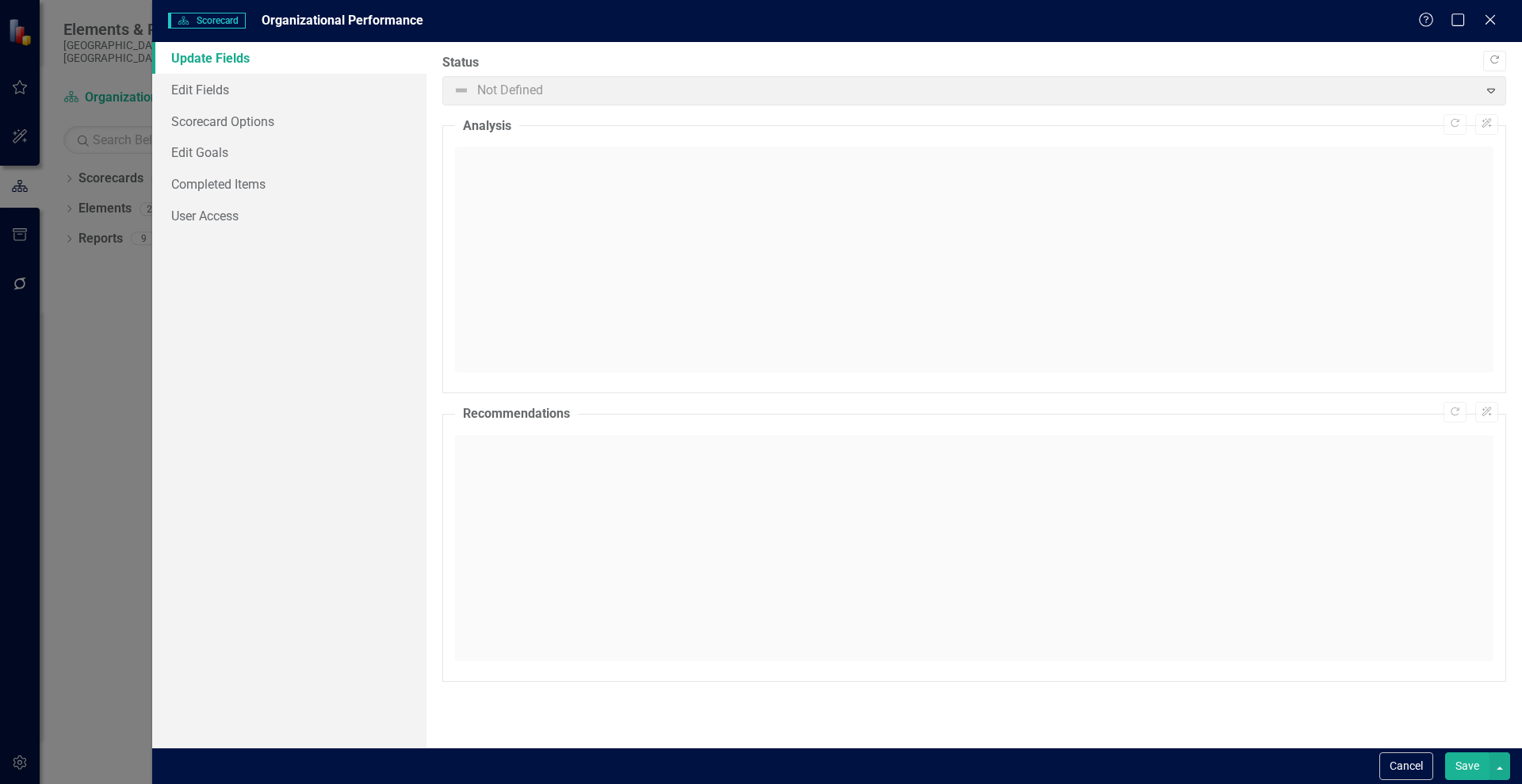
click at [1493, 12] on div "Close" at bounding box center [1490, 21] width 16 height 19
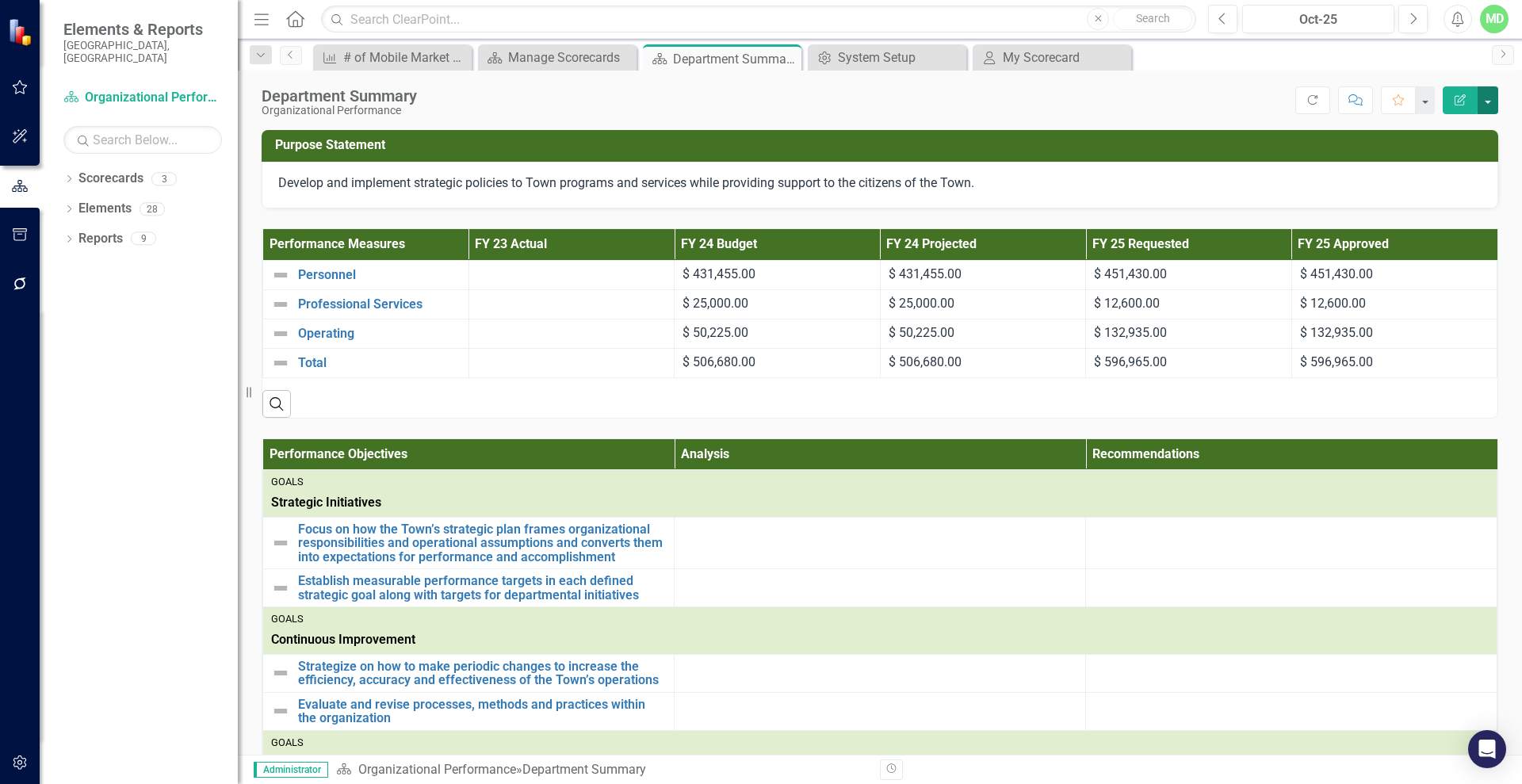
click at [1487, 97] on button "button" at bounding box center [1488, 100] width 21 height 28
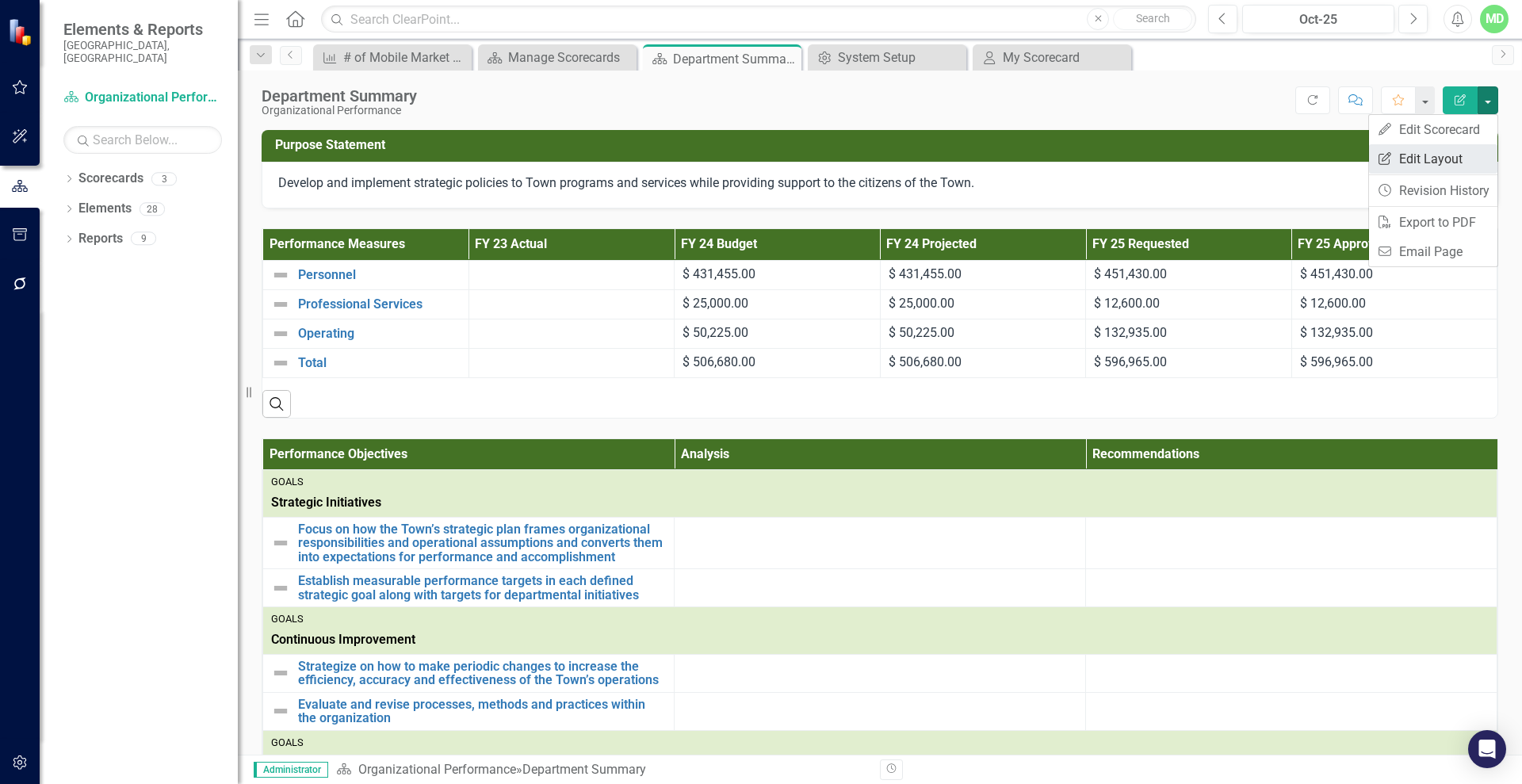
click at [1449, 157] on link "Edit Report Edit Layout" at bounding box center [1432, 159] width 128 height 30
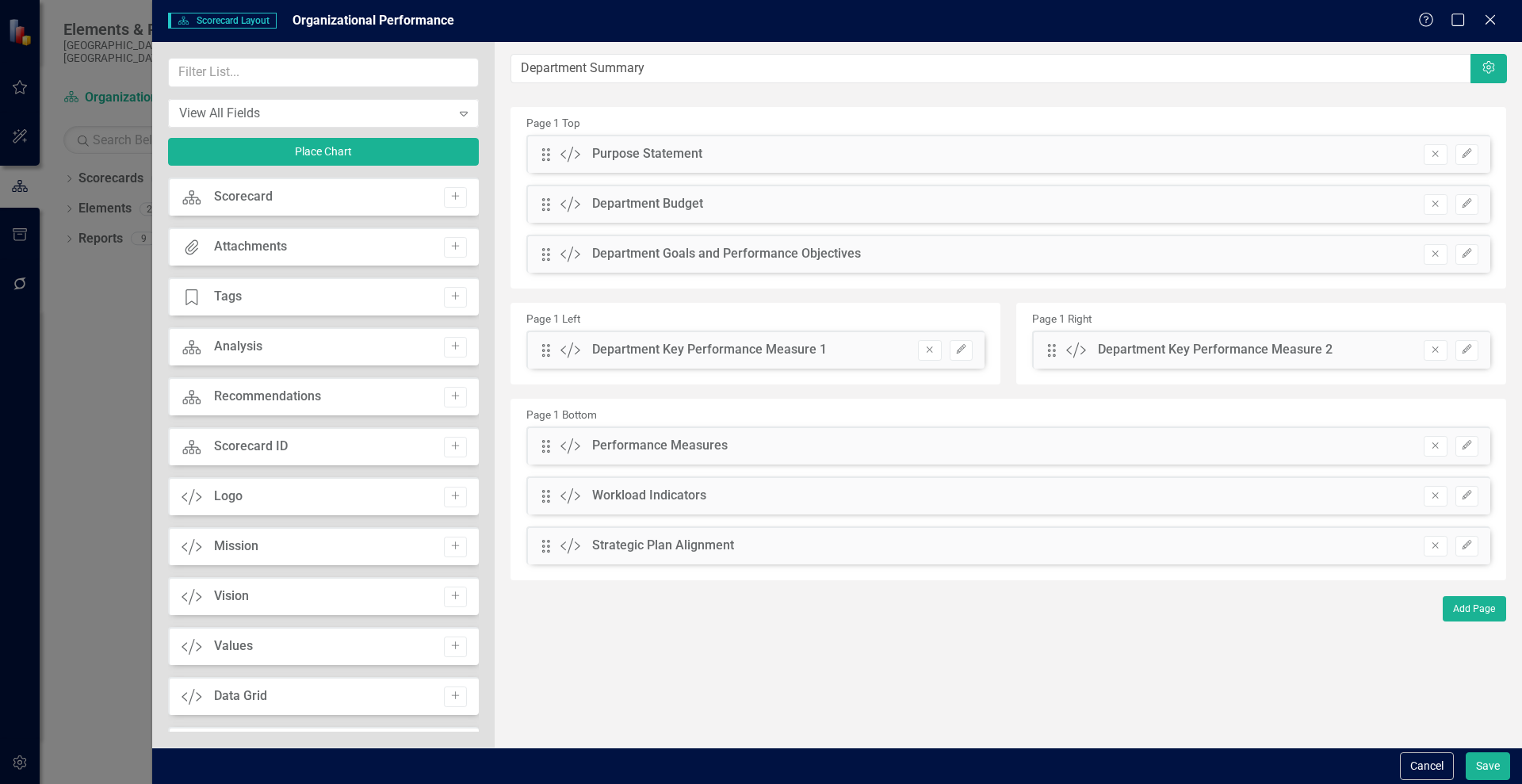
drag, startPoint x: 470, startPoint y: 241, endPoint x: 504, endPoint y: 498, distance: 259.2
click at [504, 498] on div "View All Fields Expand Place Chart Scorecard Scorecard Add Attachments Attachme…" at bounding box center [837, 394] width 1370 height 705
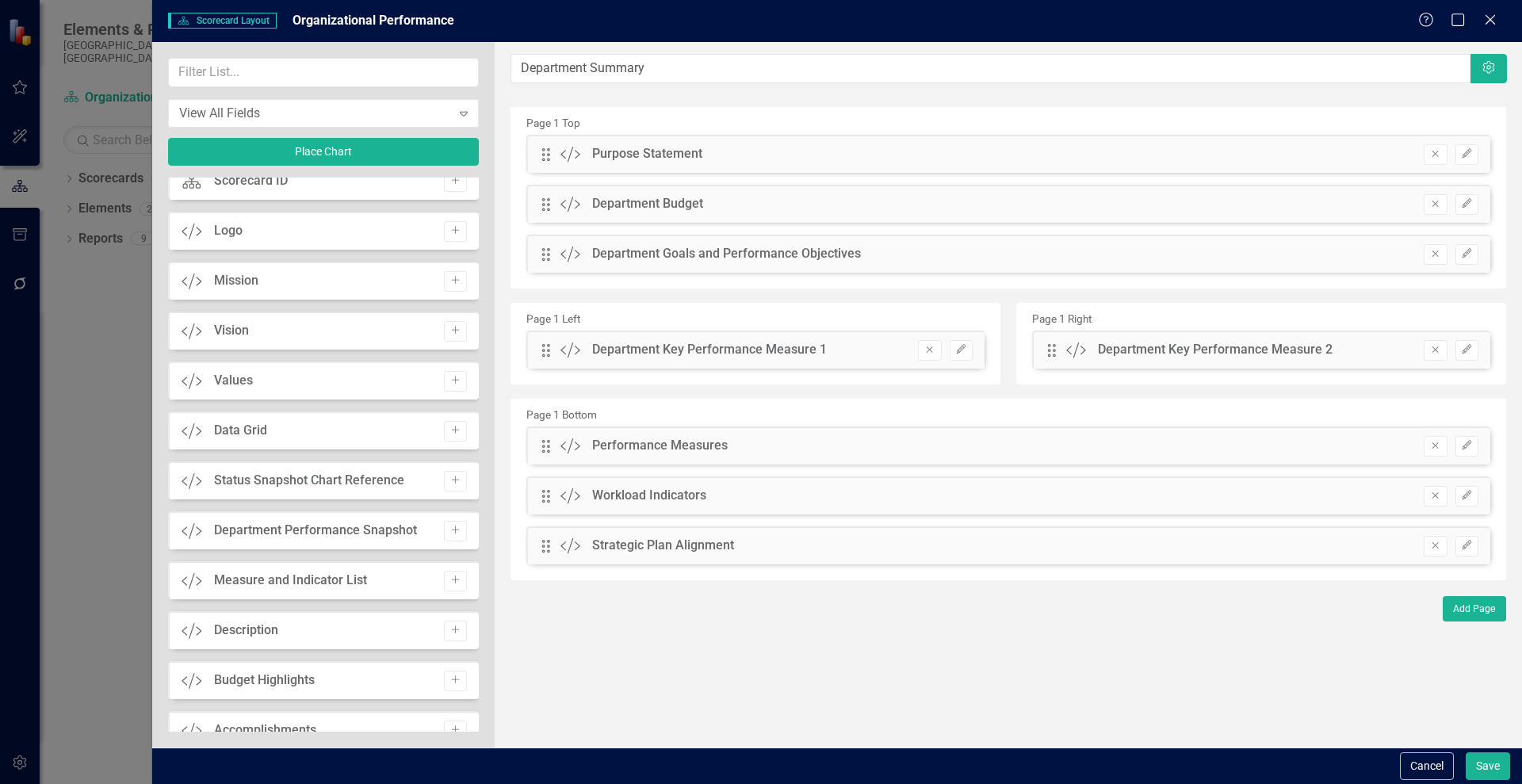
scroll to position [295, 0]
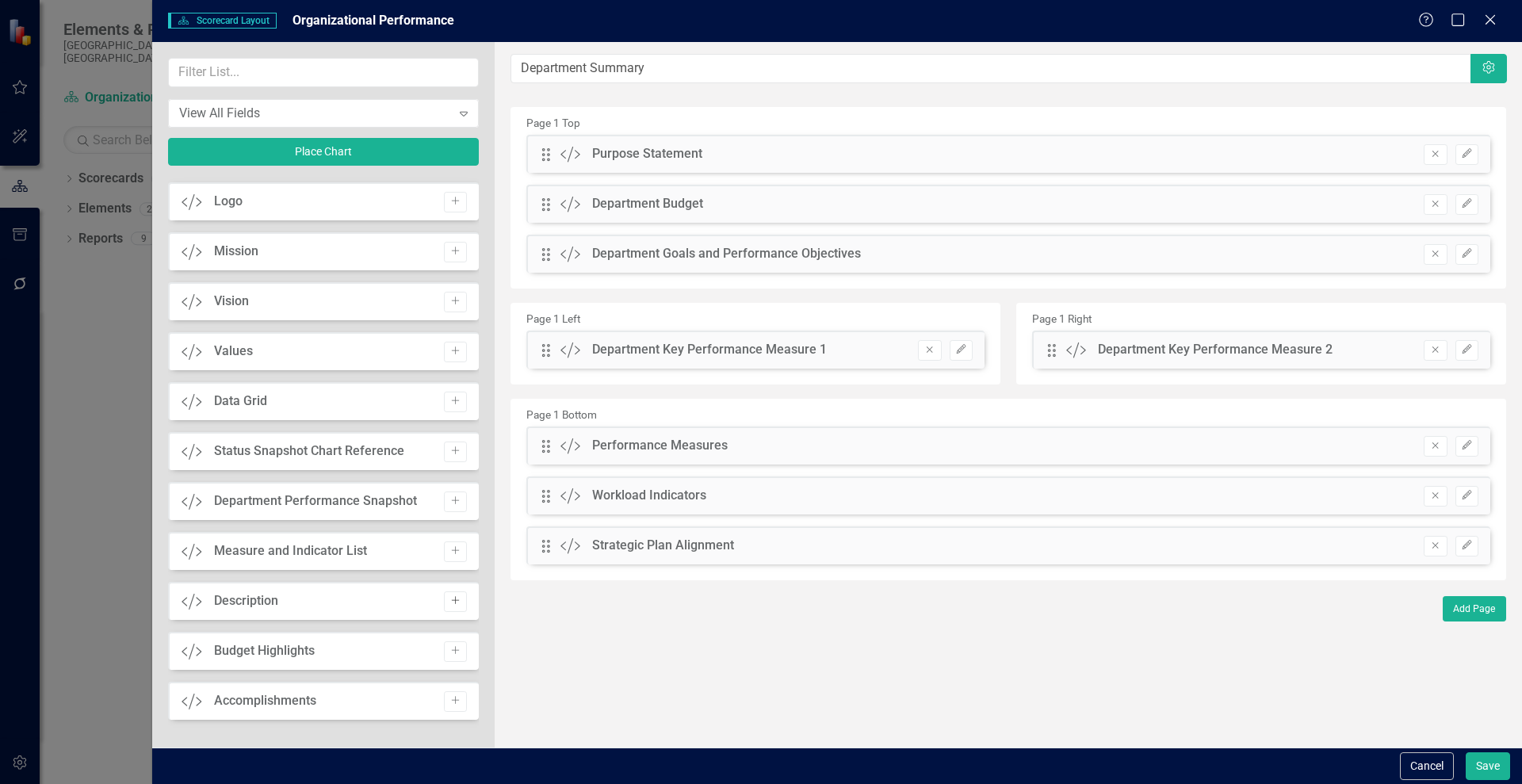
click at [451, 597] on icon "button" at bounding box center [455, 601] width 8 height 8
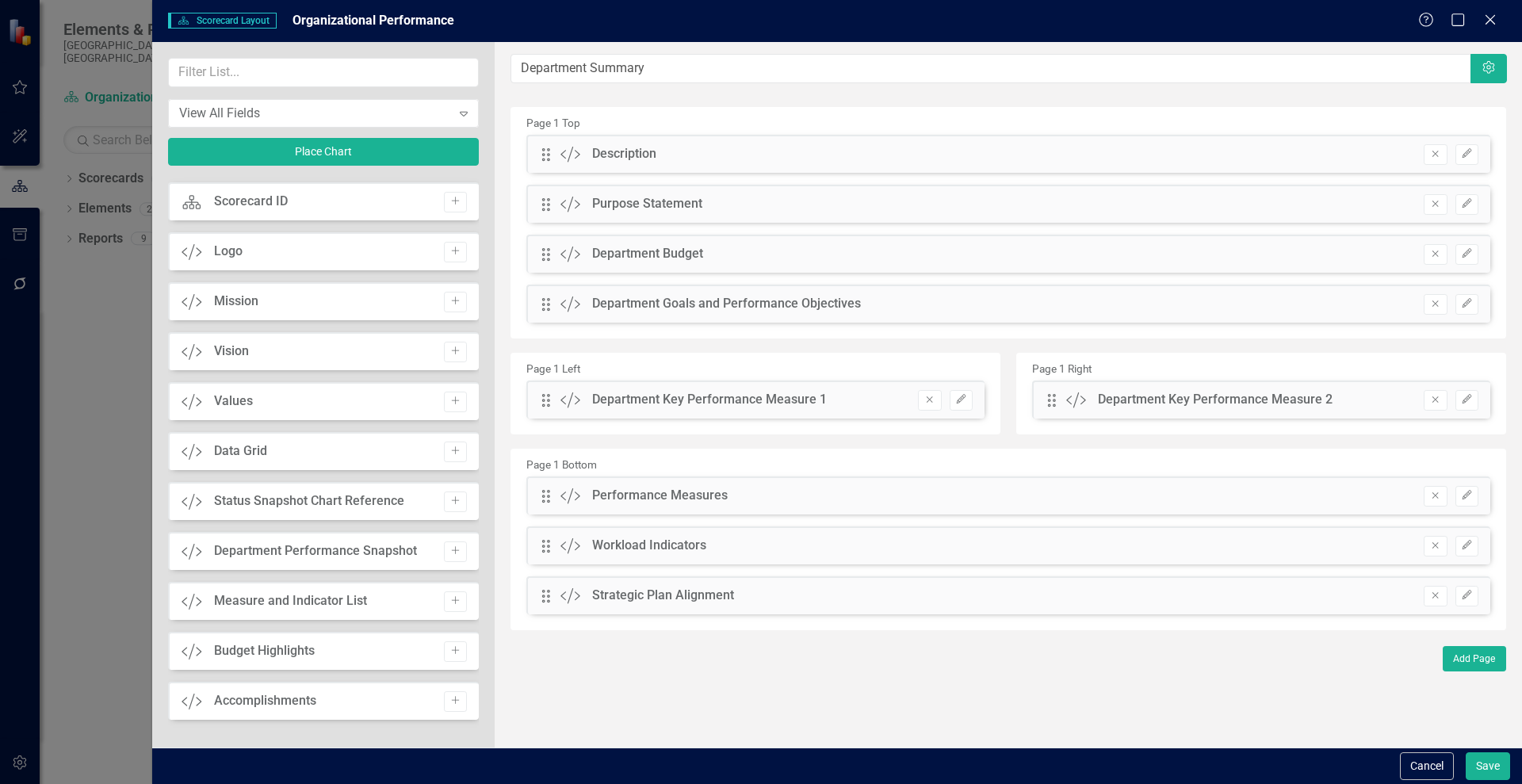
scroll to position [245, 0]
click at [452, 646] on icon "Add" at bounding box center [456, 651] width 12 height 10
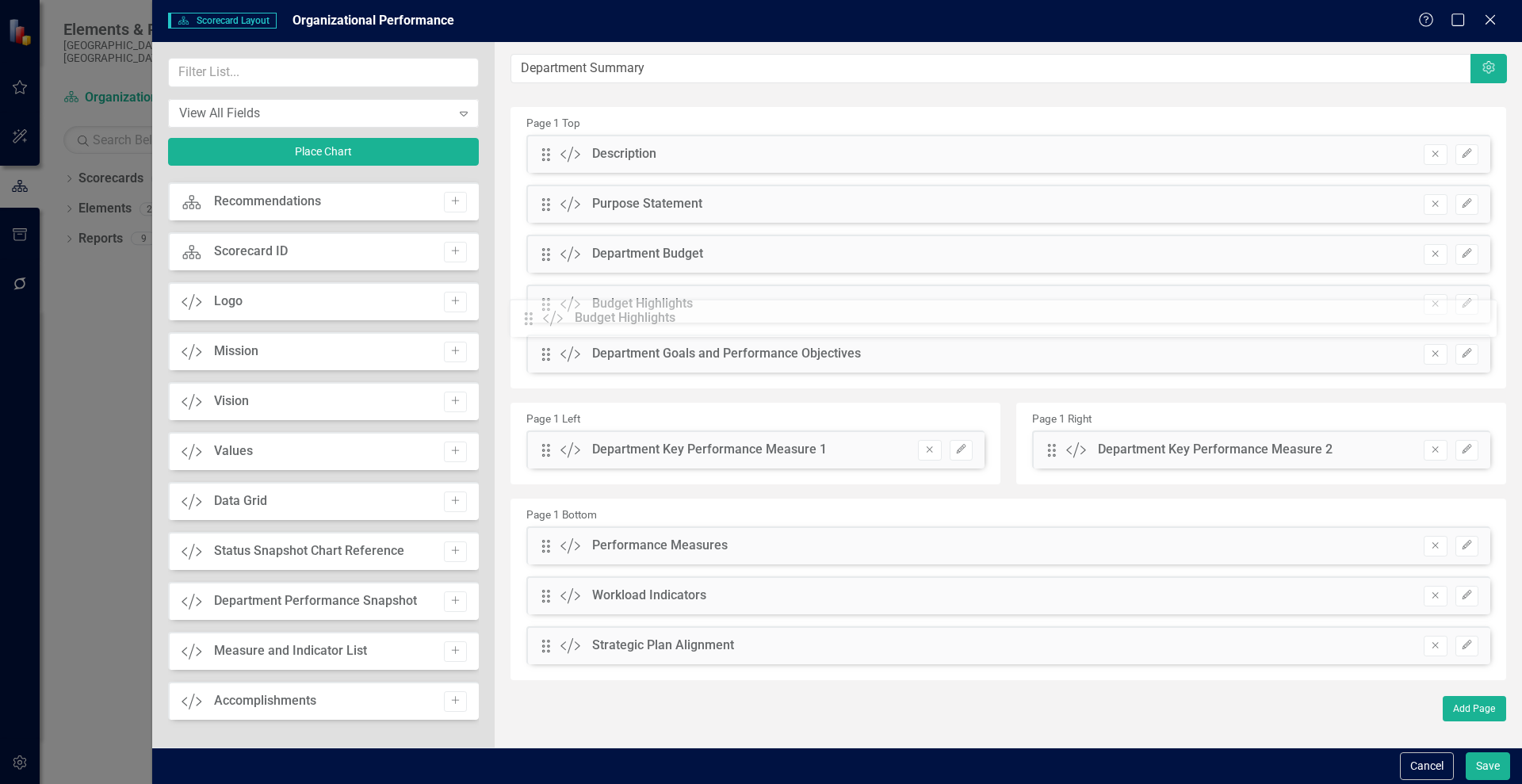
drag, startPoint x: 552, startPoint y: 152, endPoint x: 546, endPoint y: 316, distance: 164.1
click at [1470, 353] on icon "Edit" at bounding box center [1467, 353] width 12 height 10
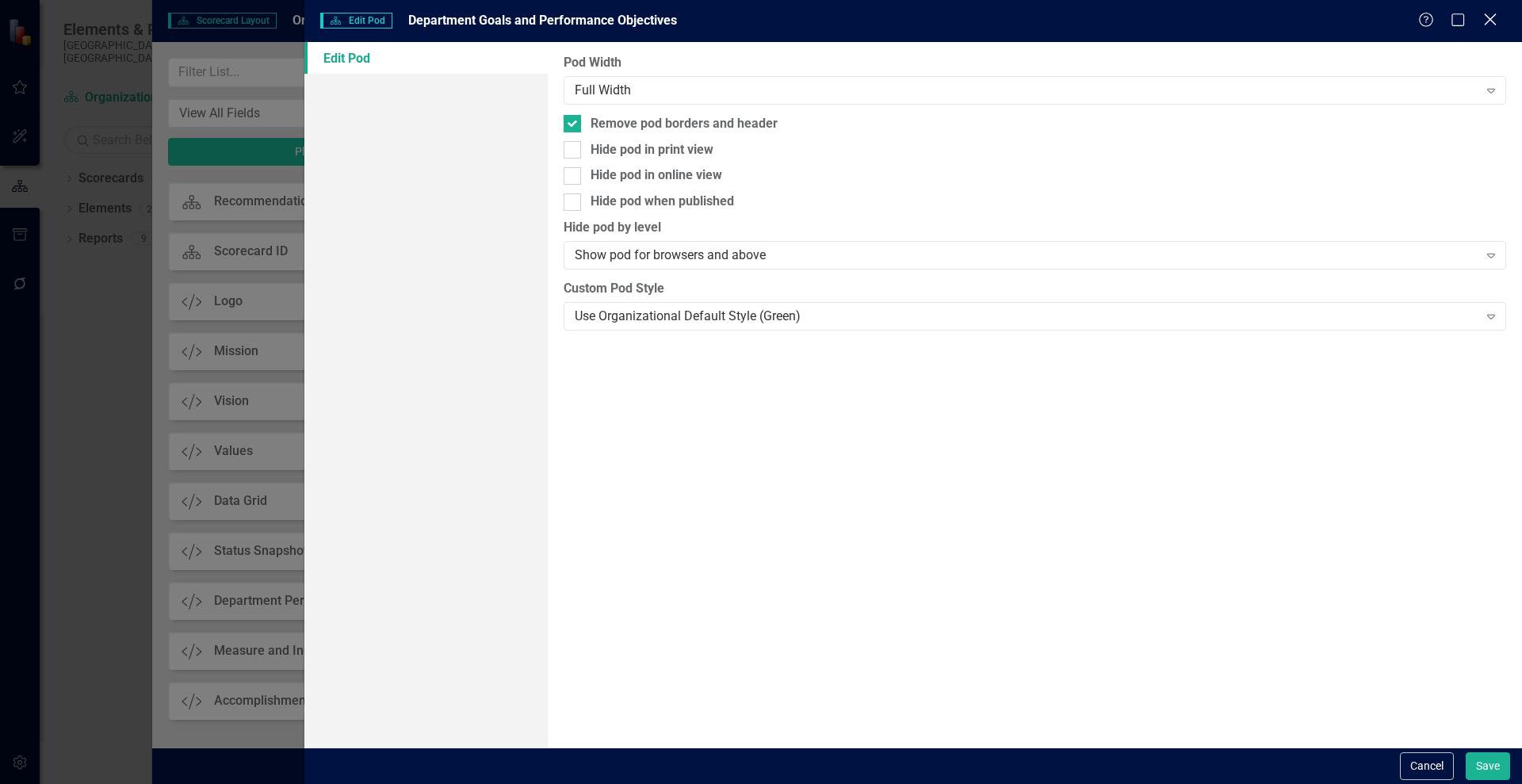
click at [1486, 22] on icon "Close" at bounding box center [1490, 19] width 20 height 15
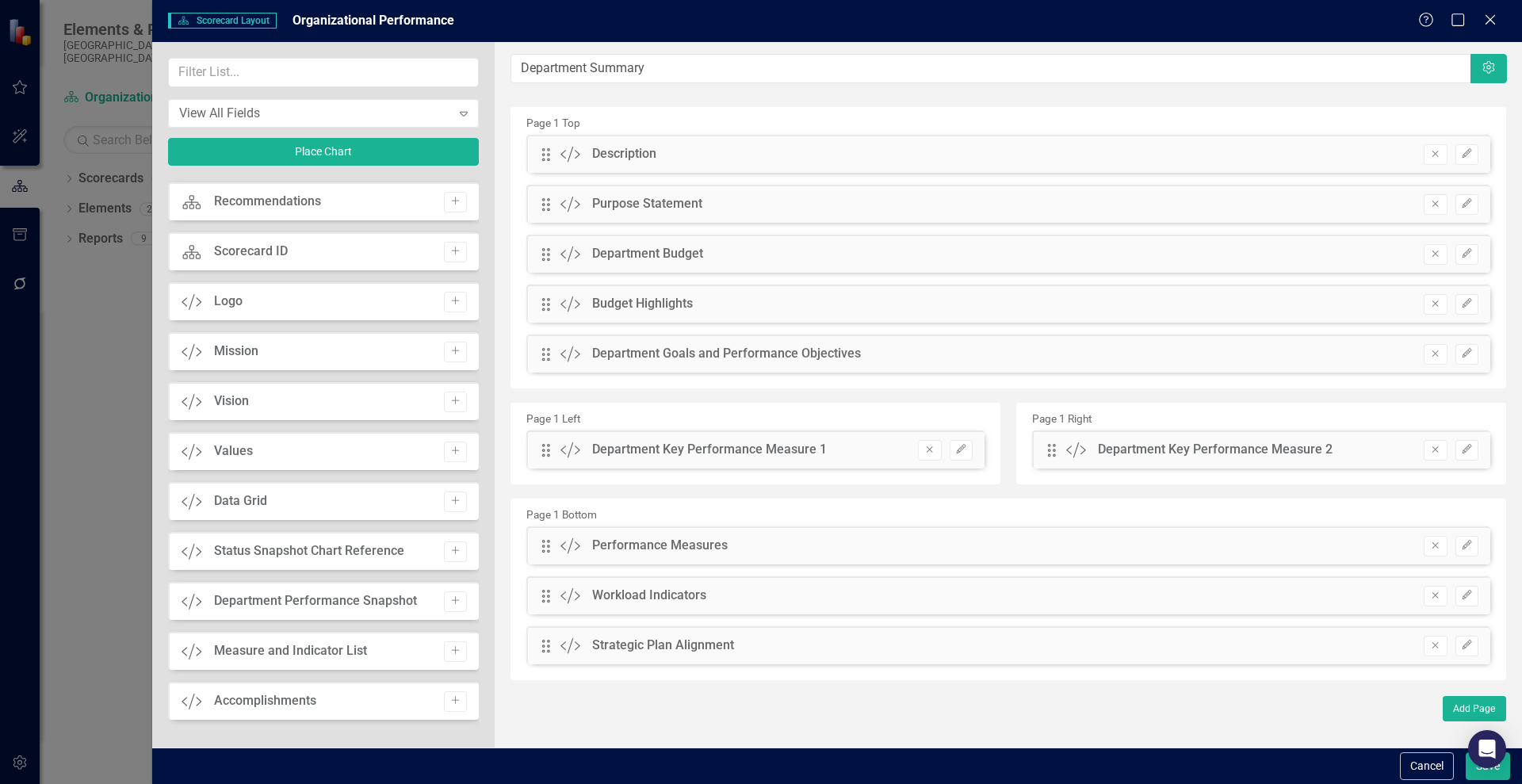
drag, startPoint x: 472, startPoint y: 671, endPoint x: 473, endPoint y: 552, distance: 119.0
click at [473, 552] on div "Scorecard Scorecard Add Attachments Attachments Add Tage Tags Add Scorecard Ana…" at bounding box center [324, 453] width 311 height 554
drag, startPoint x: 1492, startPoint y: 18, endPoint x: 1390, endPoint y: 168, distance: 181.4
click at [1390, 168] on form "Scorecard Scorecard Layout Organizational Performance Help Maximize Close View …" at bounding box center [837, 392] width 1370 height 784
click at [1490, 773] on button "Save" at bounding box center [1487, 765] width 44 height 28
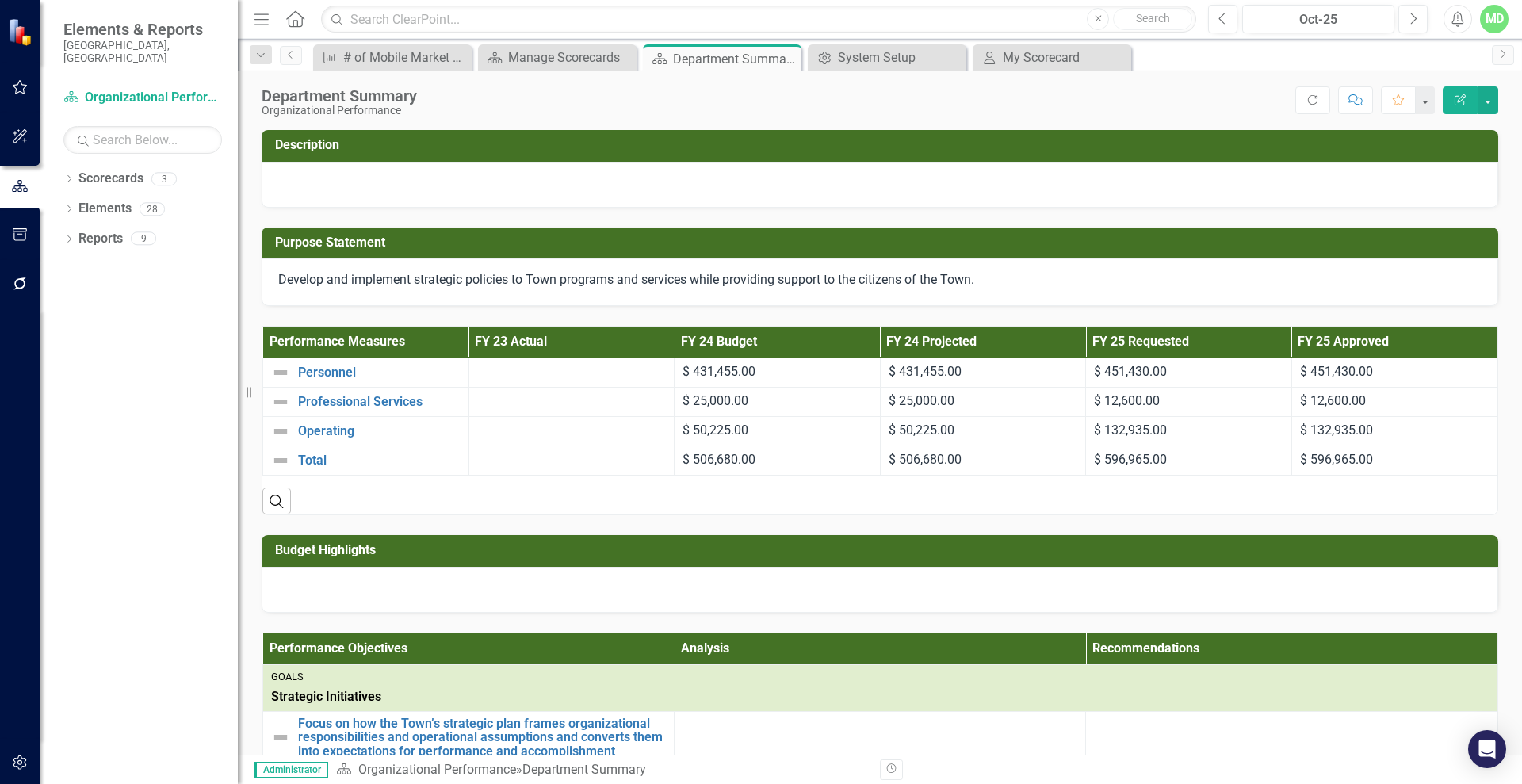
click at [1494, 23] on div "MD" at bounding box center [1493, 19] width 29 height 29
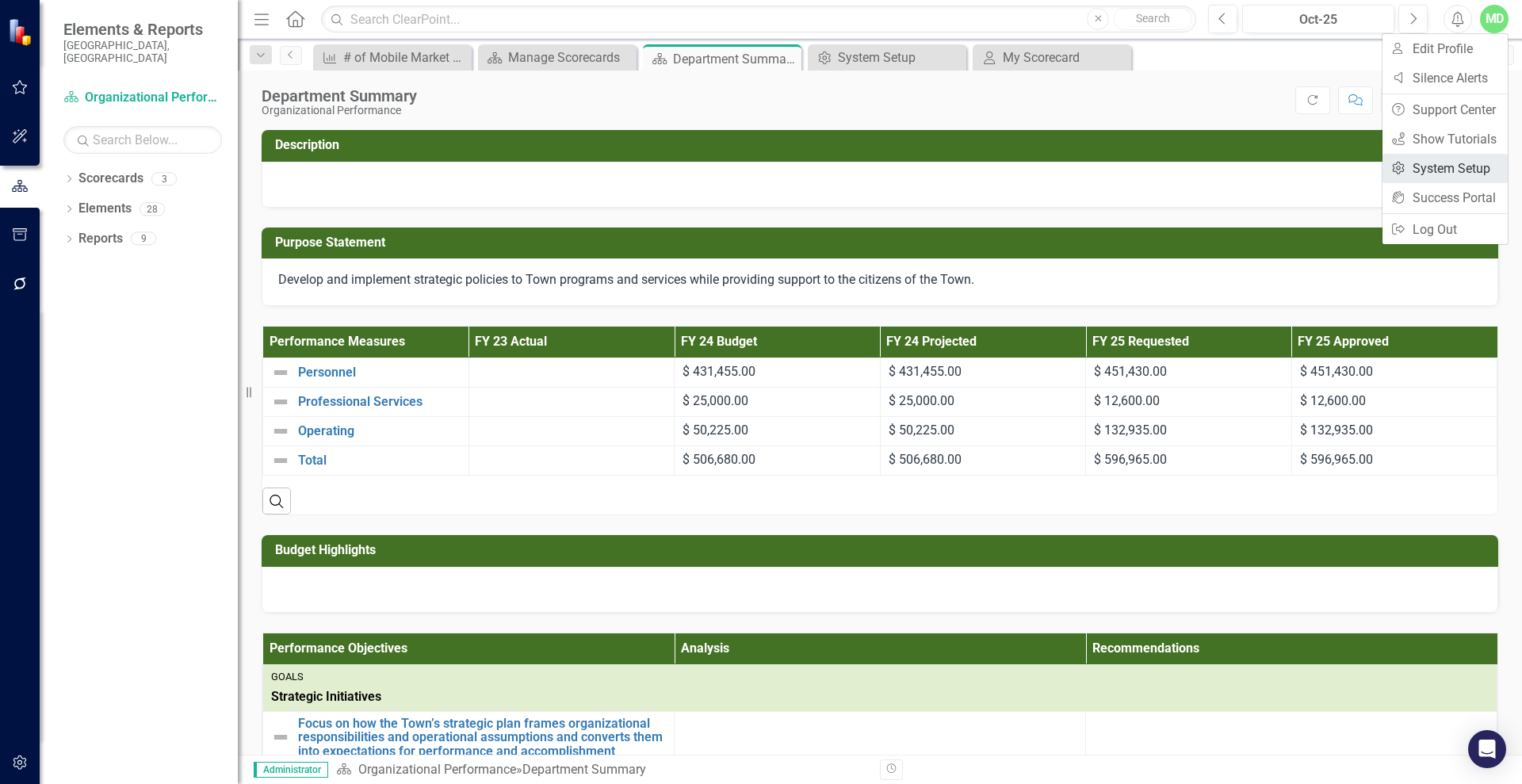
click at [1423, 170] on link "Settings System Setup" at bounding box center [1444, 168] width 125 height 30
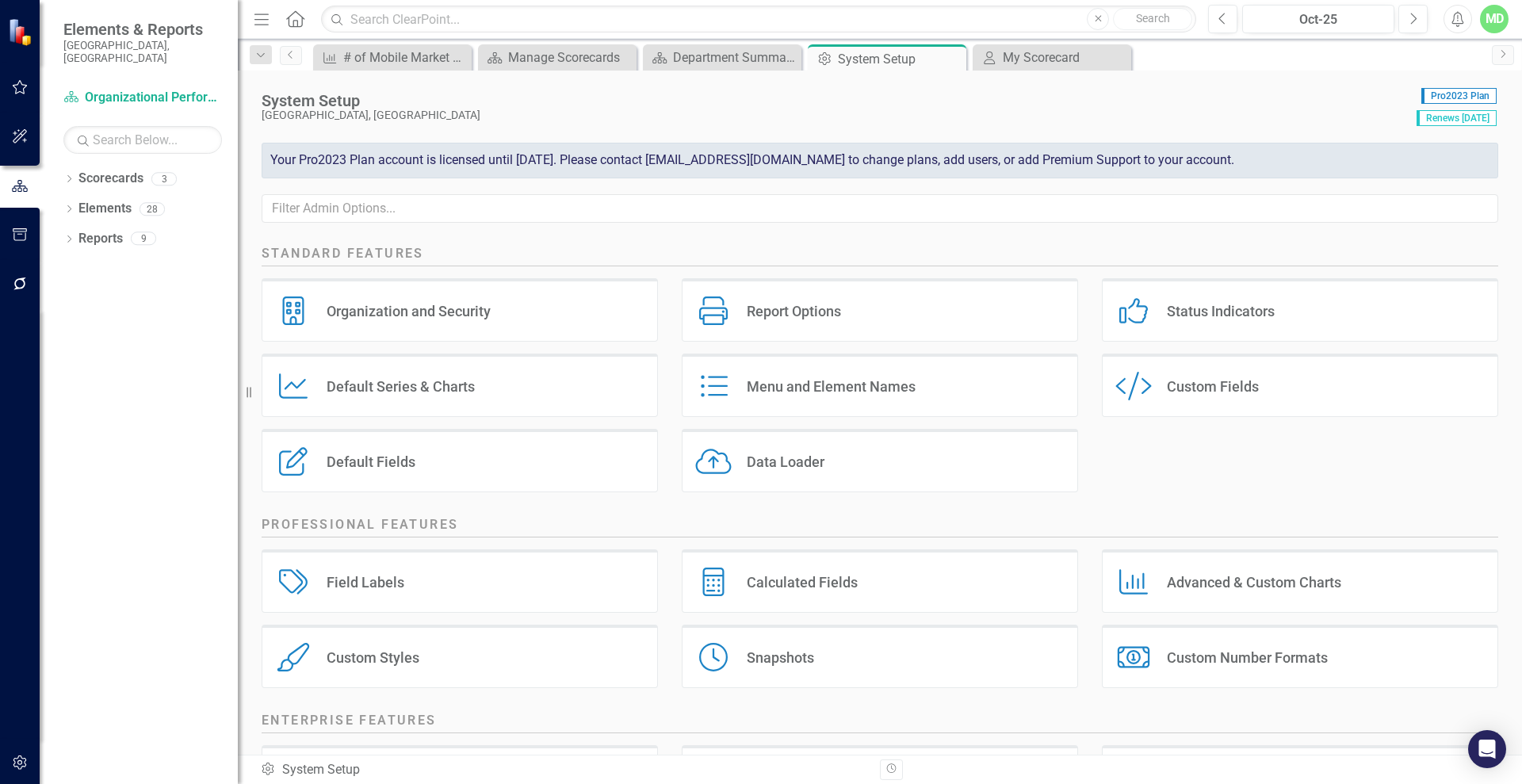
click at [361, 462] on div "Default Fields" at bounding box center [371, 461] width 89 height 19
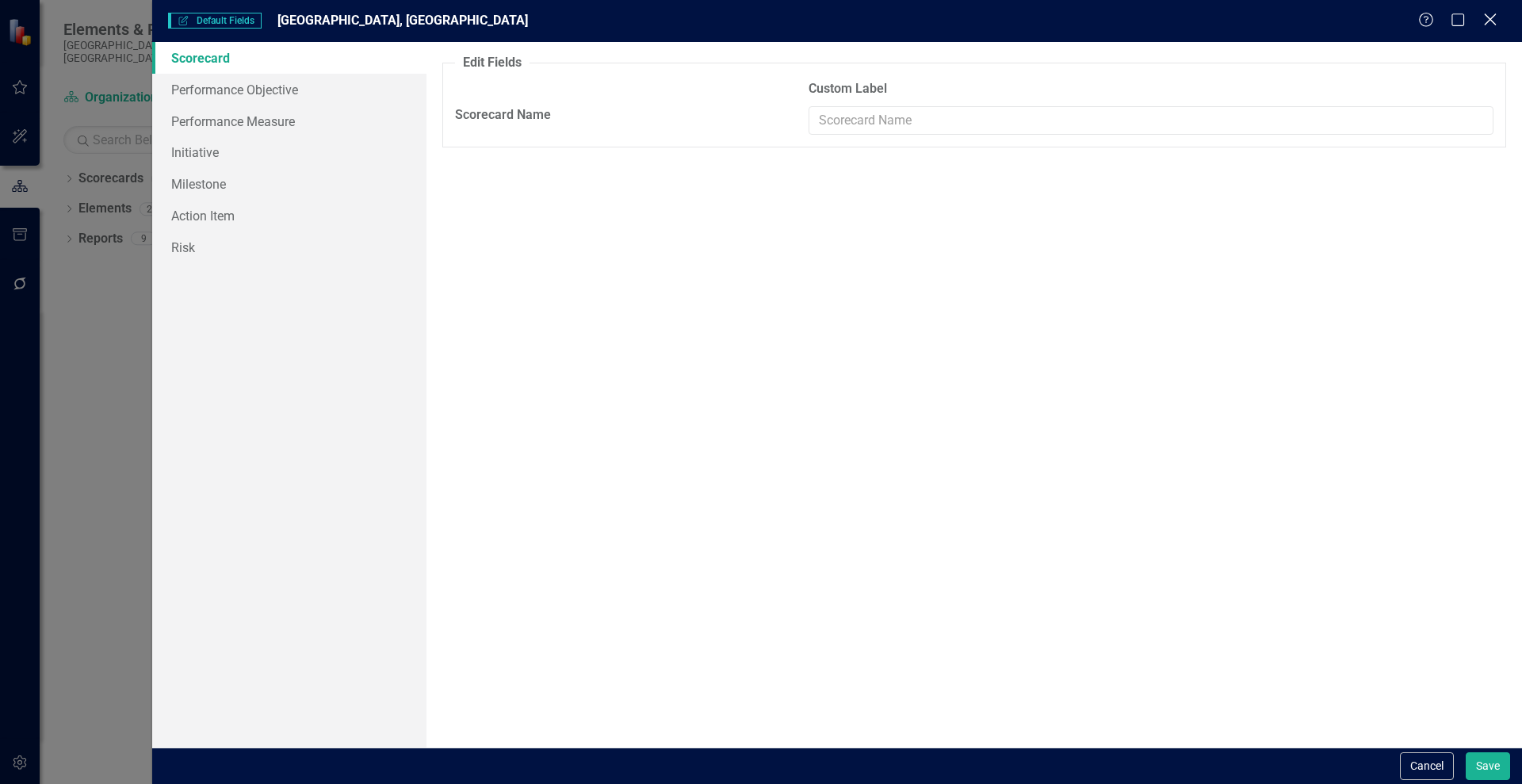
click at [1493, 14] on icon "Close" at bounding box center [1490, 19] width 20 height 15
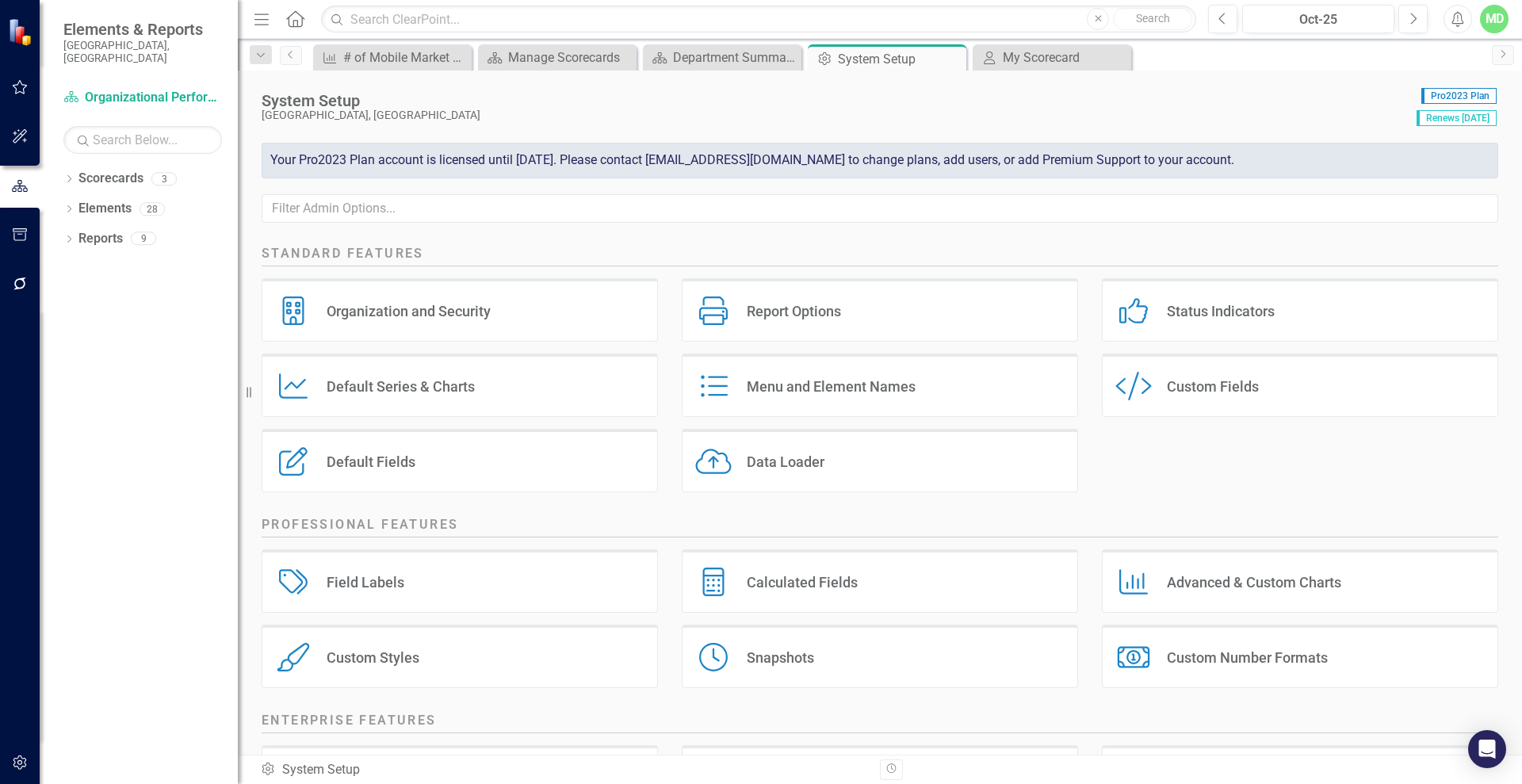
click at [1226, 382] on div "Custom Fields" at bounding box center [1212, 386] width 91 height 19
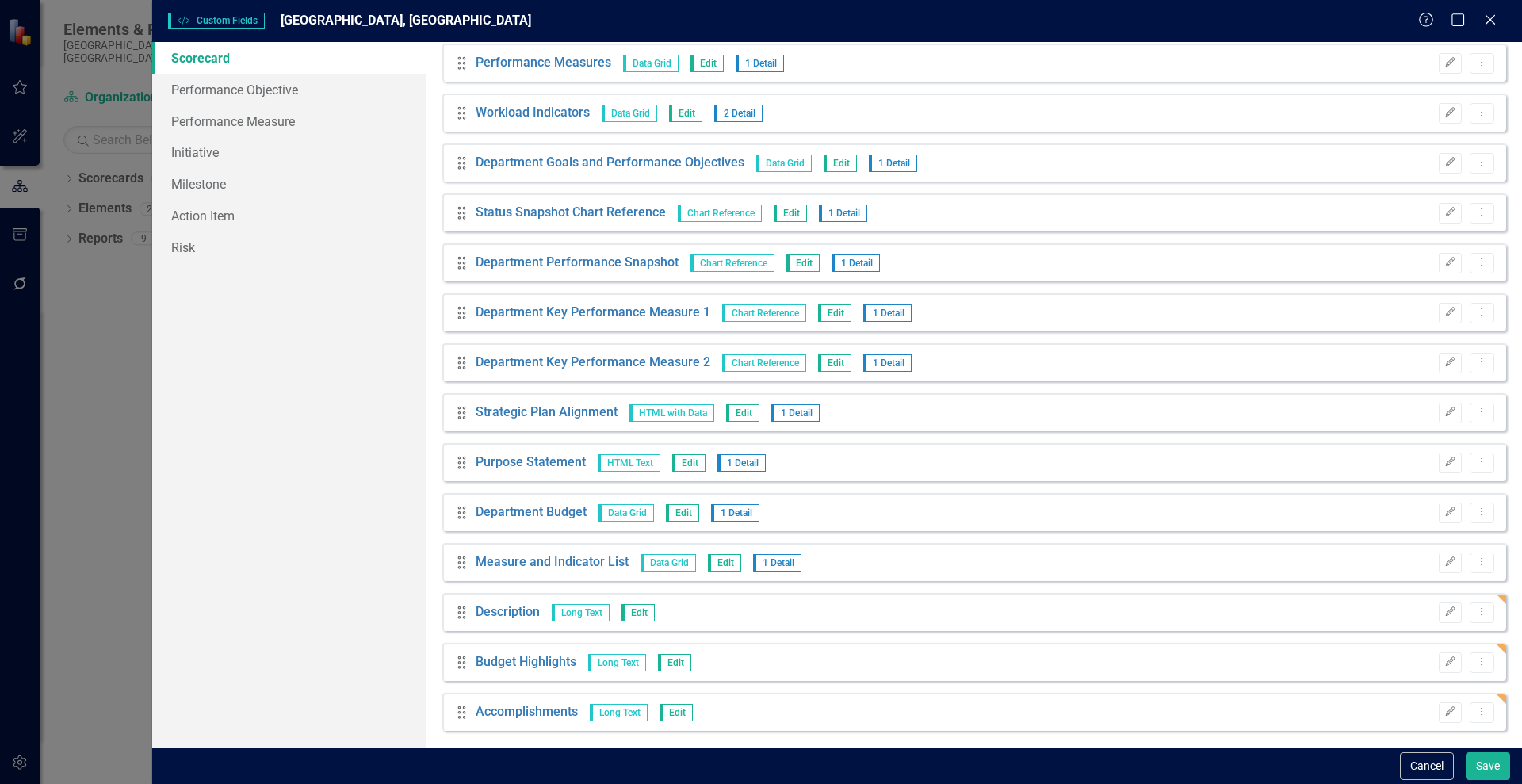
scroll to position [308, 0]
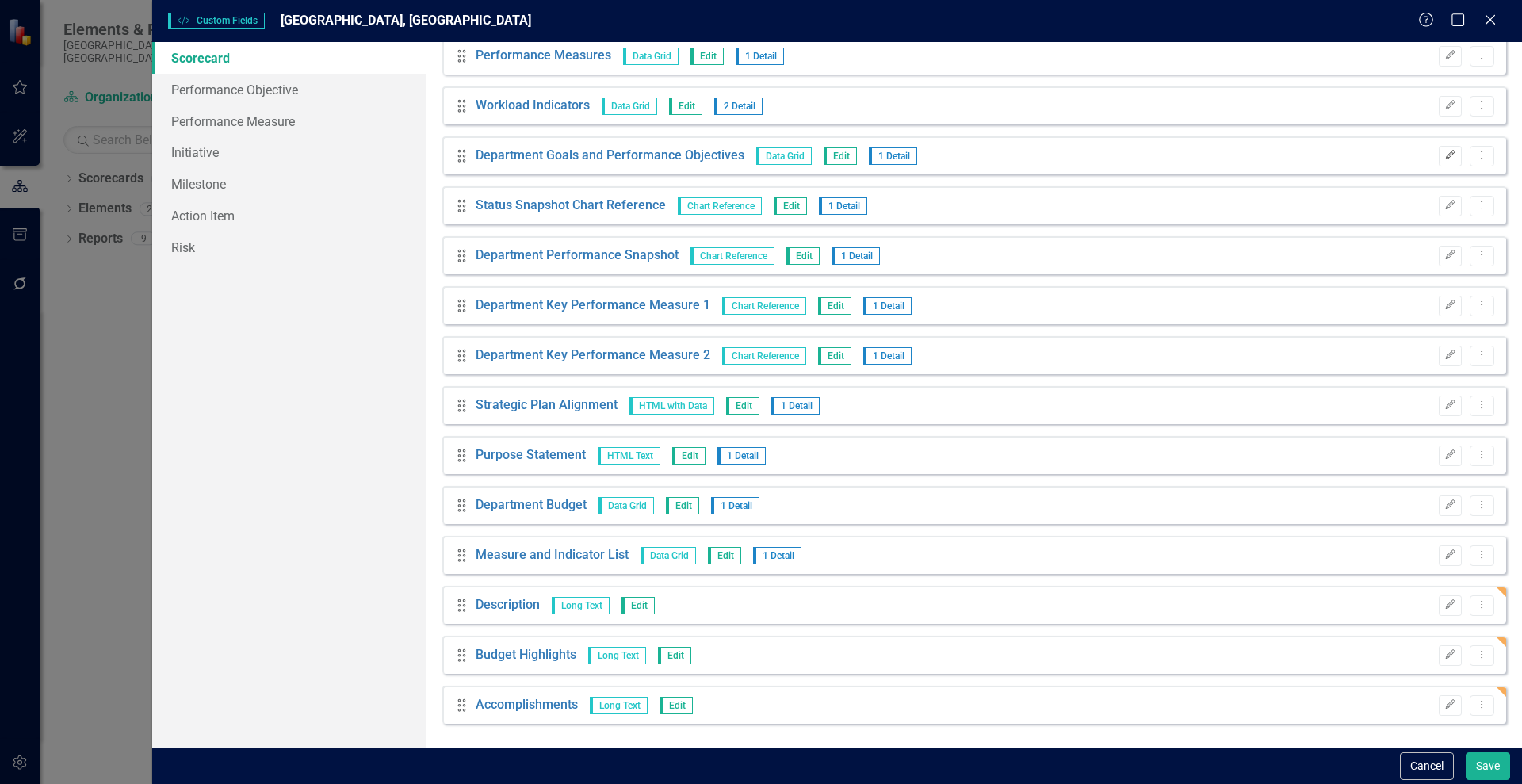
click at [1444, 151] on icon "Edit" at bounding box center [1450, 155] width 12 height 10
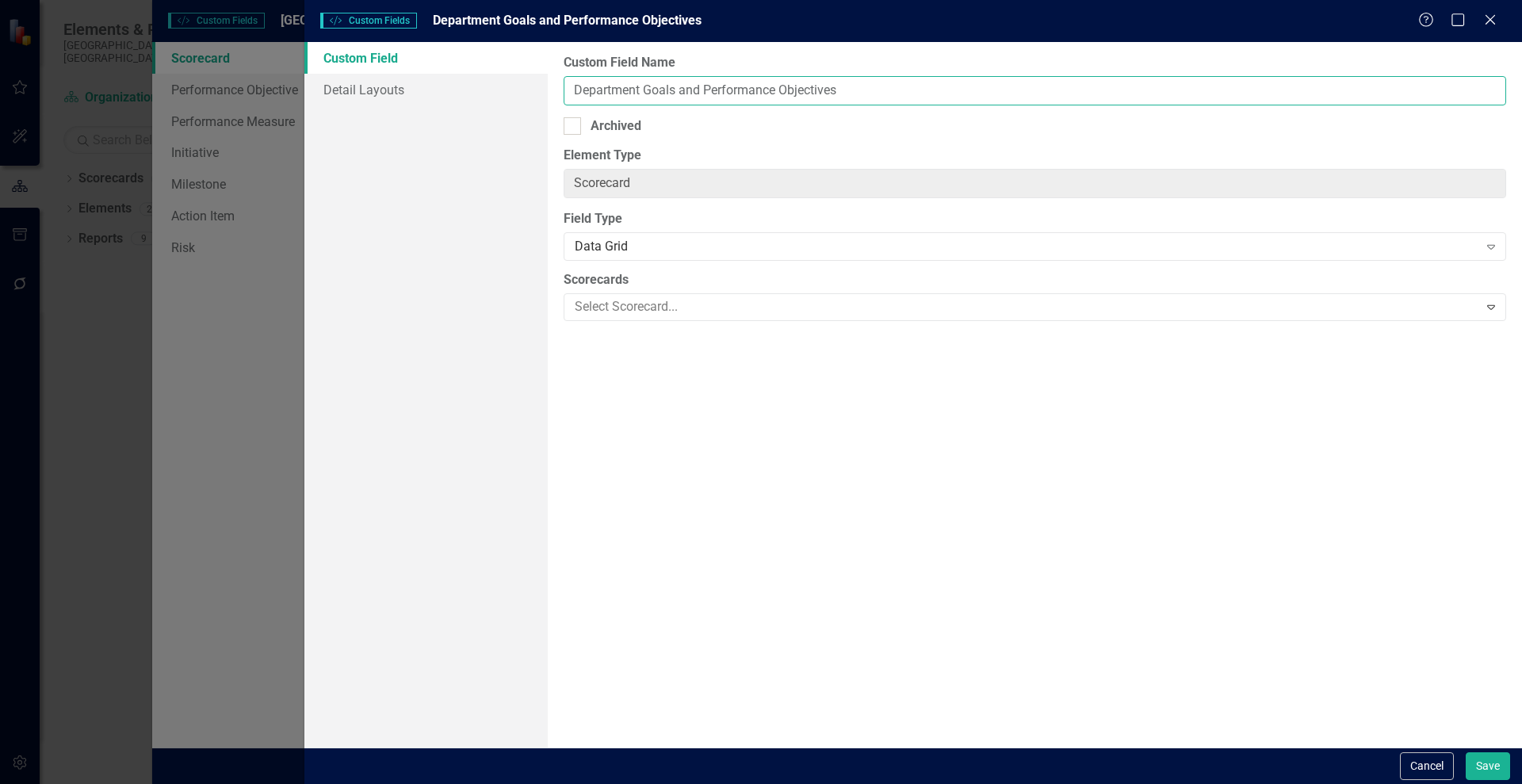
click at [623, 91] on input "Department Goals and Performance Objectives" at bounding box center [1035, 90] width 943 height 30
drag, startPoint x: 654, startPoint y: 94, endPoint x: 850, endPoint y: 110, distance: 196.7
click at [850, 110] on div "Custom Field Name Annual Goals and Performance Objectives Archived Element Type…" at bounding box center [1035, 394] width 974 height 705
type input "Annual Goals"
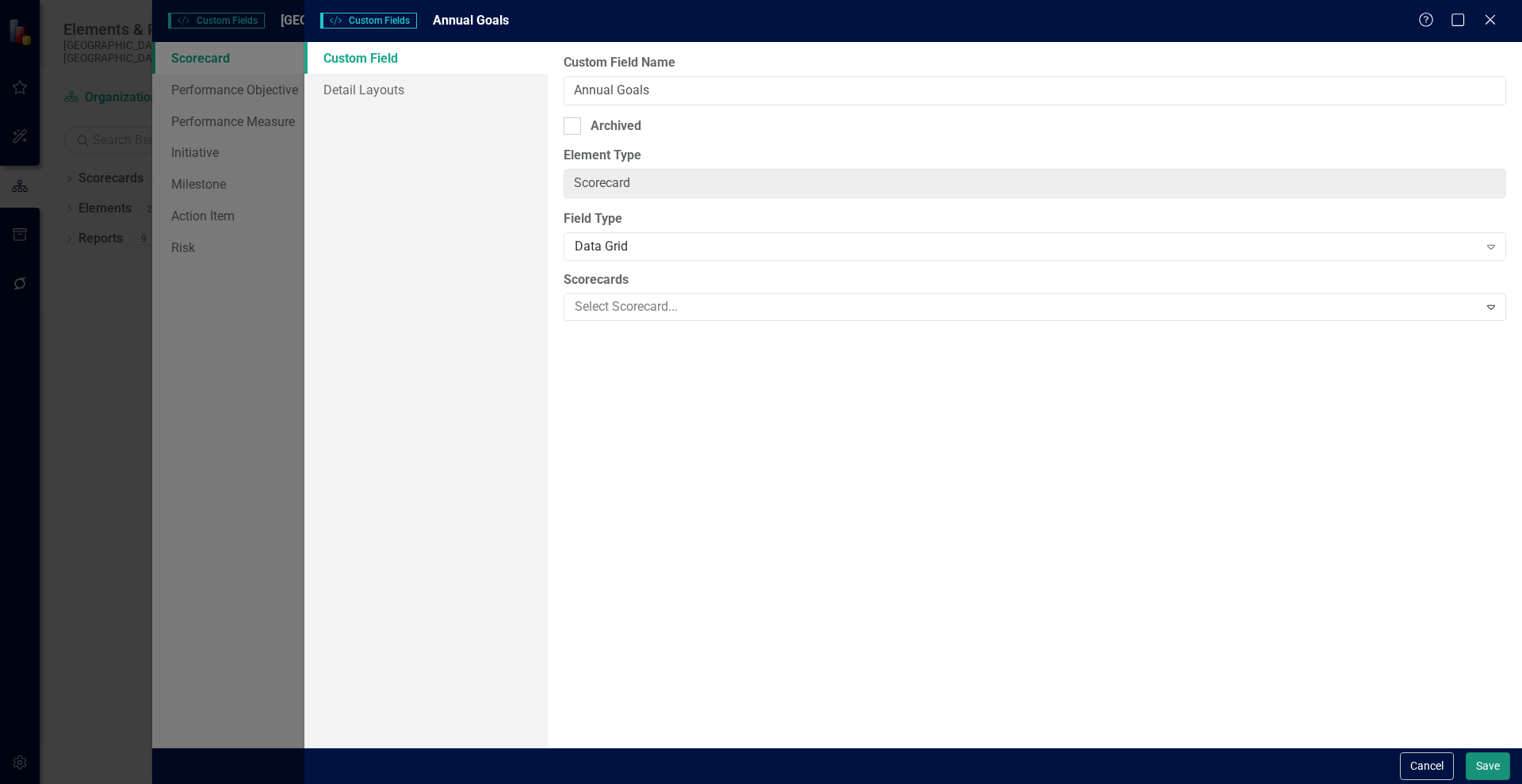
click at [1489, 764] on button "Save" at bounding box center [1487, 765] width 44 height 28
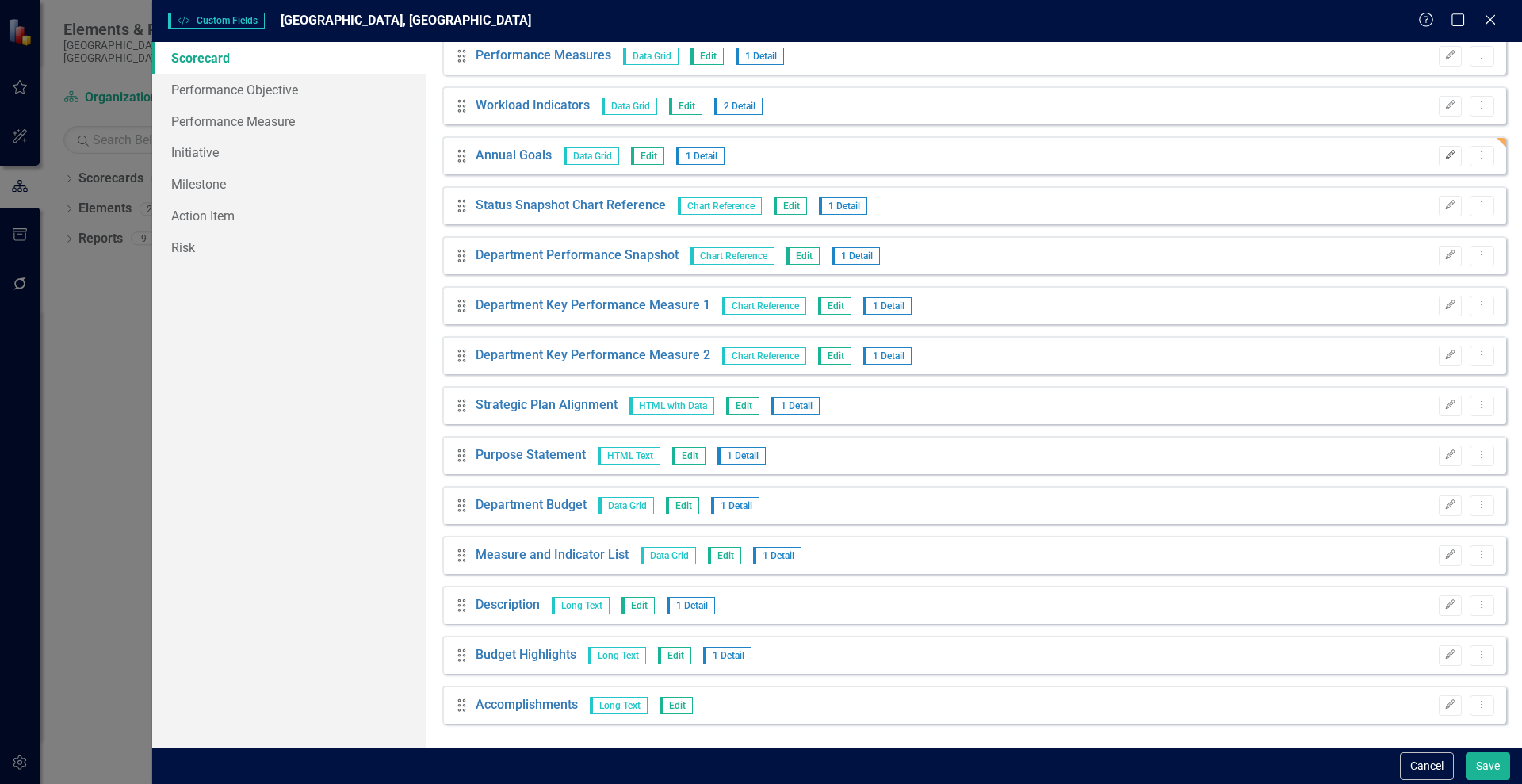
click at [1438, 160] on button "Edit" at bounding box center [1449, 155] width 23 height 21
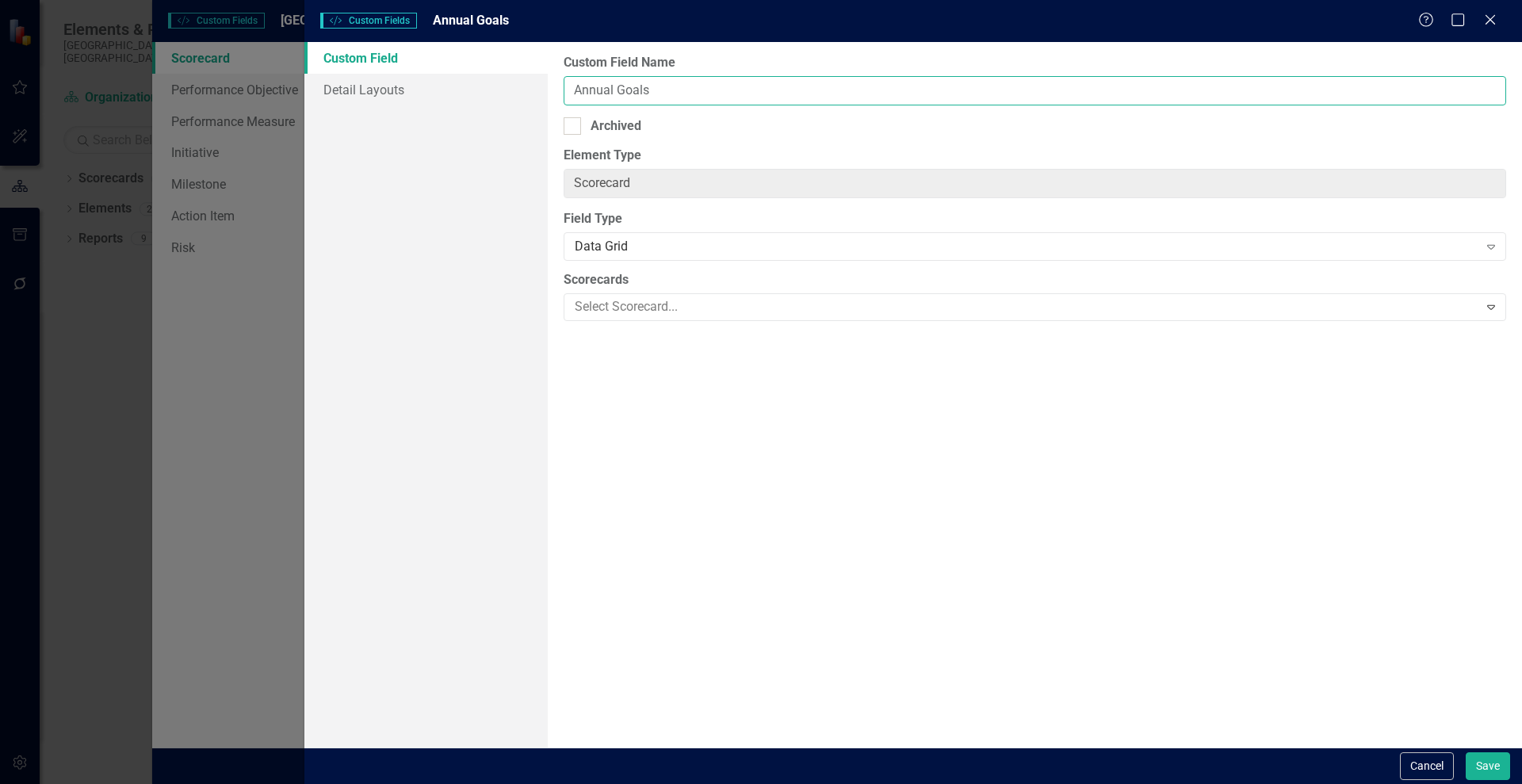
click at [593, 89] on input "Annual Goals" at bounding box center [1035, 90] width 943 height 30
type input "Short-term Goals"
click at [1493, 764] on button "Save" at bounding box center [1487, 765] width 44 height 28
